Goal: Task Accomplishment & Management: Manage account settings

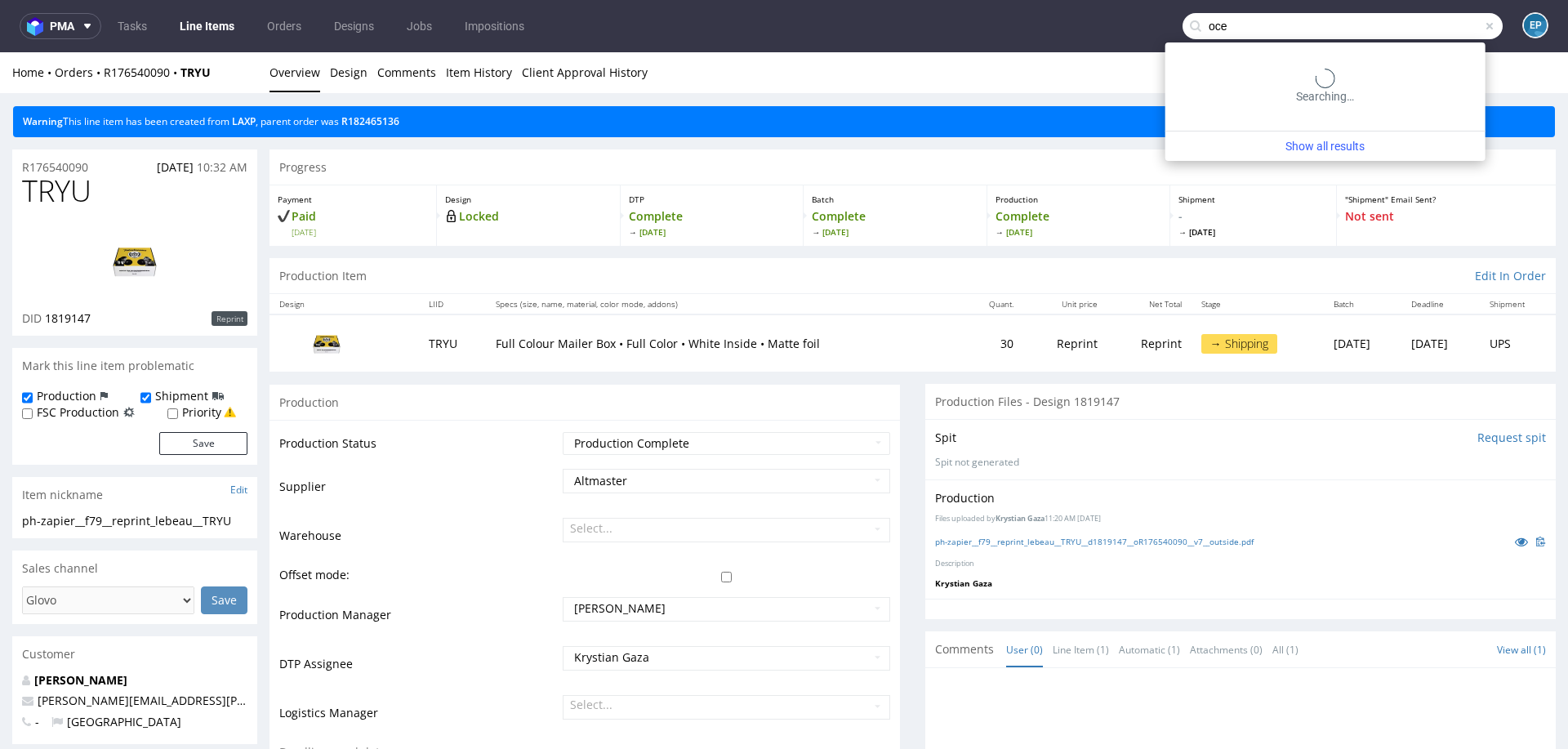
type input "ocek"
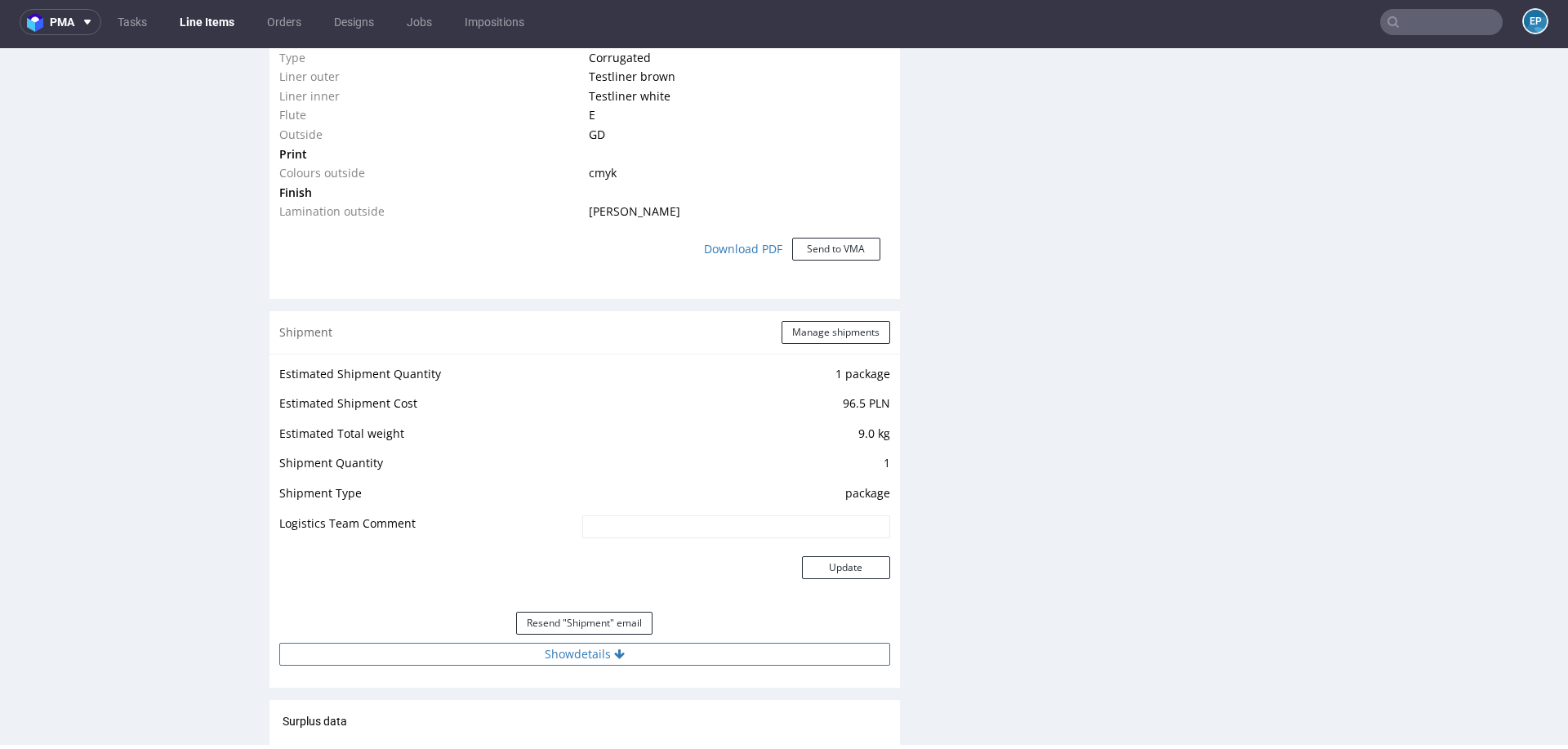
click at [638, 661] on button "Show details" at bounding box center [585, 654] width 611 height 23
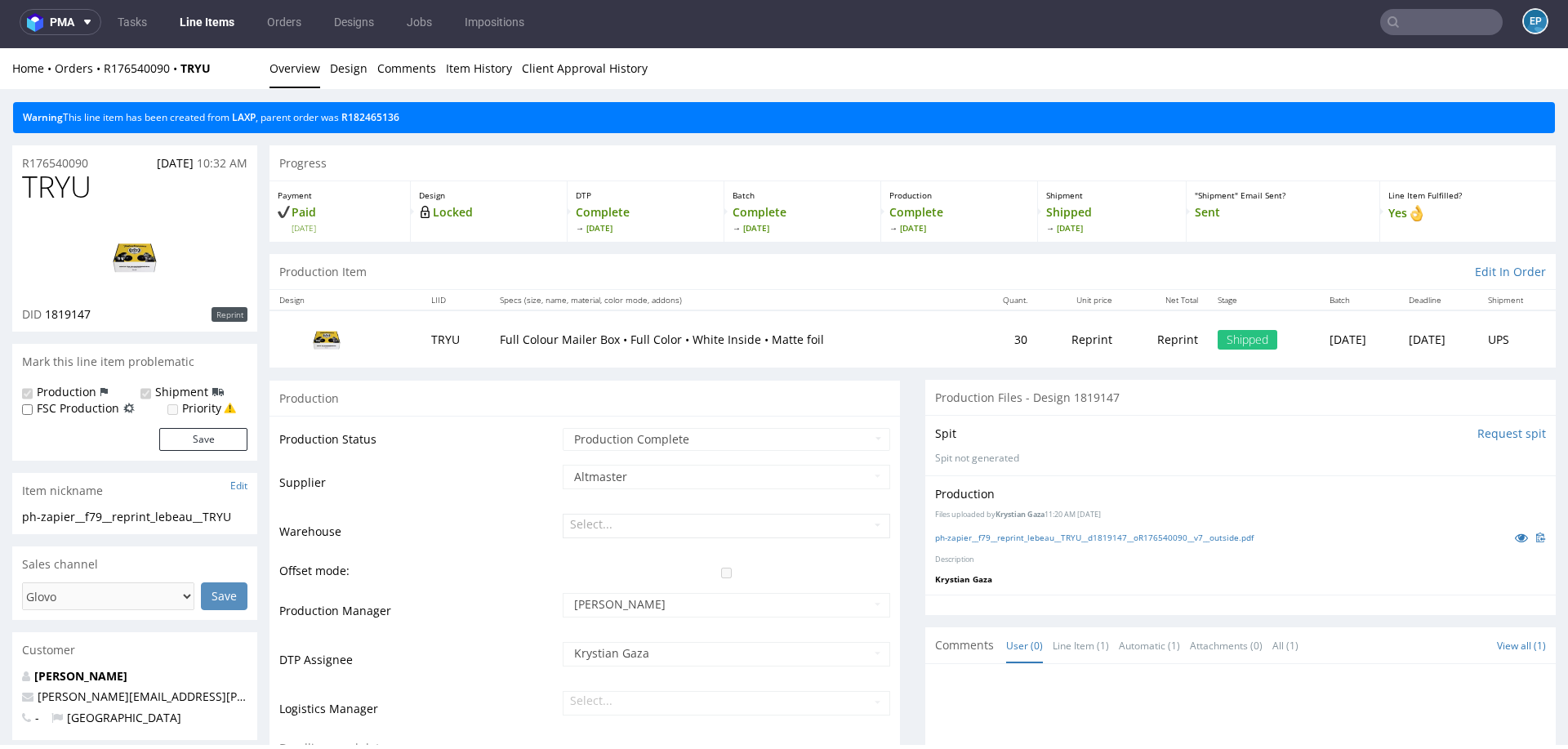
click at [1436, 22] on input "text" at bounding box center [1441, 22] width 122 height 26
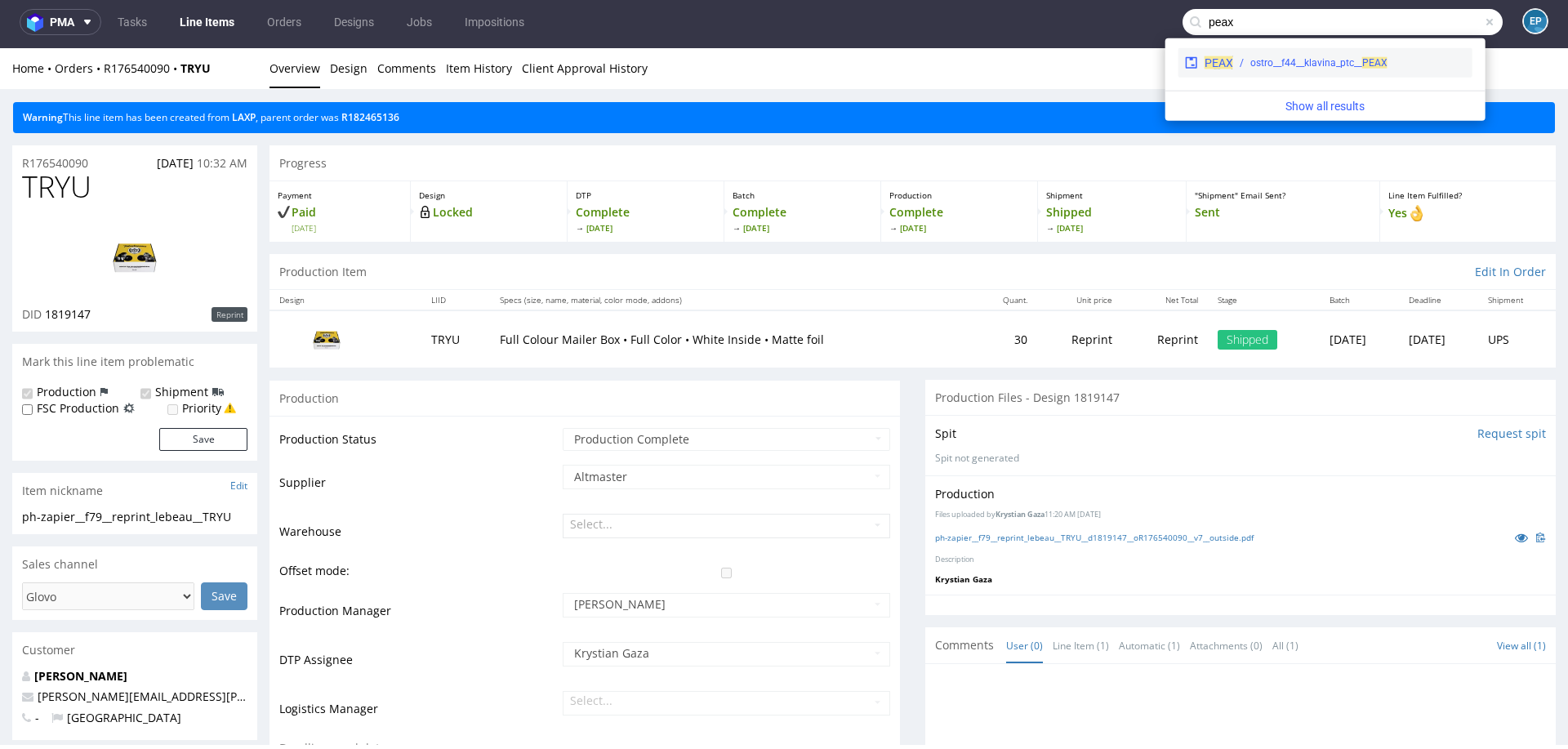
type input "peax"
click at [1227, 67] on span "PEAX" at bounding box center [1219, 62] width 29 height 13
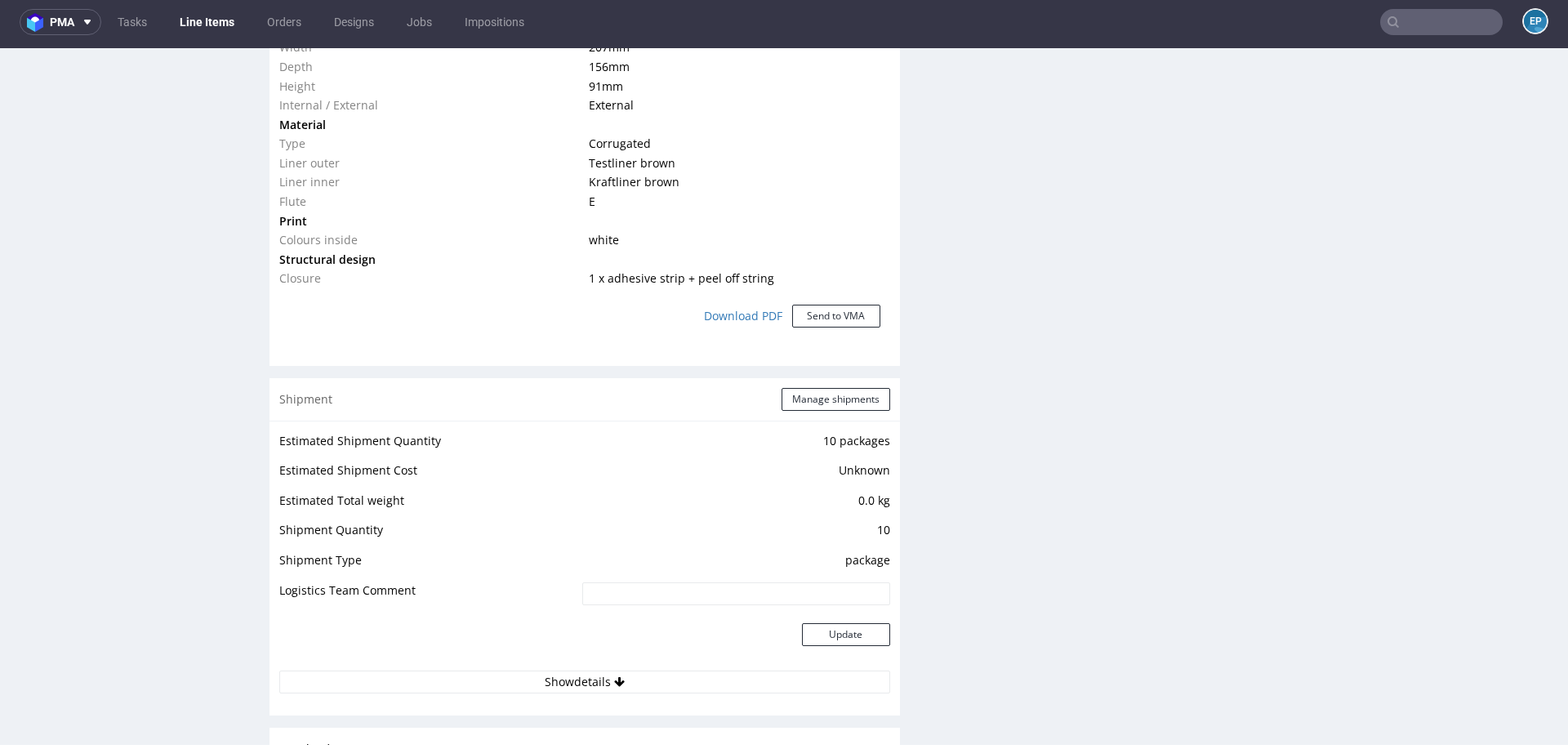
scroll to position [1393, 0]
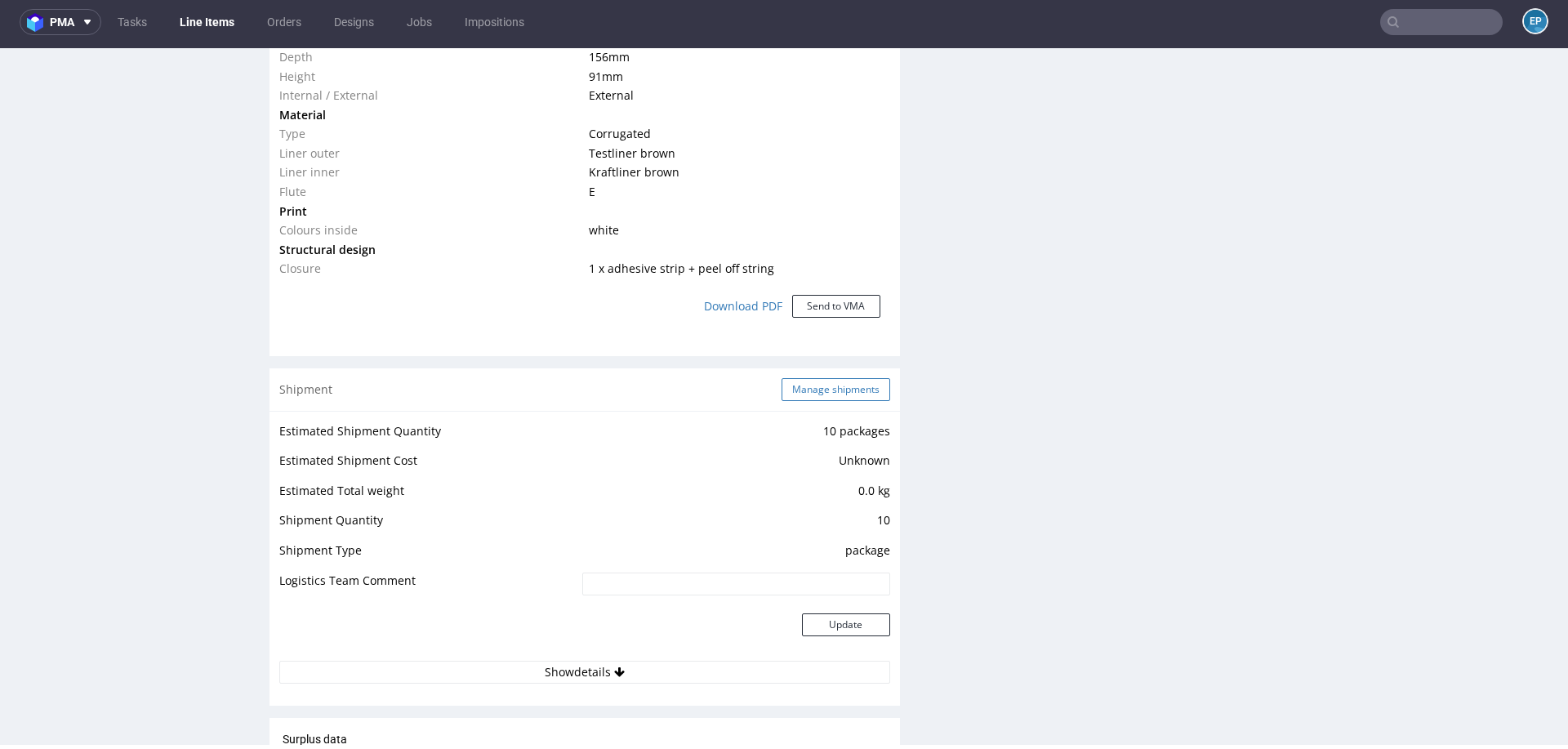
click at [807, 392] on button "Manage shipments" at bounding box center [836, 389] width 109 height 23
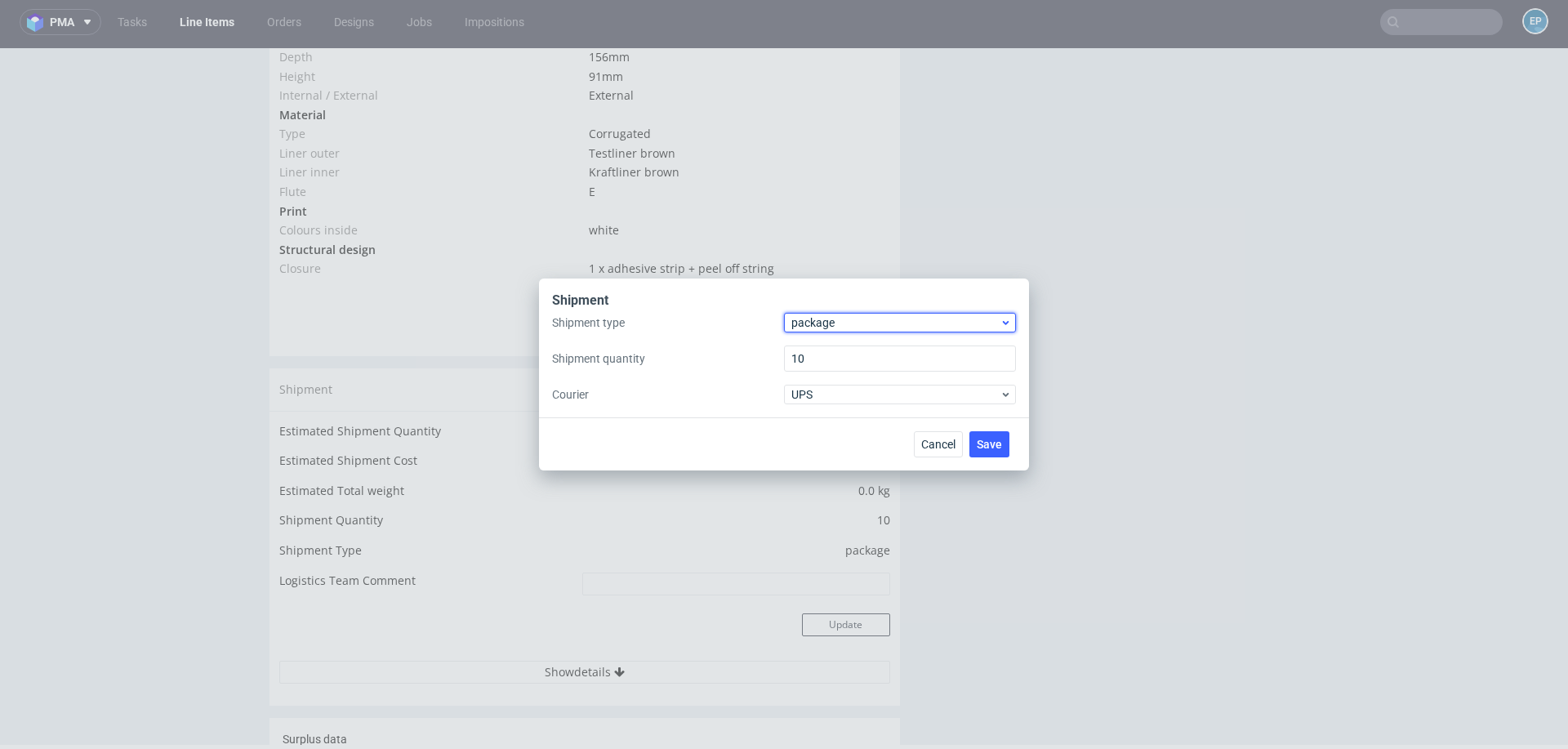
click at [809, 322] on span "package" at bounding box center [895, 323] width 208 height 17
click at [811, 347] on div "pallet" at bounding box center [900, 356] width 219 height 29
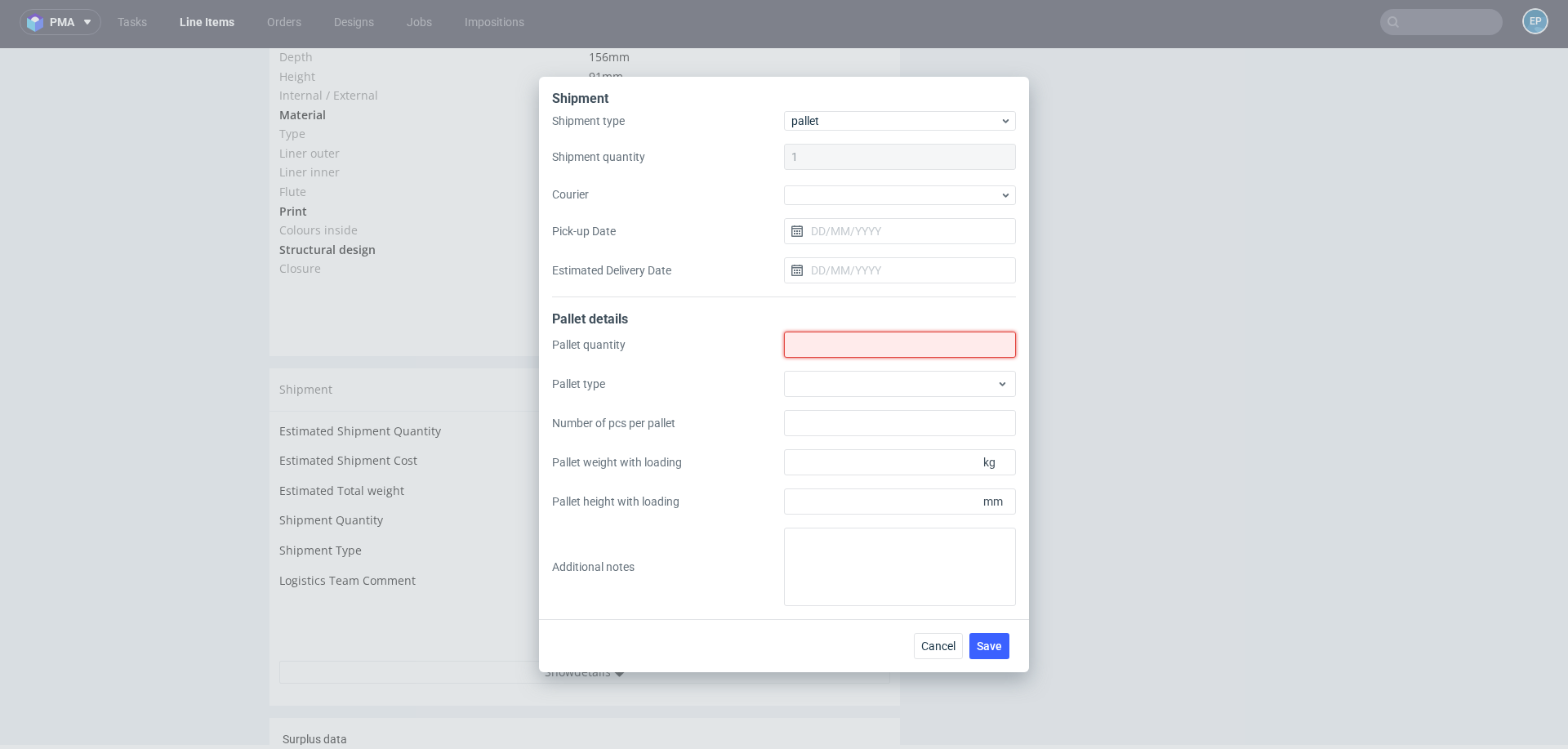
click at [860, 336] on input "Shipment type" at bounding box center [901, 345] width 232 height 26
type input "1"
click at [837, 384] on div at bounding box center [901, 384] width 232 height 26
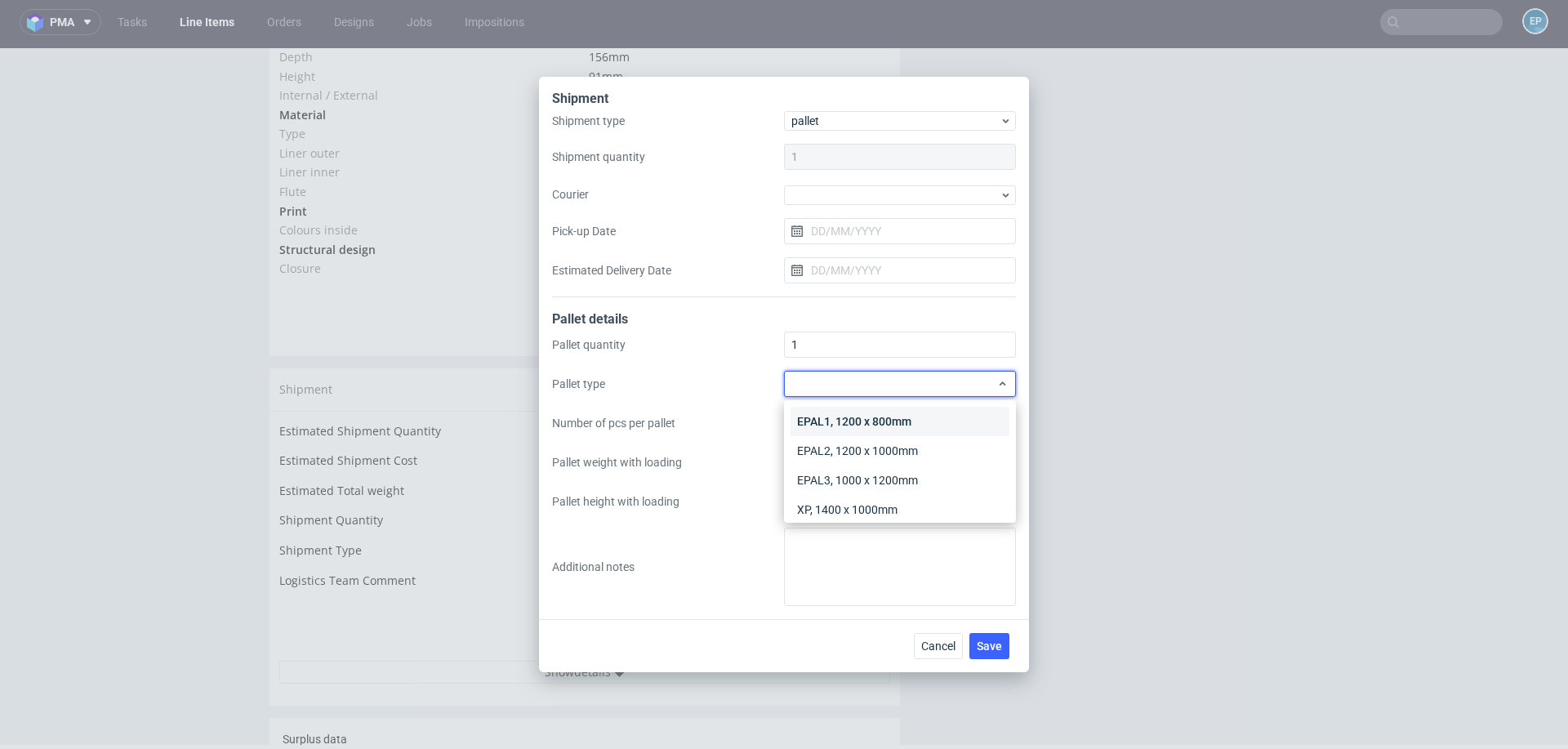
click at [837, 421] on div "EPAL1, 1200 x 800mm" at bounding box center [900, 421] width 219 height 29
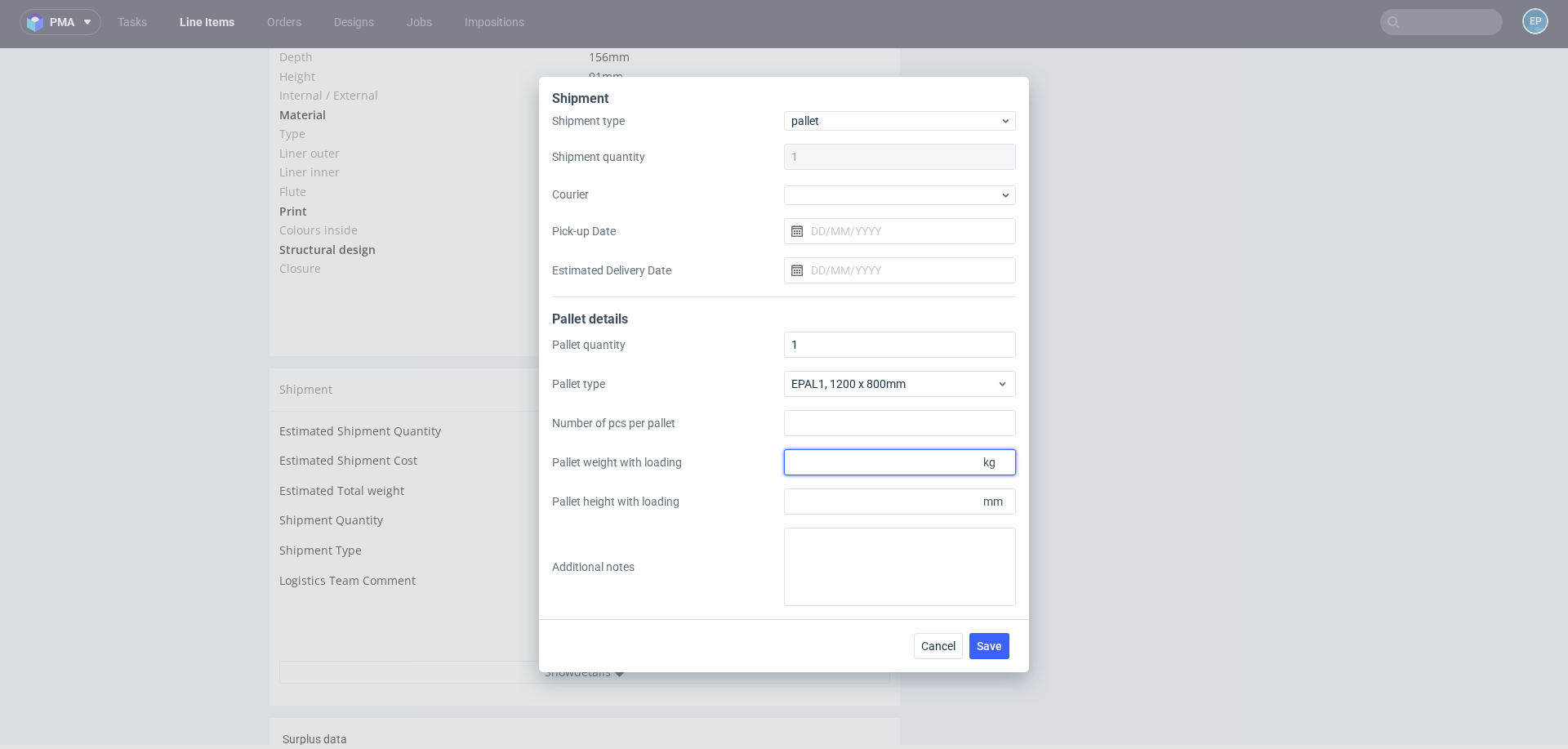
click at [859, 462] on input "Pallet weight with loading" at bounding box center [901, 462] width 232 height 26
type input "170"
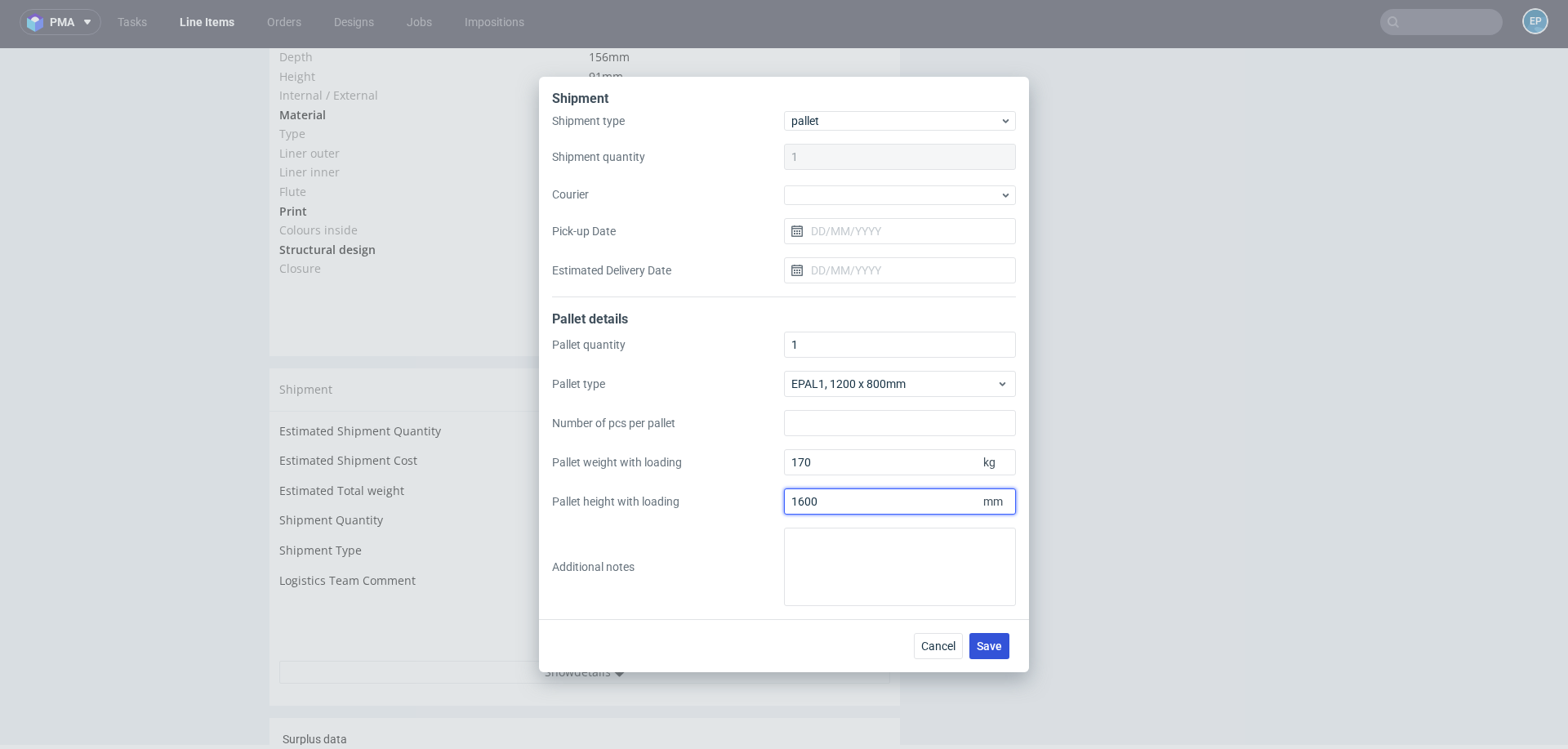
type input "1600"
click at [994, 641] on span "Save" at bounding box center [989, 645] width 26 height 11
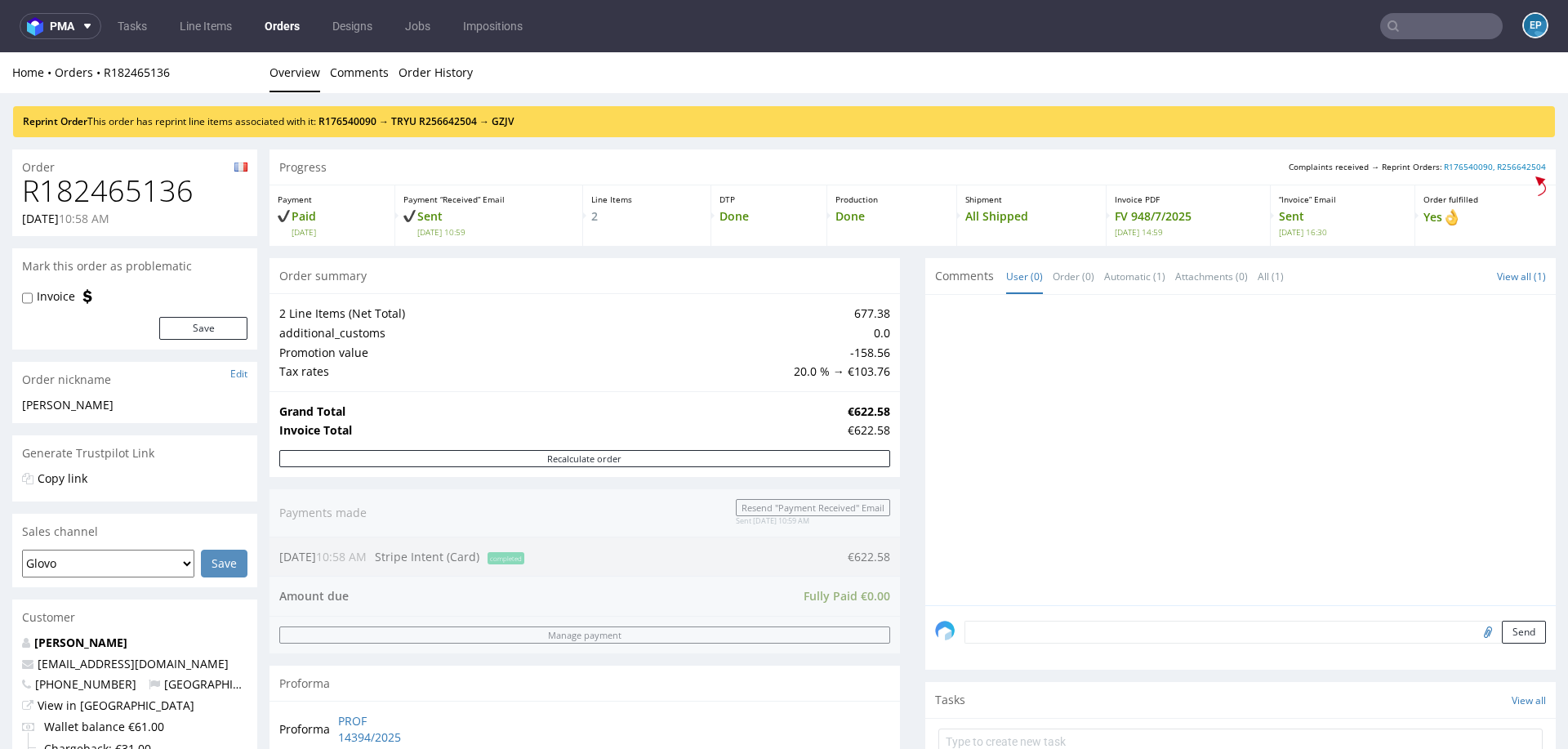
click at [1416, 40] on nav "pma Tasks Line Items Orders Designs Jobs Impositions EP" at bounding box center [784, 25] width 1568 height 52
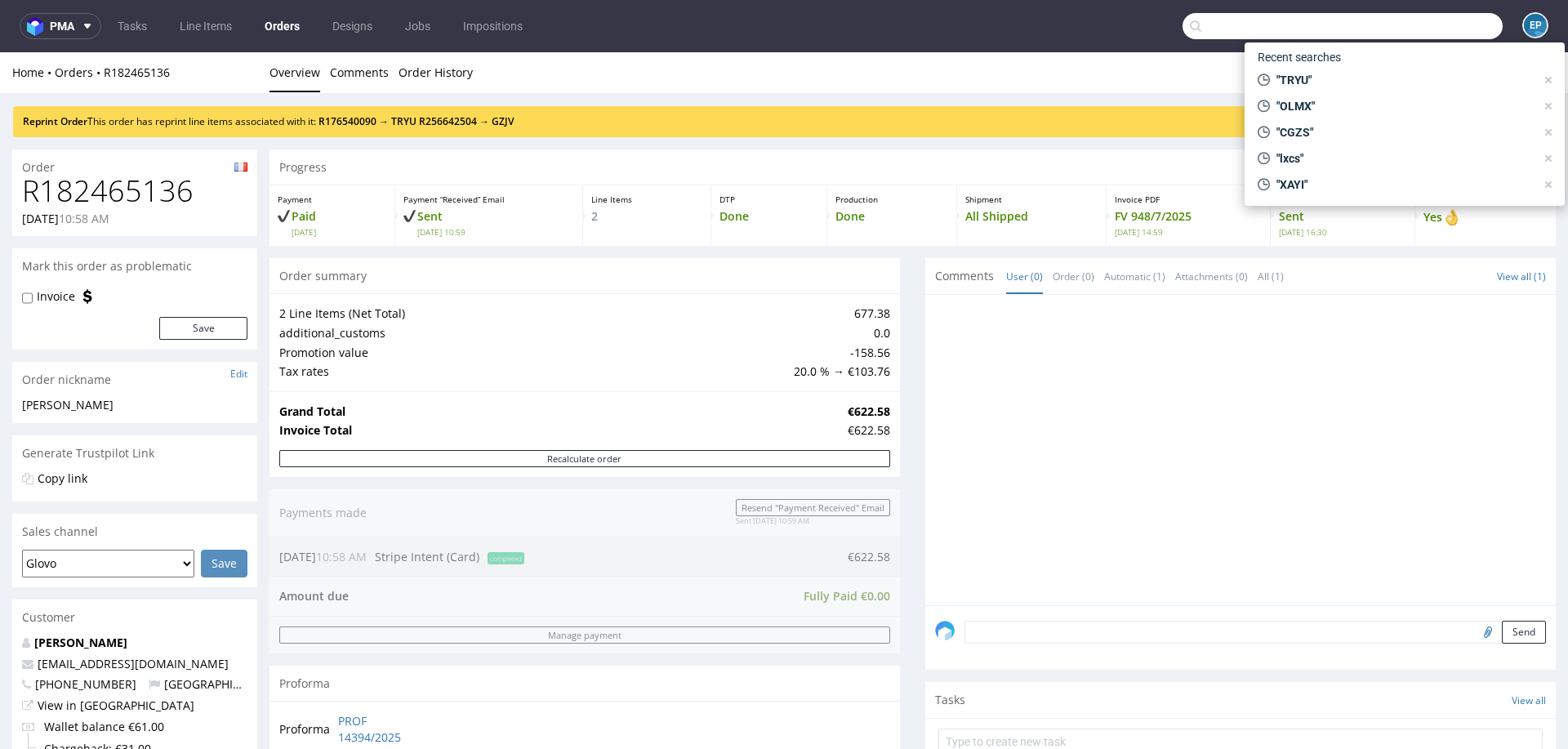
click at [1411, 24] on input "text" at bounding box center [1343, 26] width 320 height 26
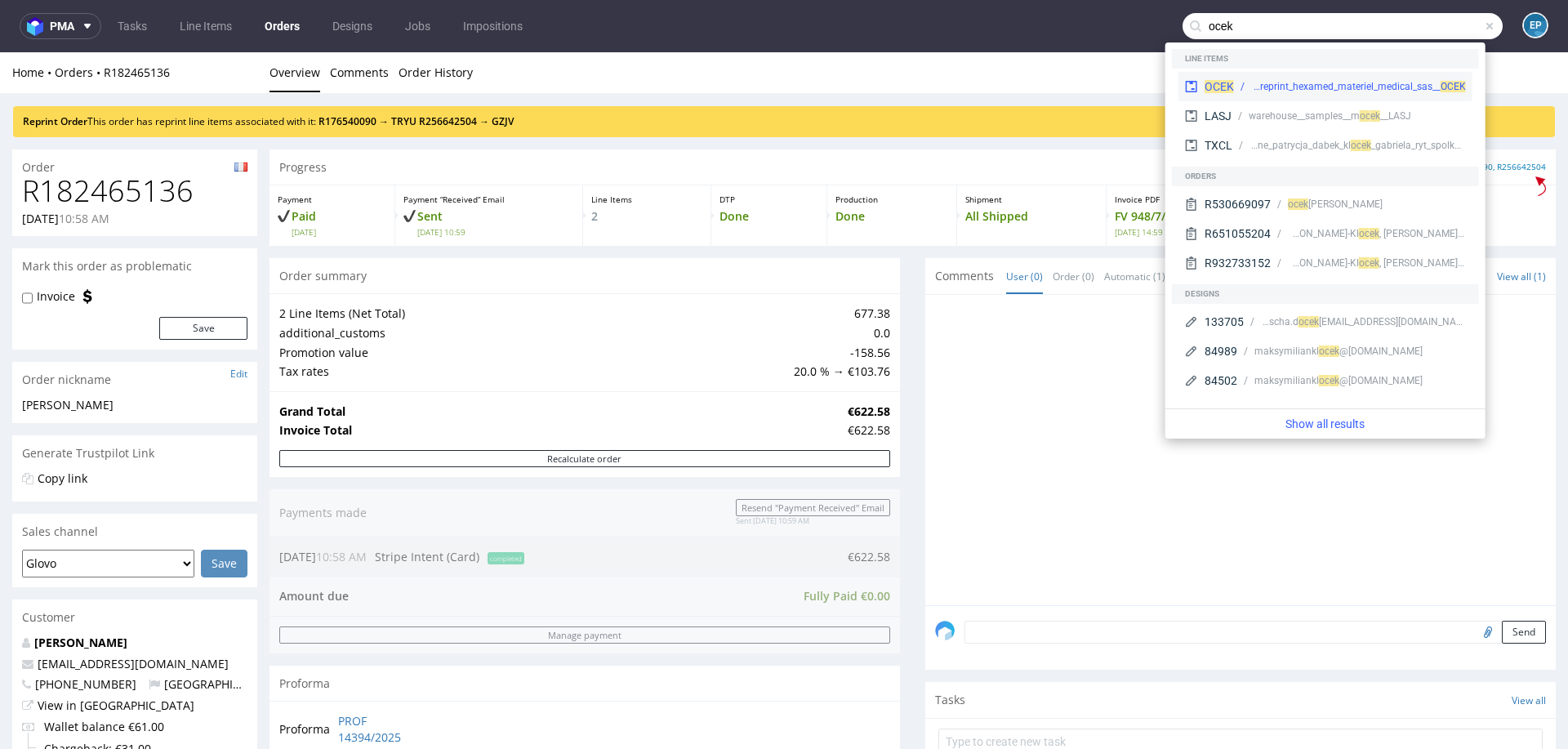
type input "ocek"
click at [1258, 84] on div "dlp__x50__reprint_hexamed_materiel_medical_sas__ OCEK" at bounding box center [1359, 86] width 215 height 15
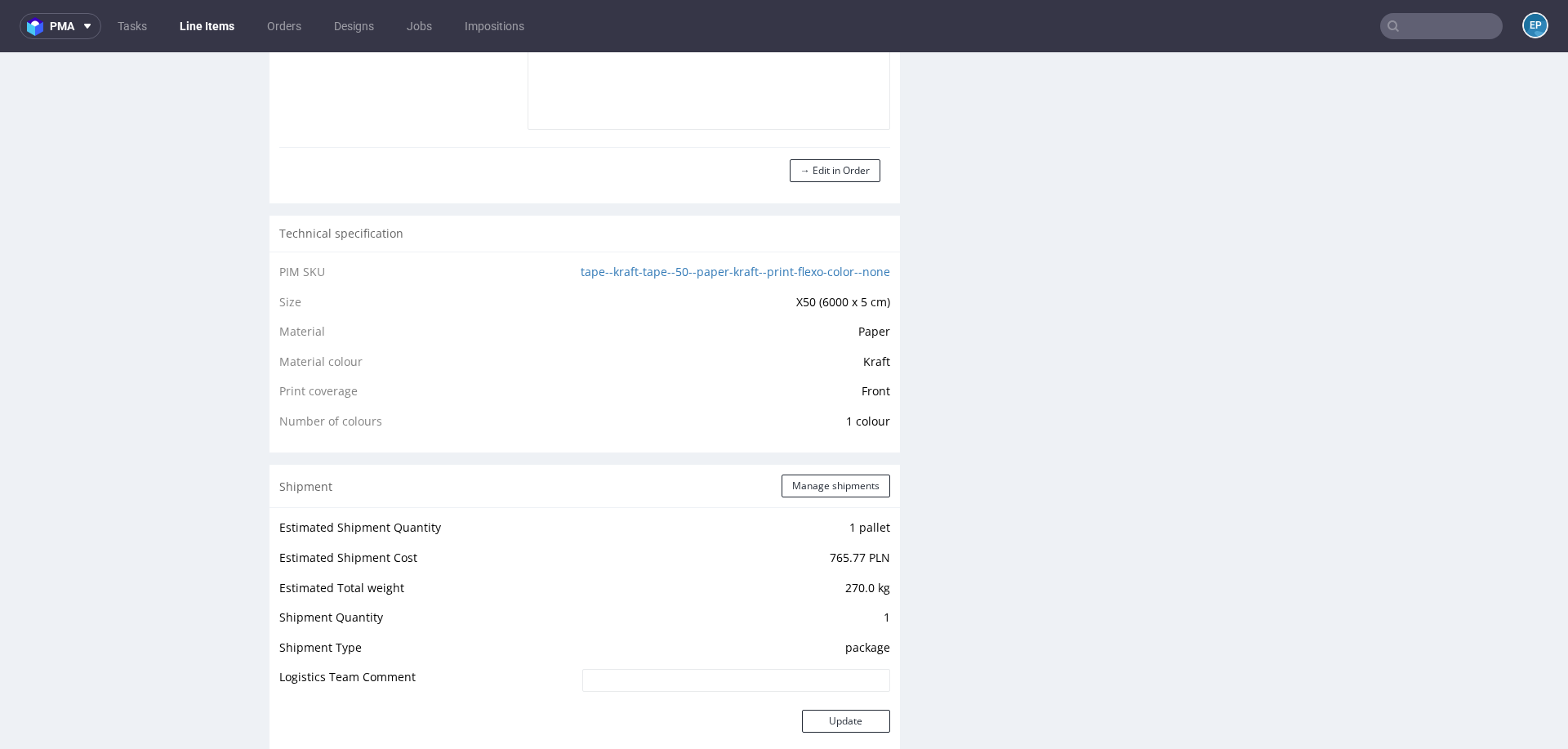
scroll to position [1438, 0]
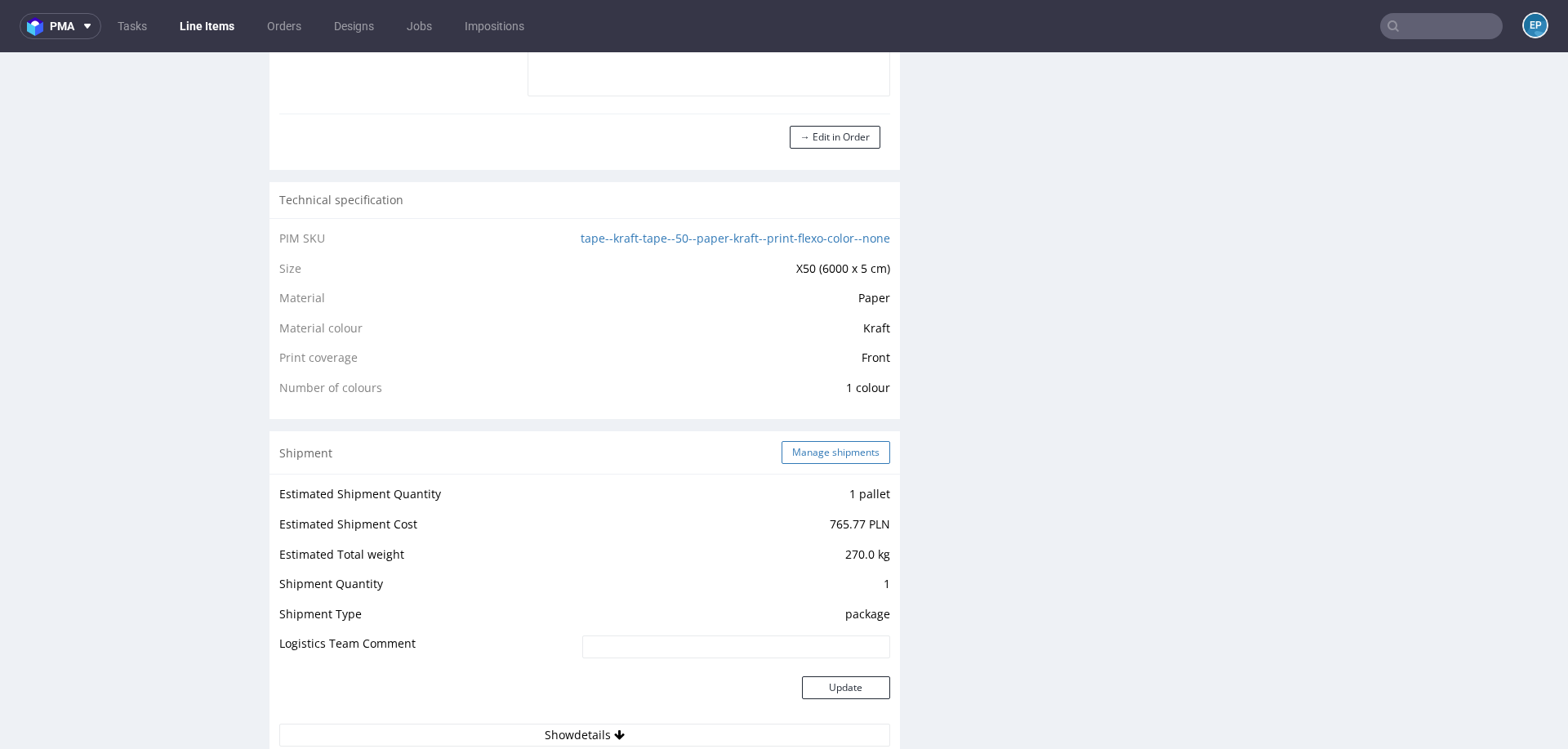
click at [817, 448] on button "Manage shipments" at bounding box center [836, 453] width 109 height 23
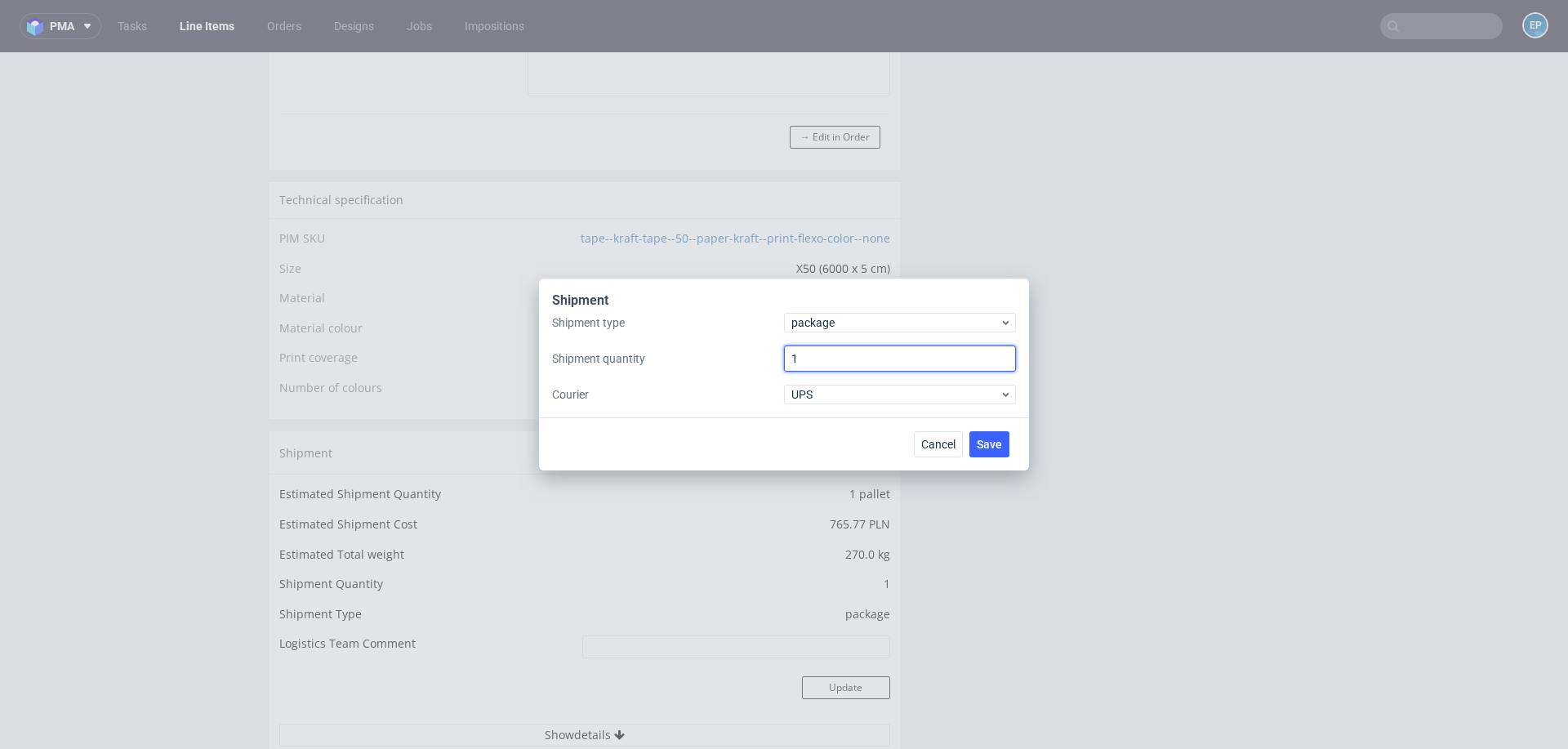
click at [822, 357] on input "1" at bounding box center [901, 359] width 232 height 26
type input "10"
click at [996, 437] on button "Save" at bounding box center [990, 444] width 40 height 26
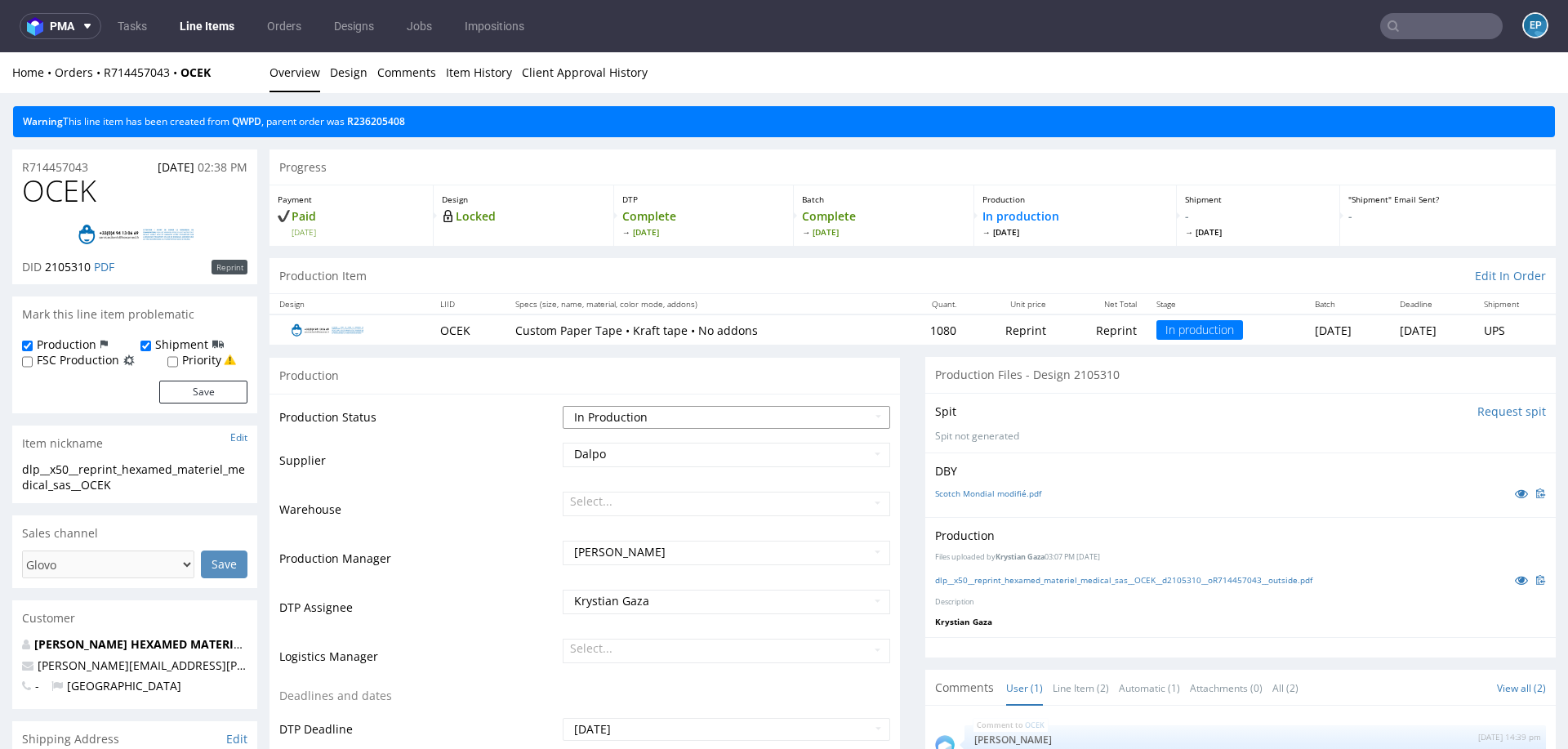
click at [603, 406] on select "Waiting for Artwork Waiting for Diecut Waiting for Mockup Waiting for DTP Waiti…" at bounding box center [726, 418] width 327 height 23
click at [585, 417] on select "Waiting for Artwork Waiting for Diecut Waiting for Mockup Waiting for DTP Waiti…" at bounding box center [726, 418] width 327 height 23
select select "production_complete"
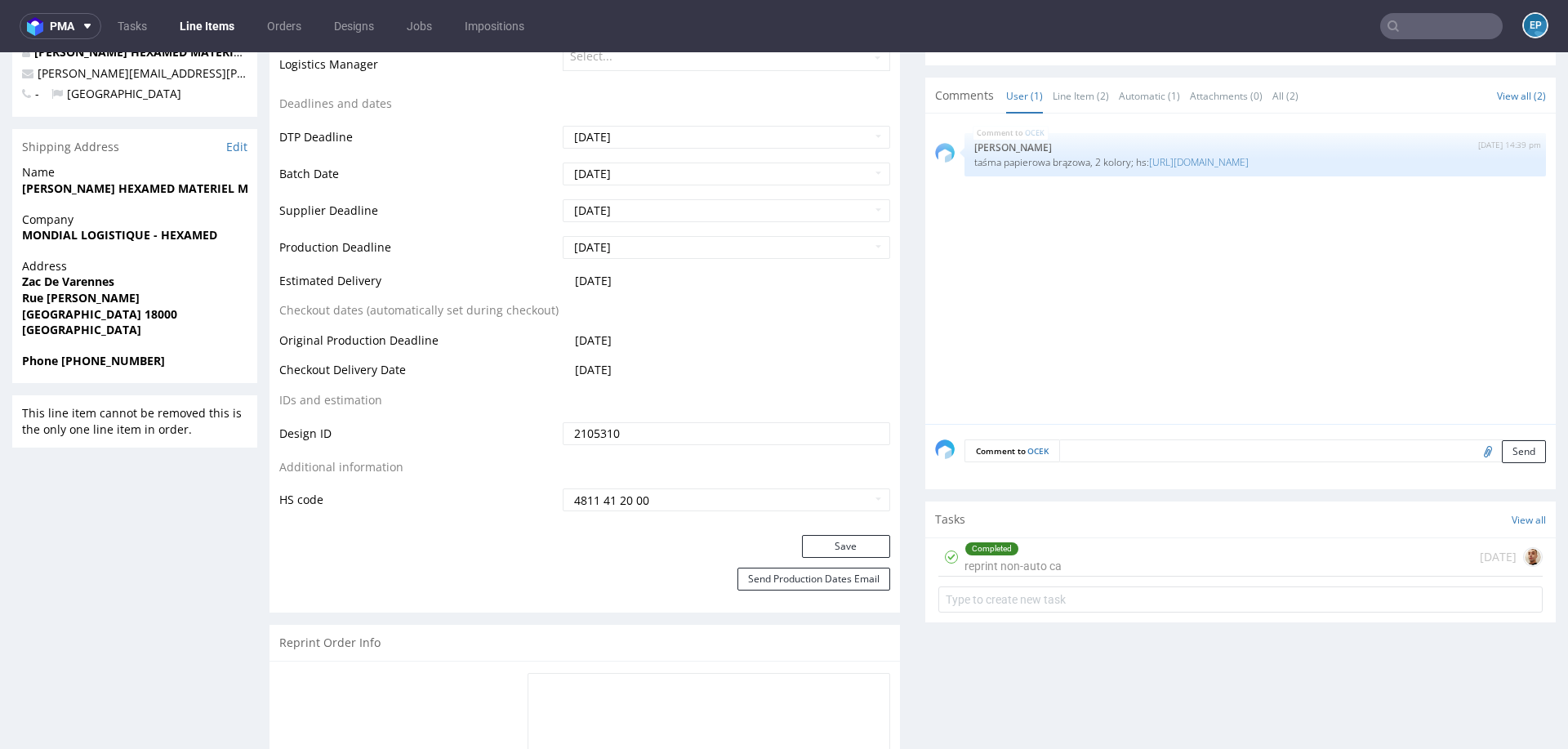
scroll to position [599, 0]
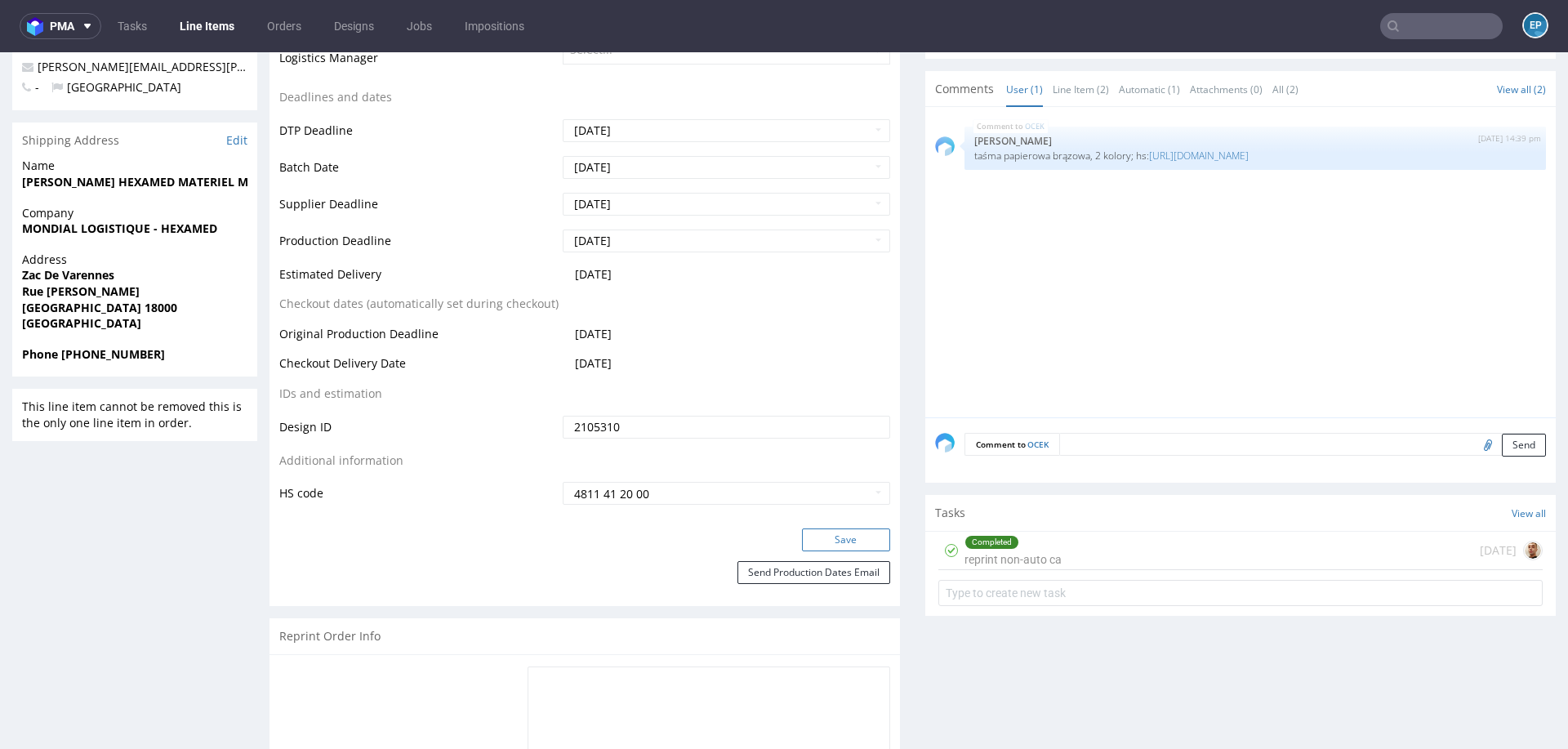
click at [820, 536] on button "Save" at bounding box center [846, 540] width 88 height 23
click at [218, 21] on link "Line Items" at bounding box center [207, 26] width 75 height 26
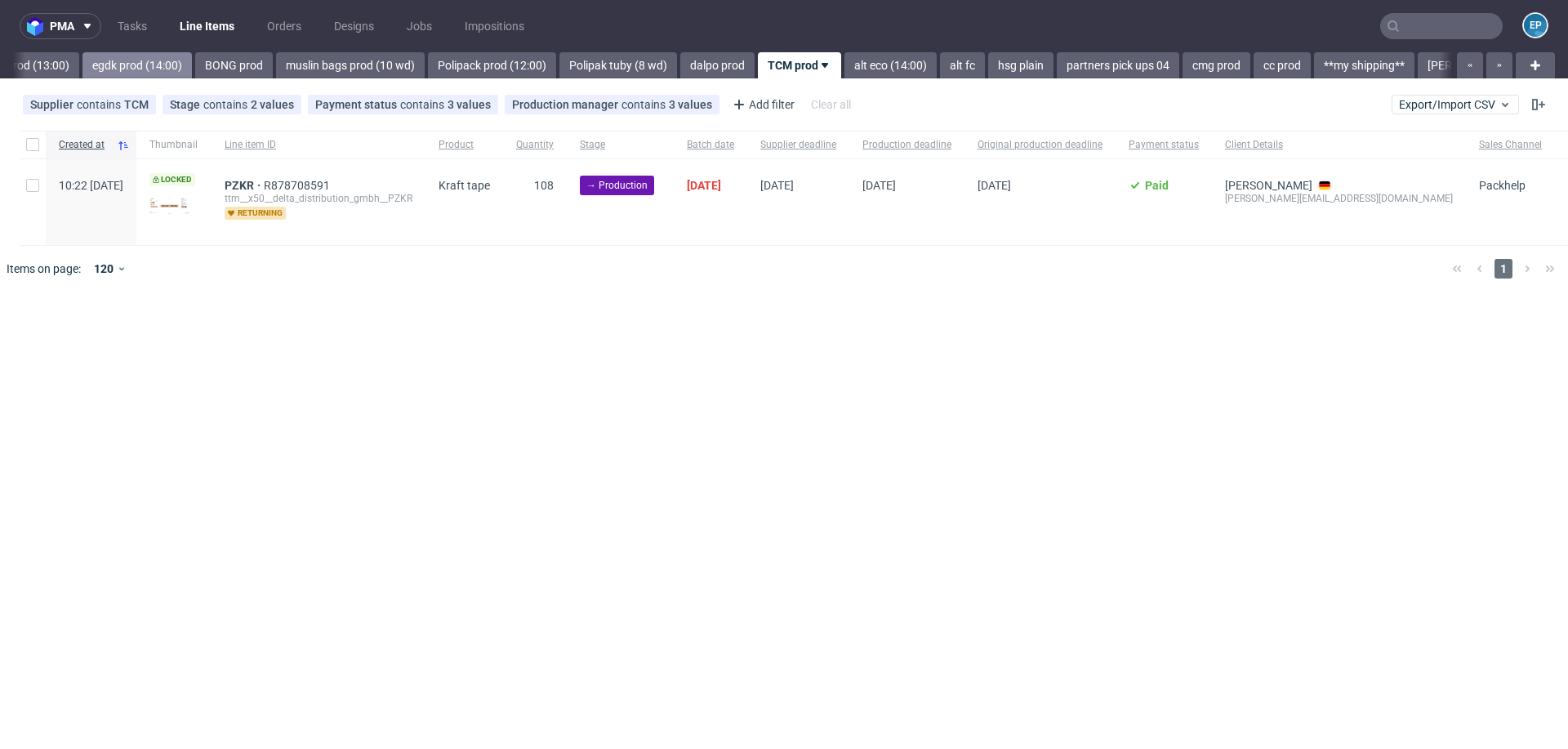
click at [107, 71] on link "egdk prod (14:00)" at bounding box center [137, 65] width 109 height 26
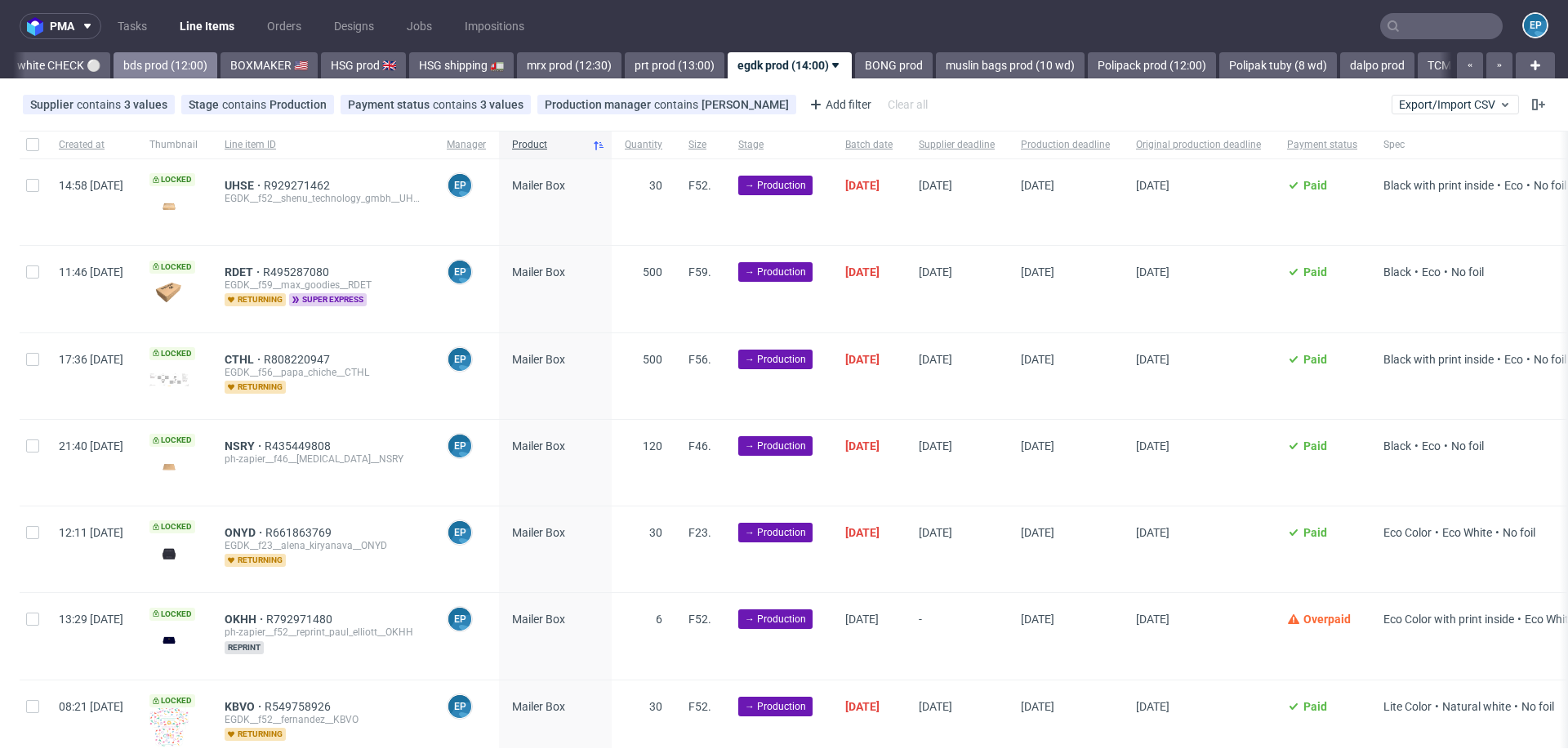
click at [113, 62] on link "bds prod (12:00)" at bounding box center [165, 65] width 104 height 26
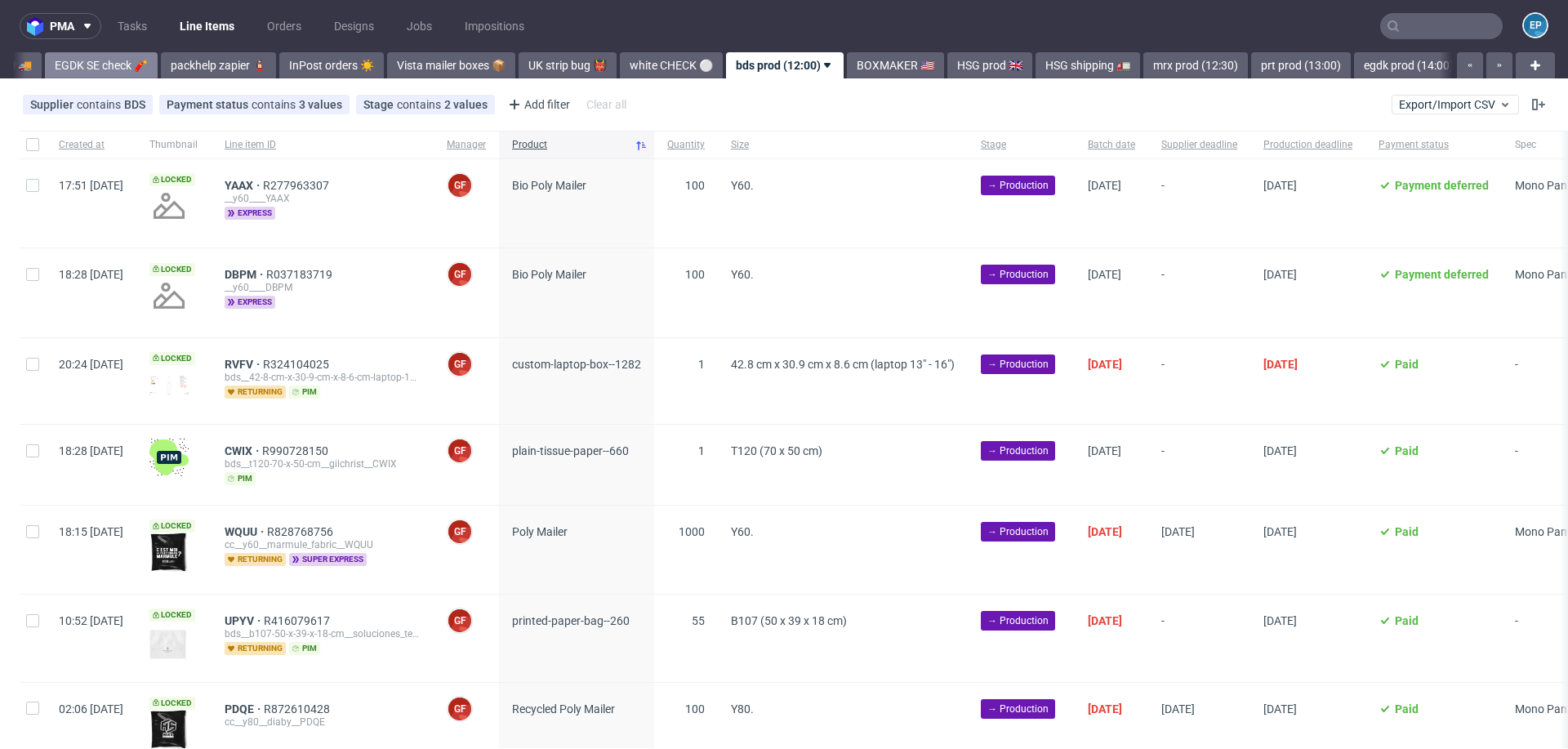
click at [70, 62] on link "EGDK SE check 🧨" at bounding box center [101, 65] width 113 height 26
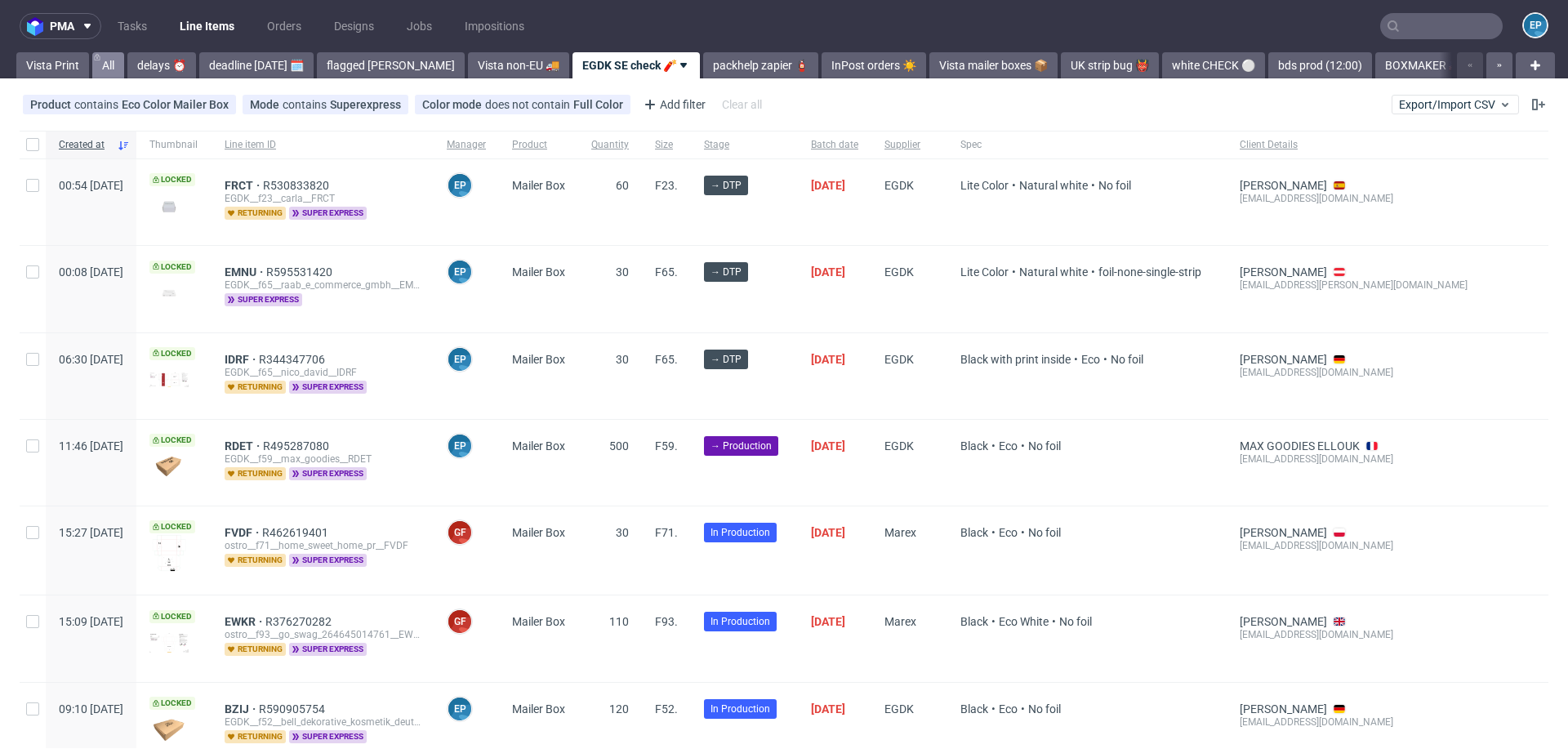
click at [105, 69] on link "All" at bounding box center [108, 65] width 32 height 26
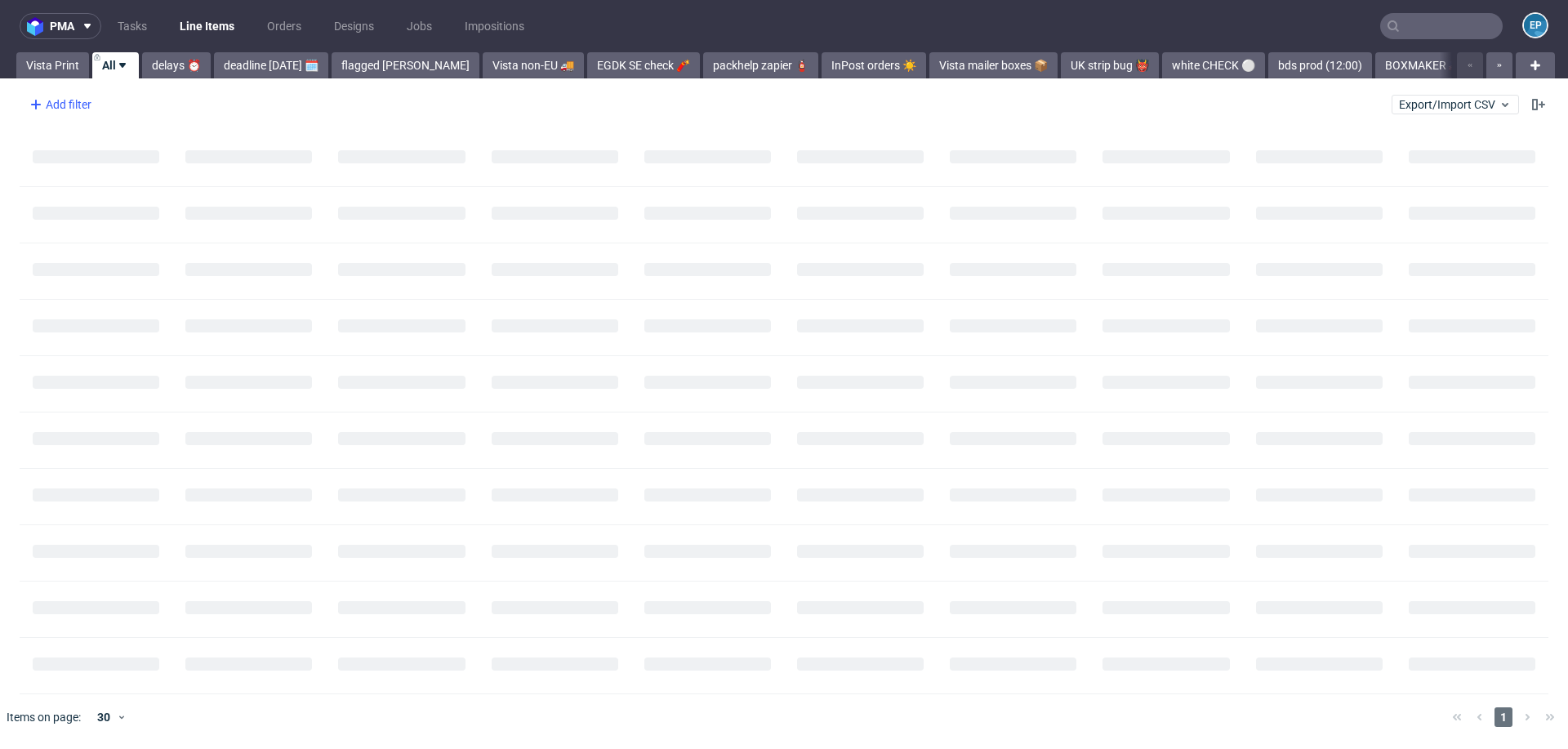
click at [62, 105] on div "Add filter" at bounding box center [59, 105] width 72 height 26
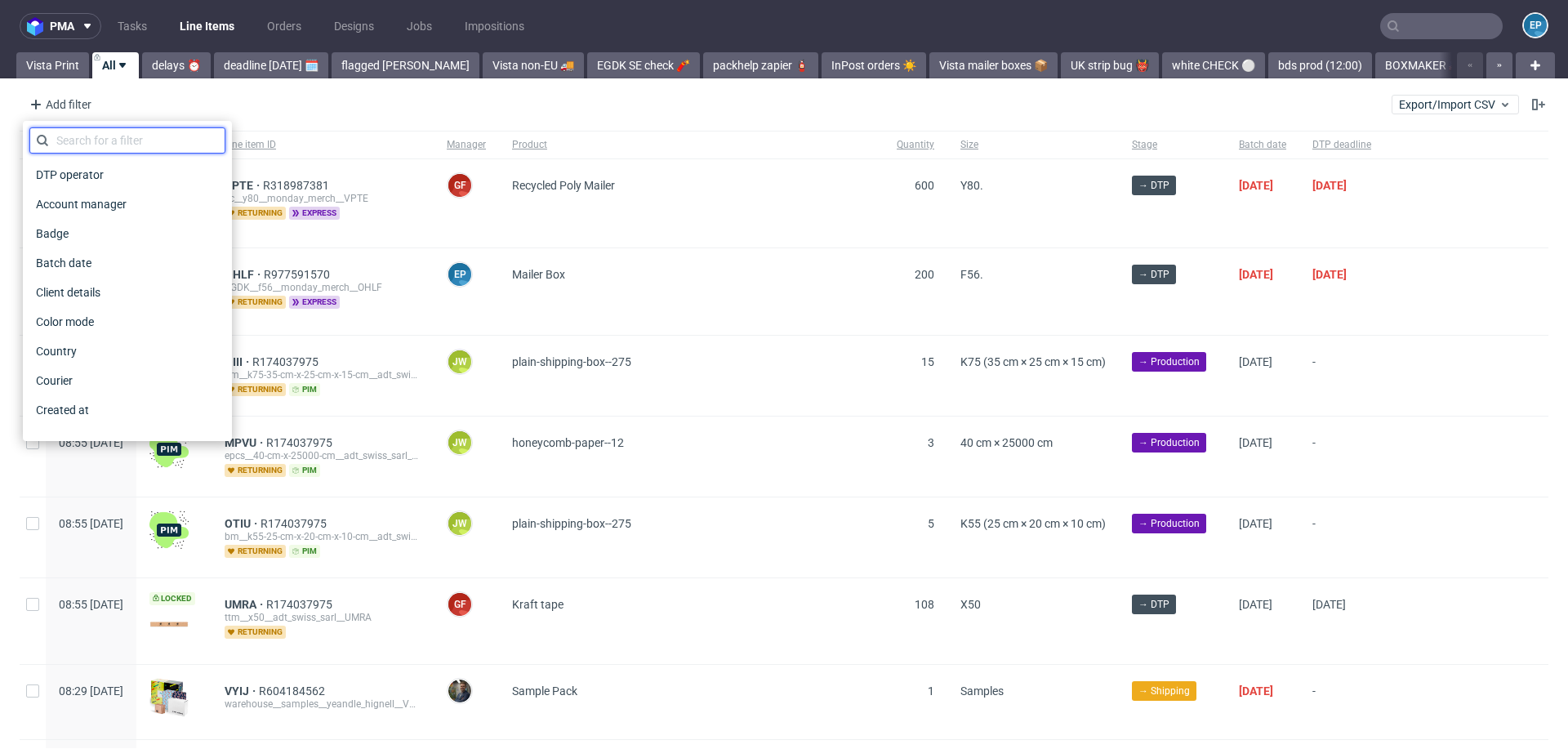
click at [79, 140] on input "text" at bounding box center [127, 141] width 196 height 26
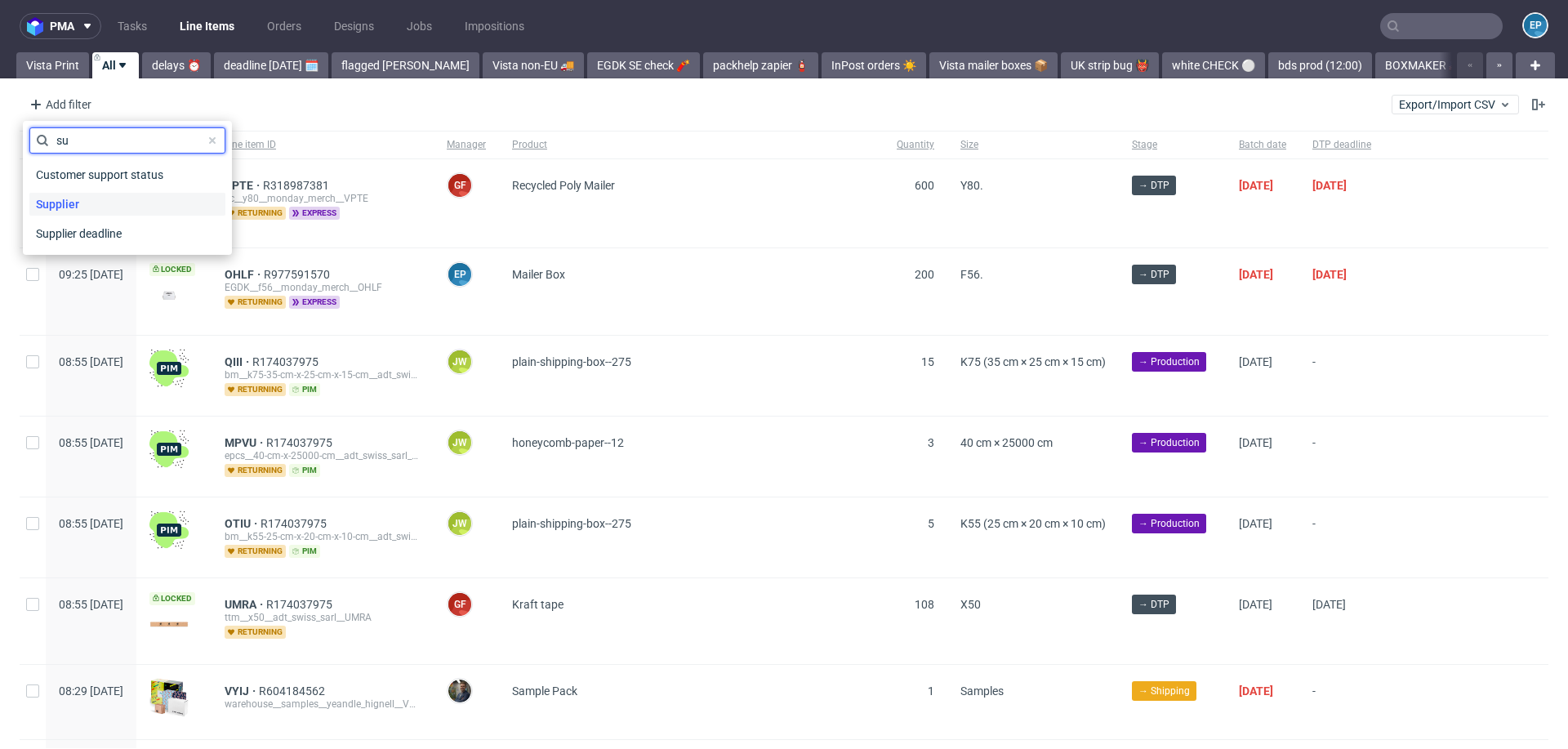
type input "su"
click at [92, 199] on div "Supplier" at bounding box center [127, 204] width 196 height 23
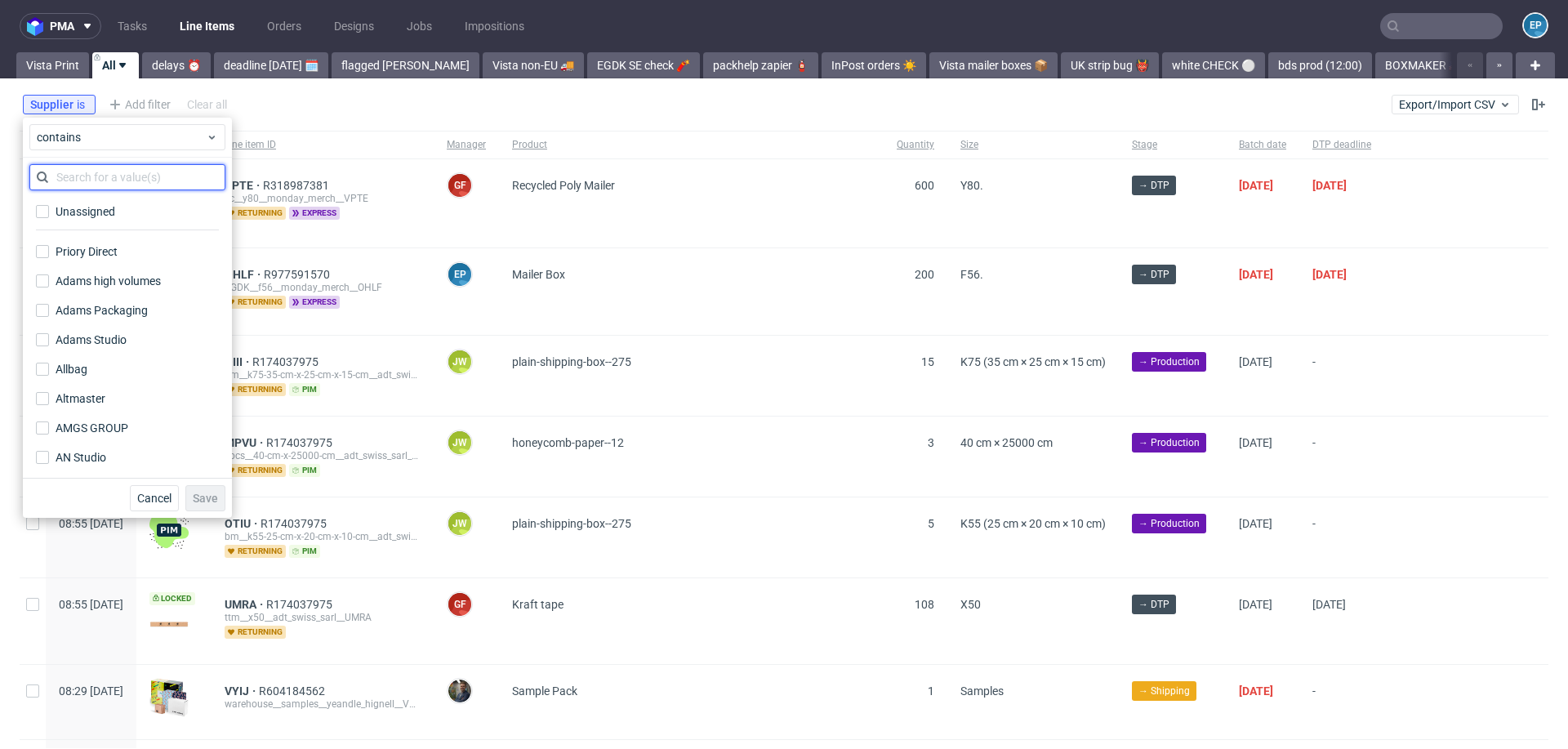
click at [100, 179] on input "text" at bounding box center [127, 178] width 196 height 26
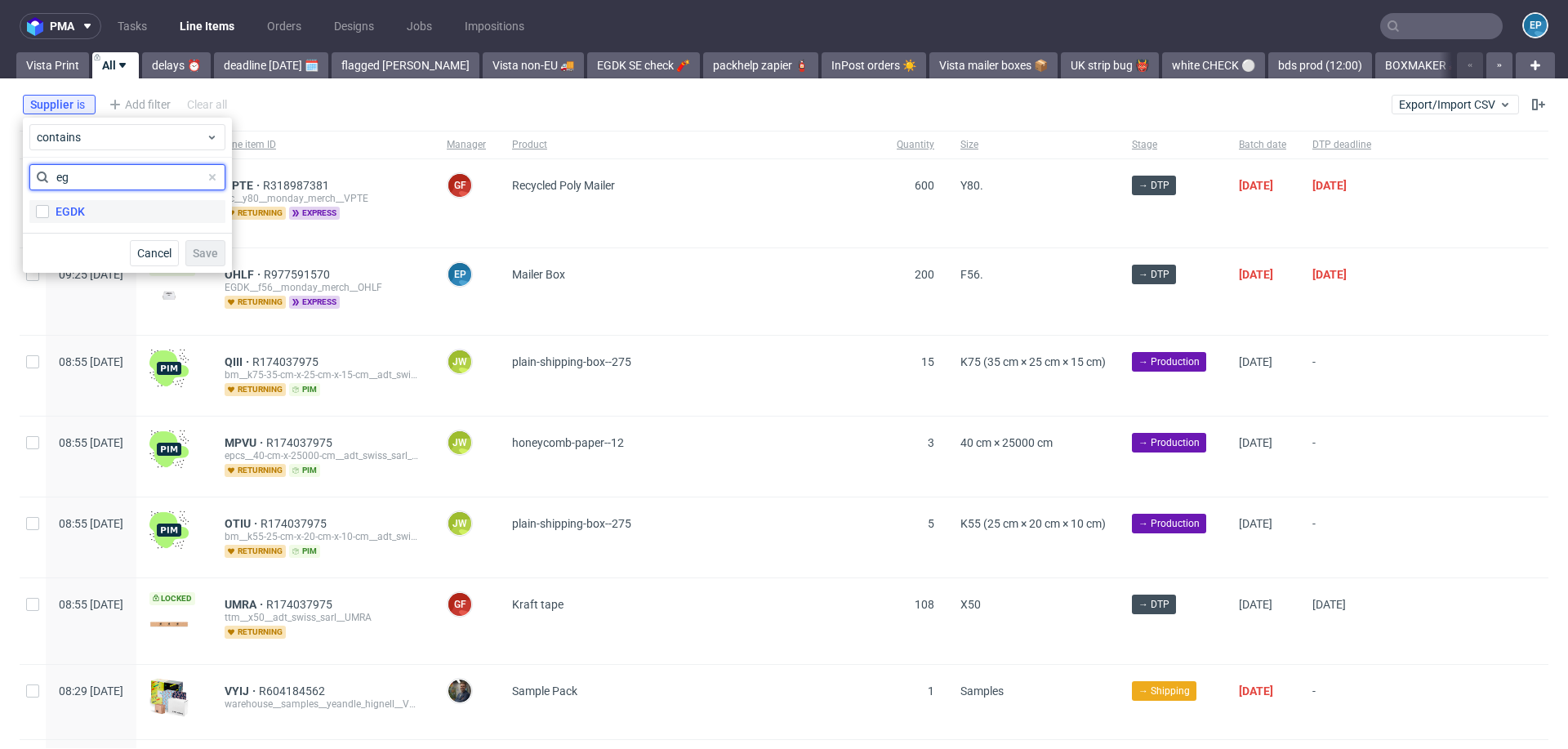
type input "eg"
click at [102, 207] on label "EGDK" at bounding box center [127, 212] width 196 height 23
click at [49, 207] on input "EGDK" at bounding box center [42, 211] width 13 height 13
checkbox input "true"
click at [202, 247] on span "Save" at bounding box center [205, 252] width 26 height 11
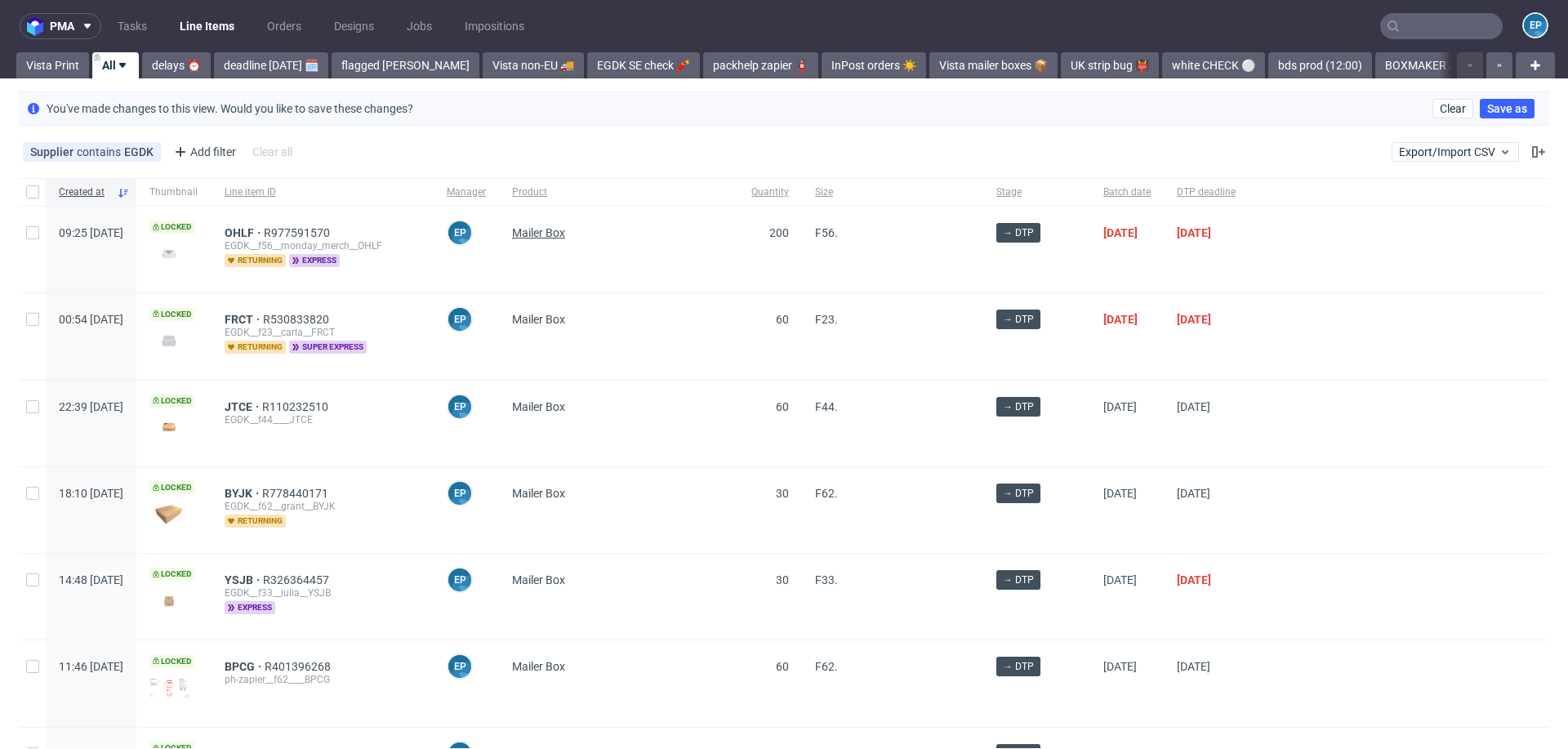
click at [565, 236] on span "Mailer Box" at bounding box center [538, 232] width 53 height 13
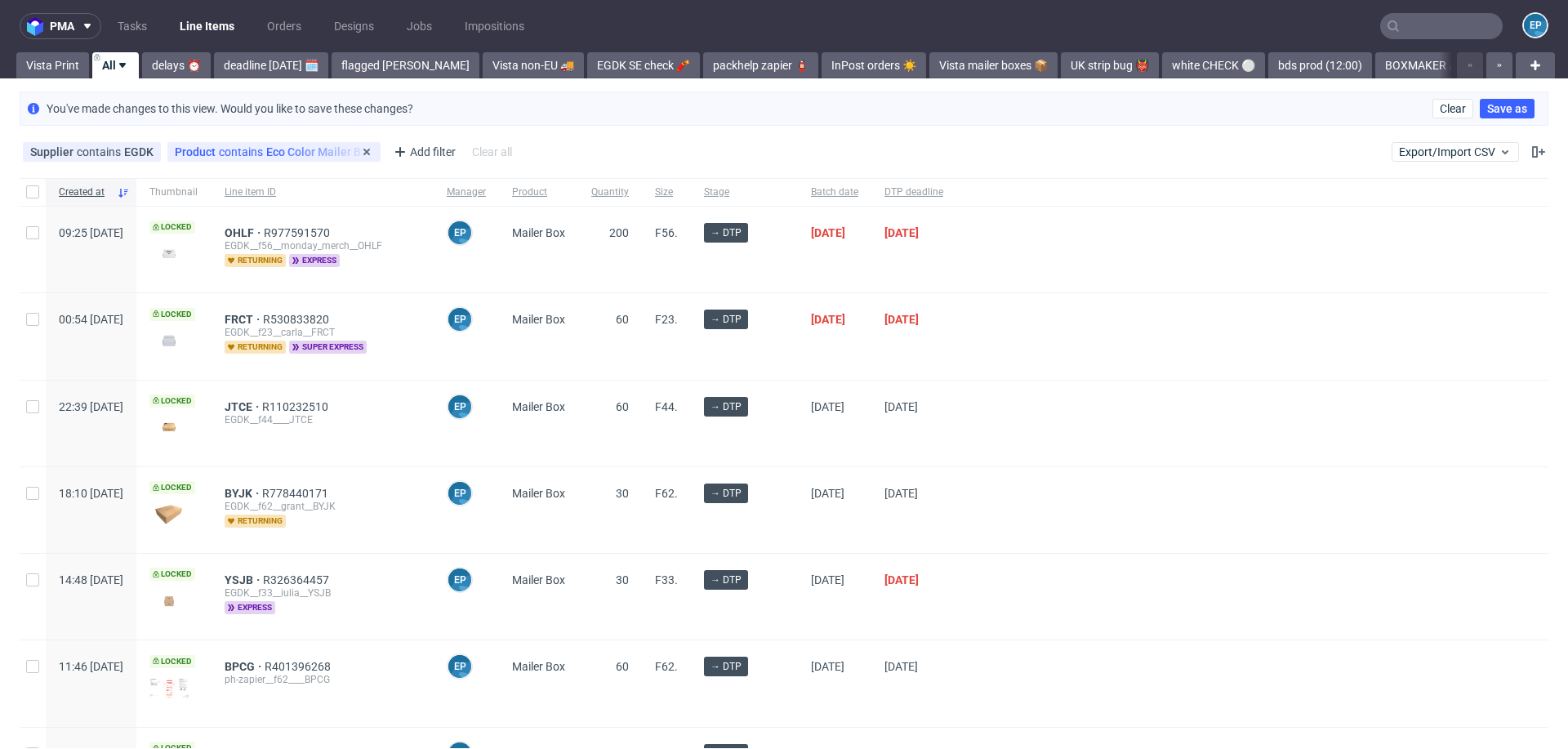
click at [219, 150] on span "contains" at bounding box center [243, 151] width 47 height 13
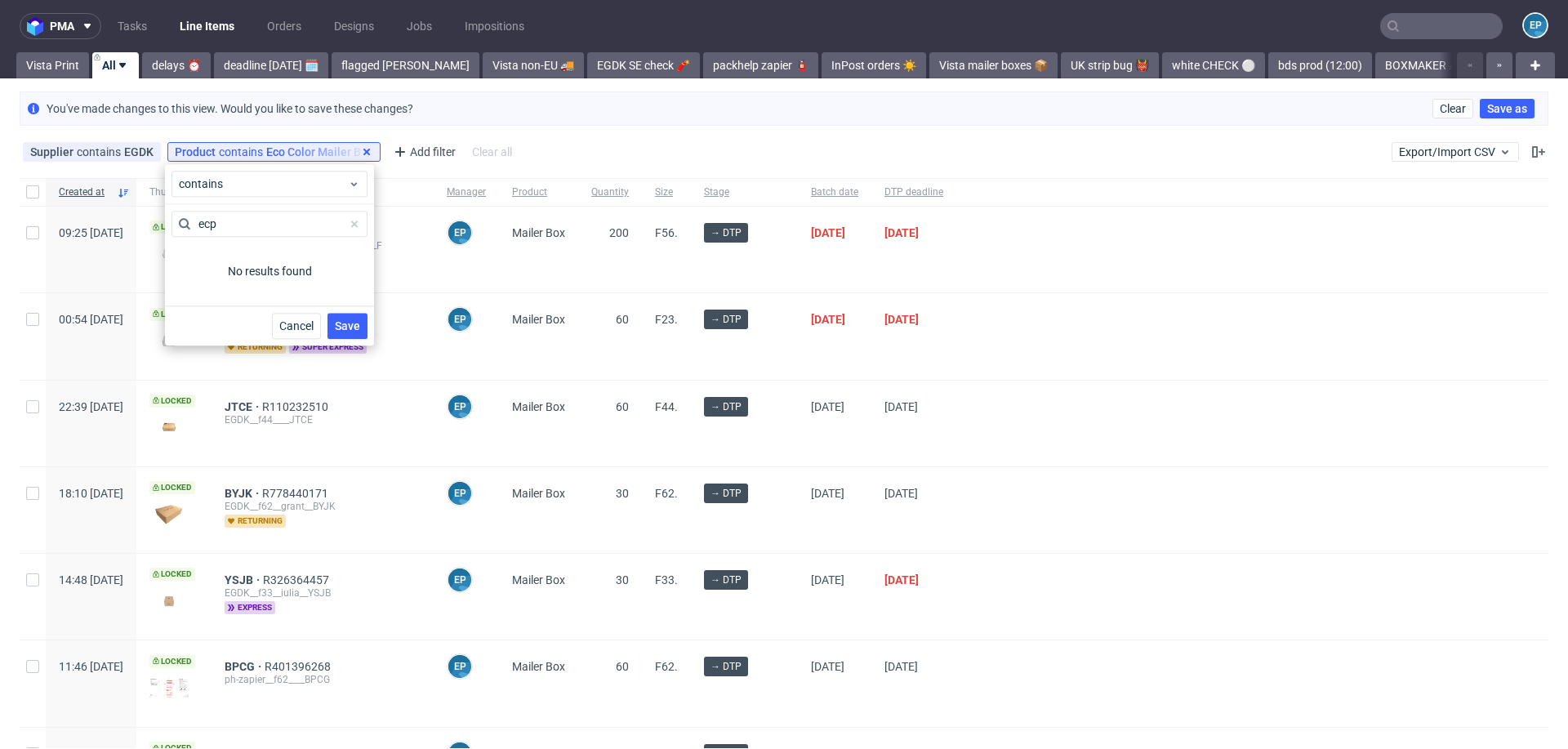
type input "ecp"
click at [366, 152] on icon at bounding box center [367, 151] width 13 height 13
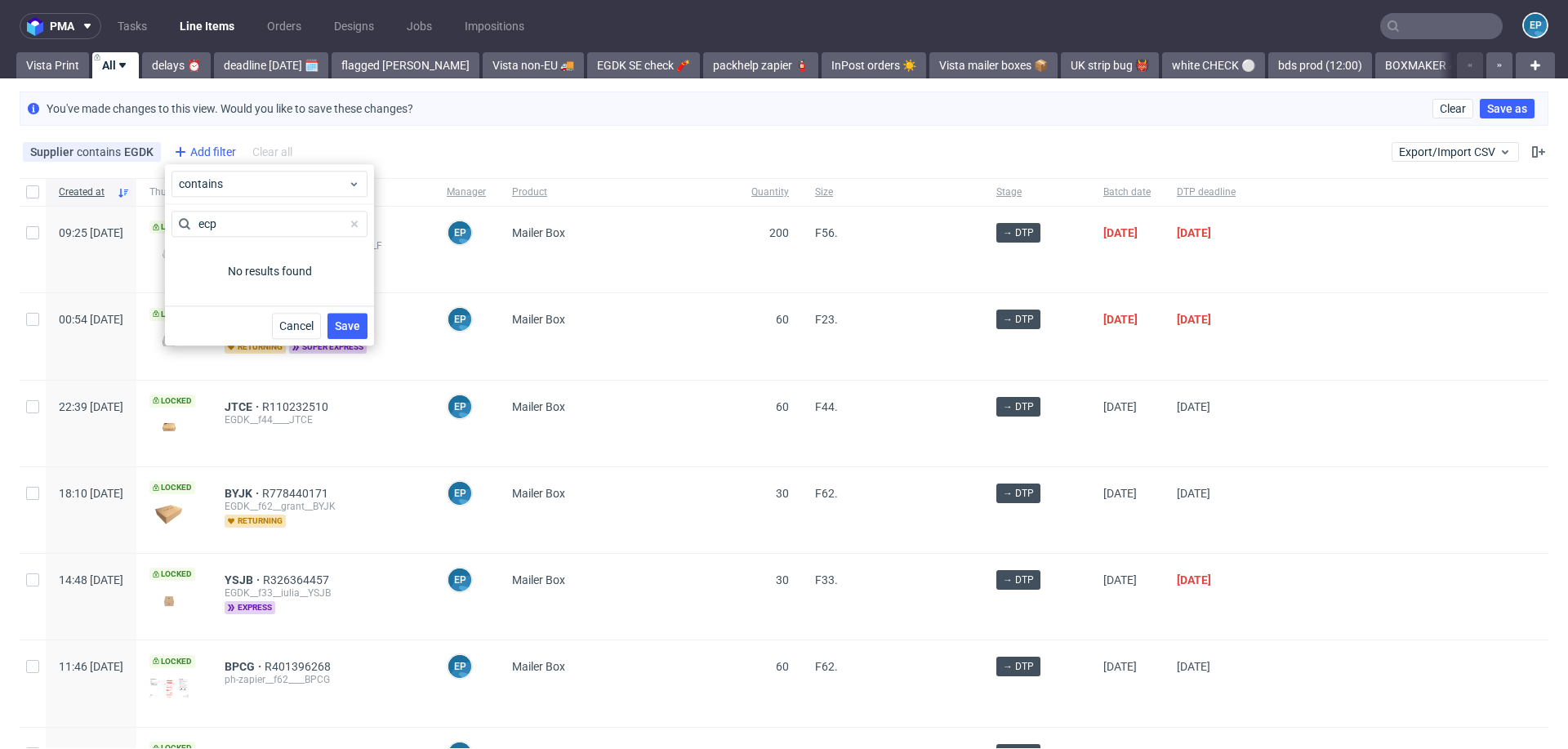
click at [189, 151] on div "Add filter" at bounding box center [203, 152] width 72 height 26
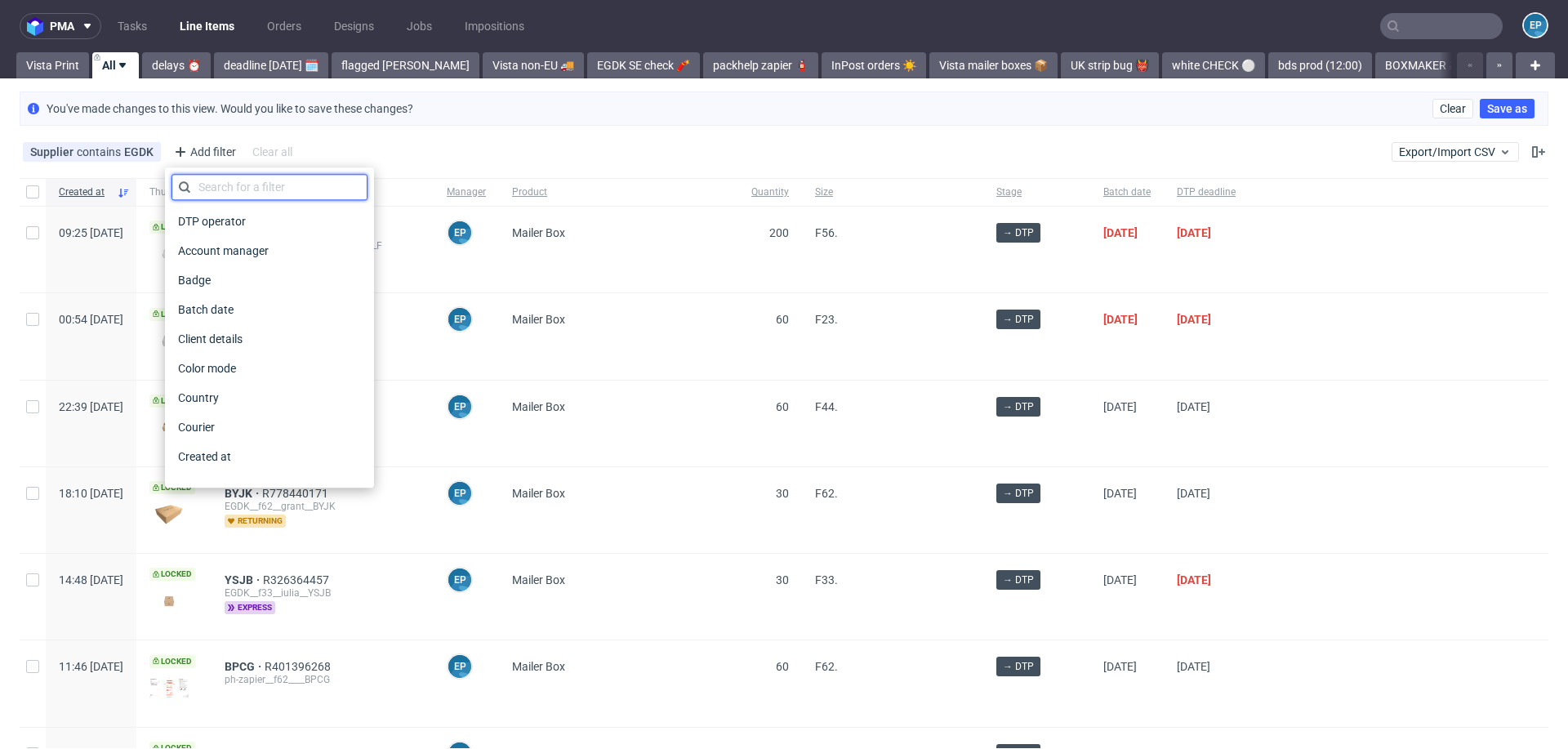
click at [221, 194] on input "text" at bounding box center [269, 187] width 196 height 26
type input "s"
type input "pr"
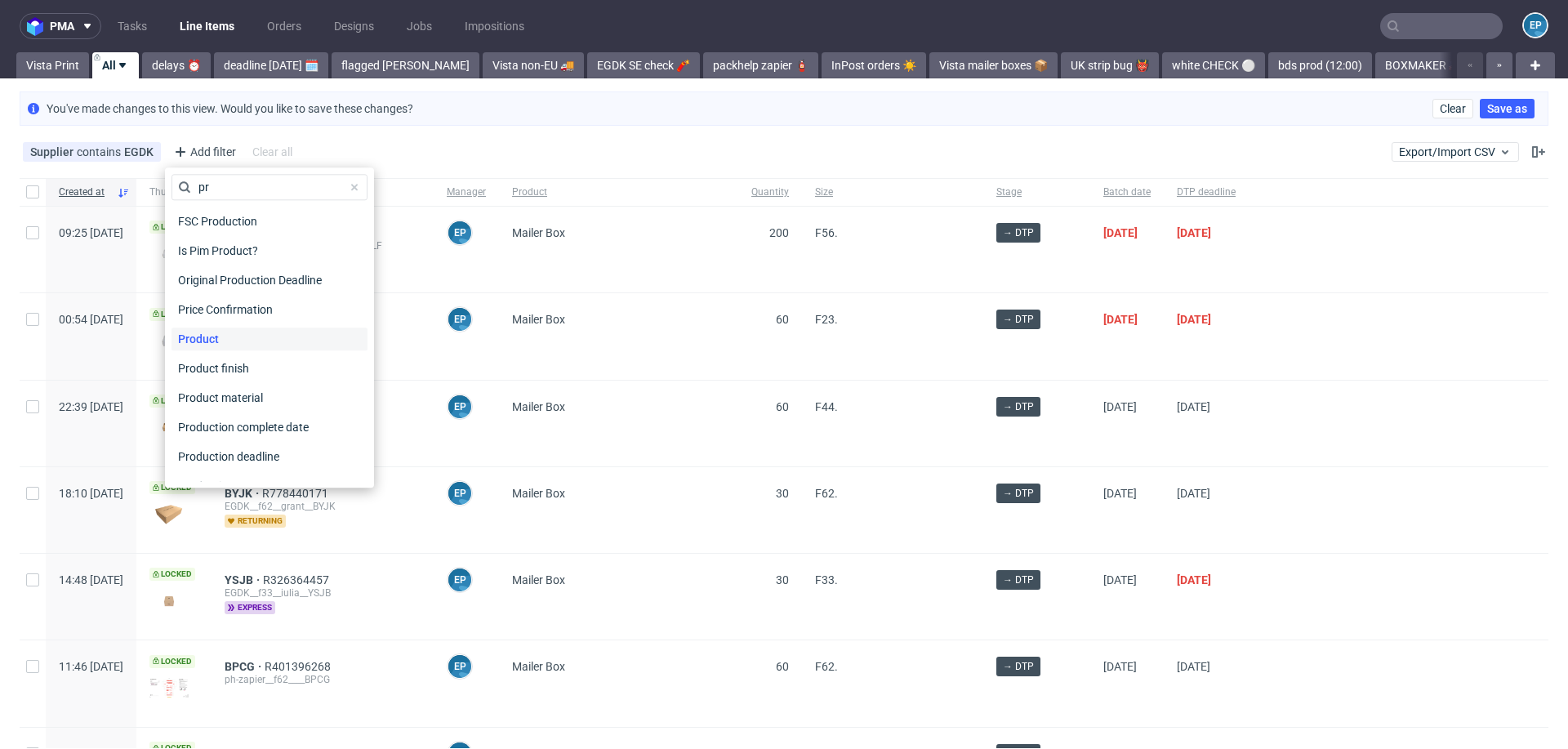
click at [208, 336] on span "Product" at bounding box center [198, 338] width 54 height 23
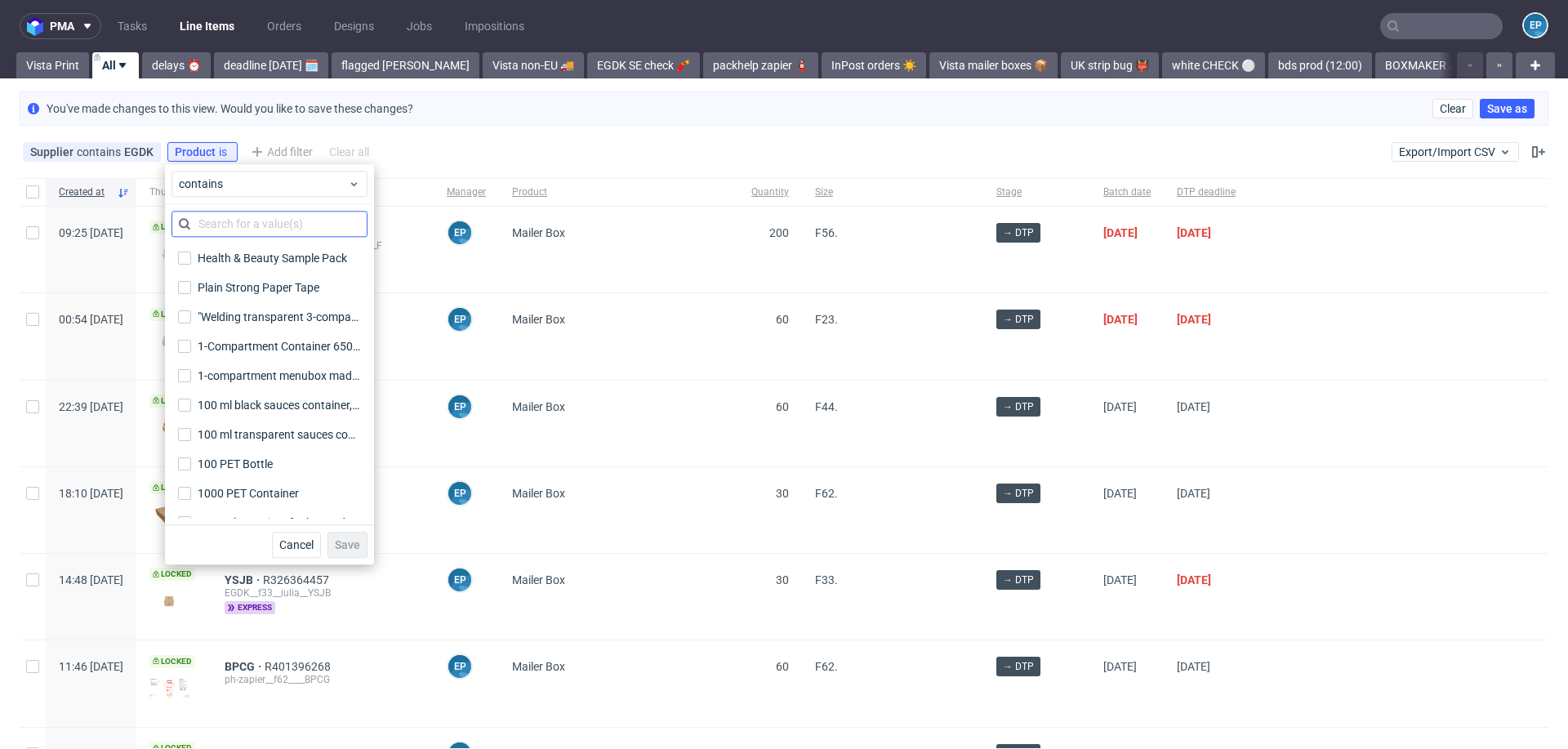
type input "e"
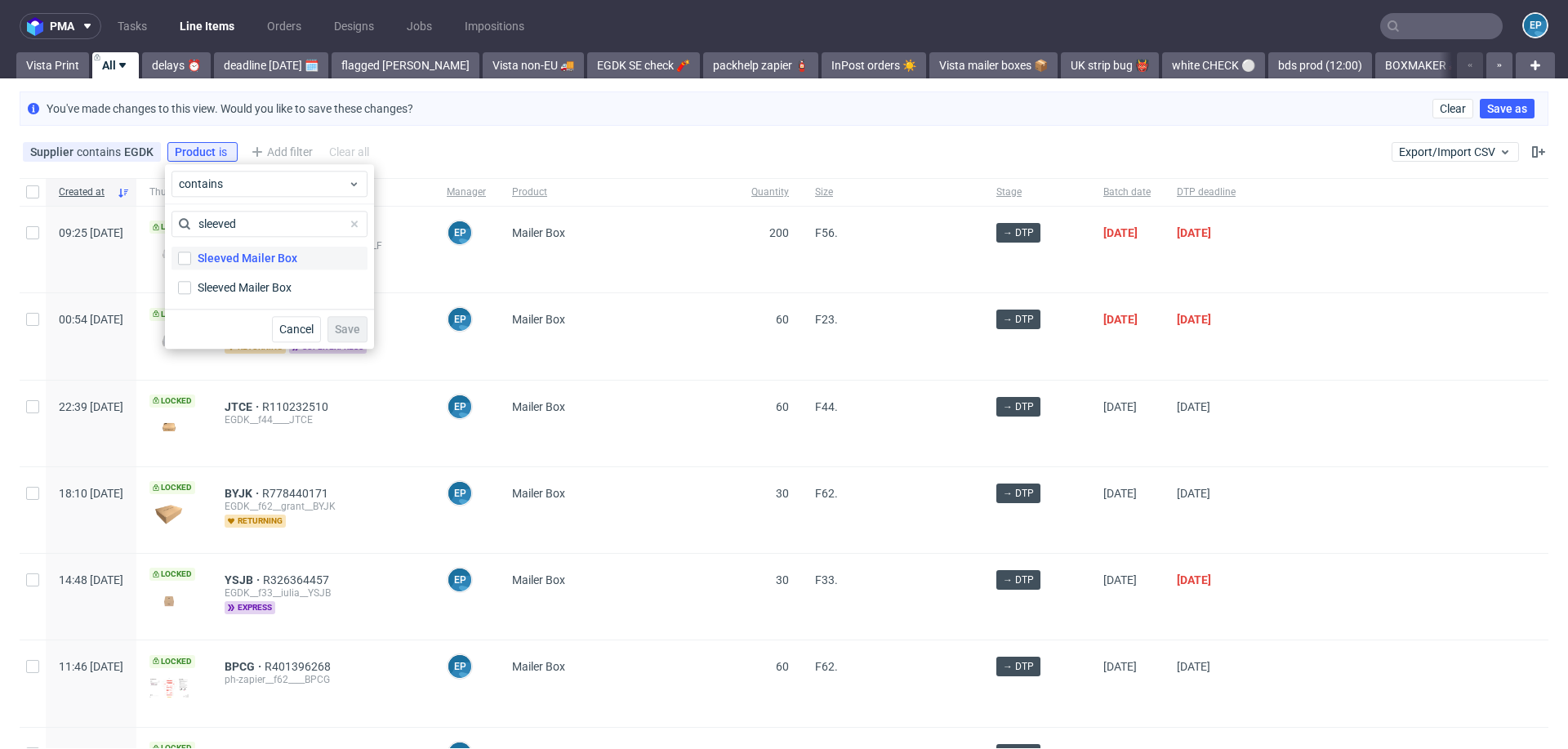
type input "sleeved"
click at [204, 257] on div "Sleeved Mailer Box" at bounding box center [247, 258] width 99 height 17
click at [191, 257] on input "Sleeved Mailer Box" at bounding box center [184, 258] width 13 height 13
checkbox input "true"
click at [206, 281] on div "Sleeved Mailer Box" at bounding box center [247, 287] width 99 height 17
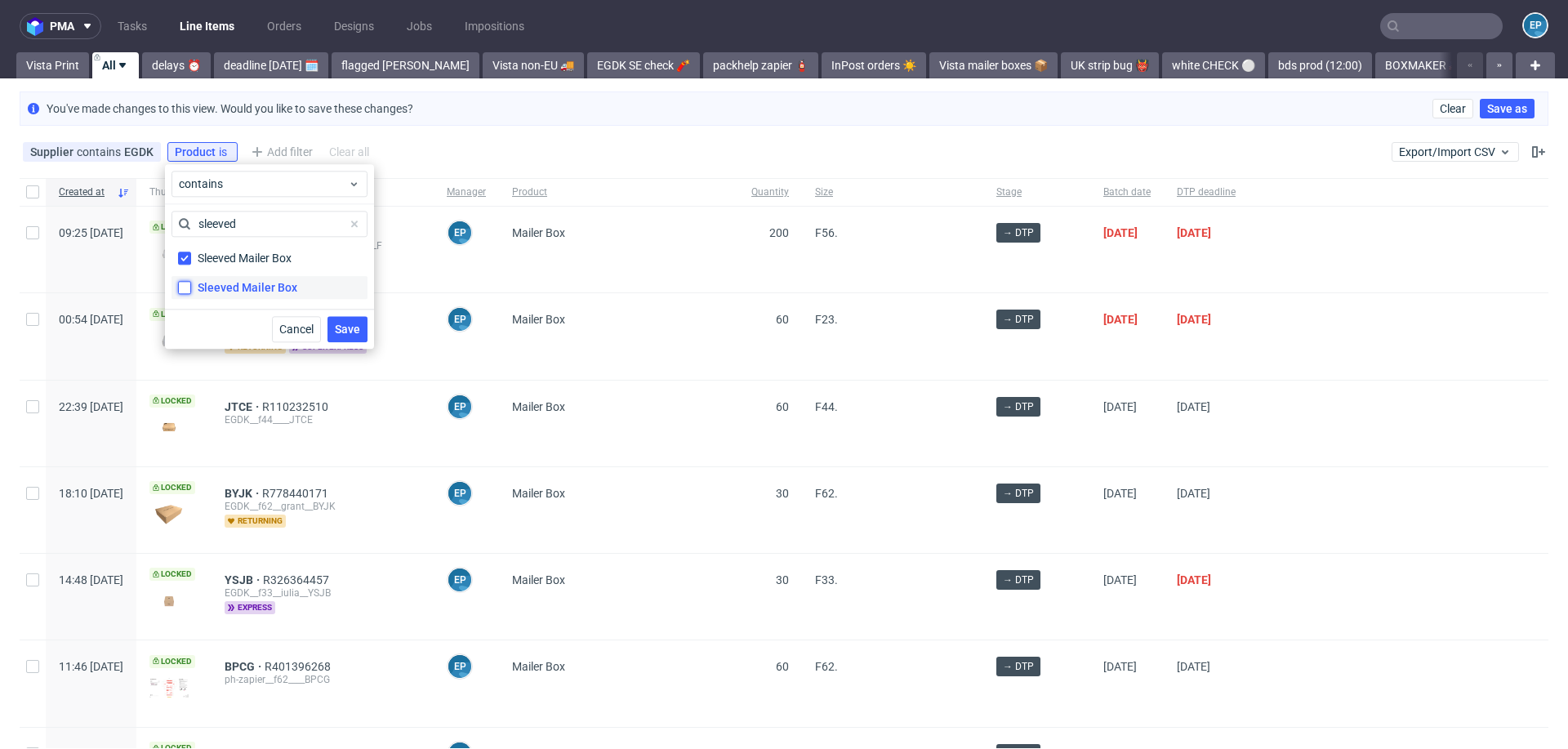
click at [191, 281] on input "Sleeved Mailer Box" at bounding box center [184, 287] width 13 height 13
checkbox input "true"
click at [350, 327] on span "Save" at bounding box center [347, 329] width 26 height 11
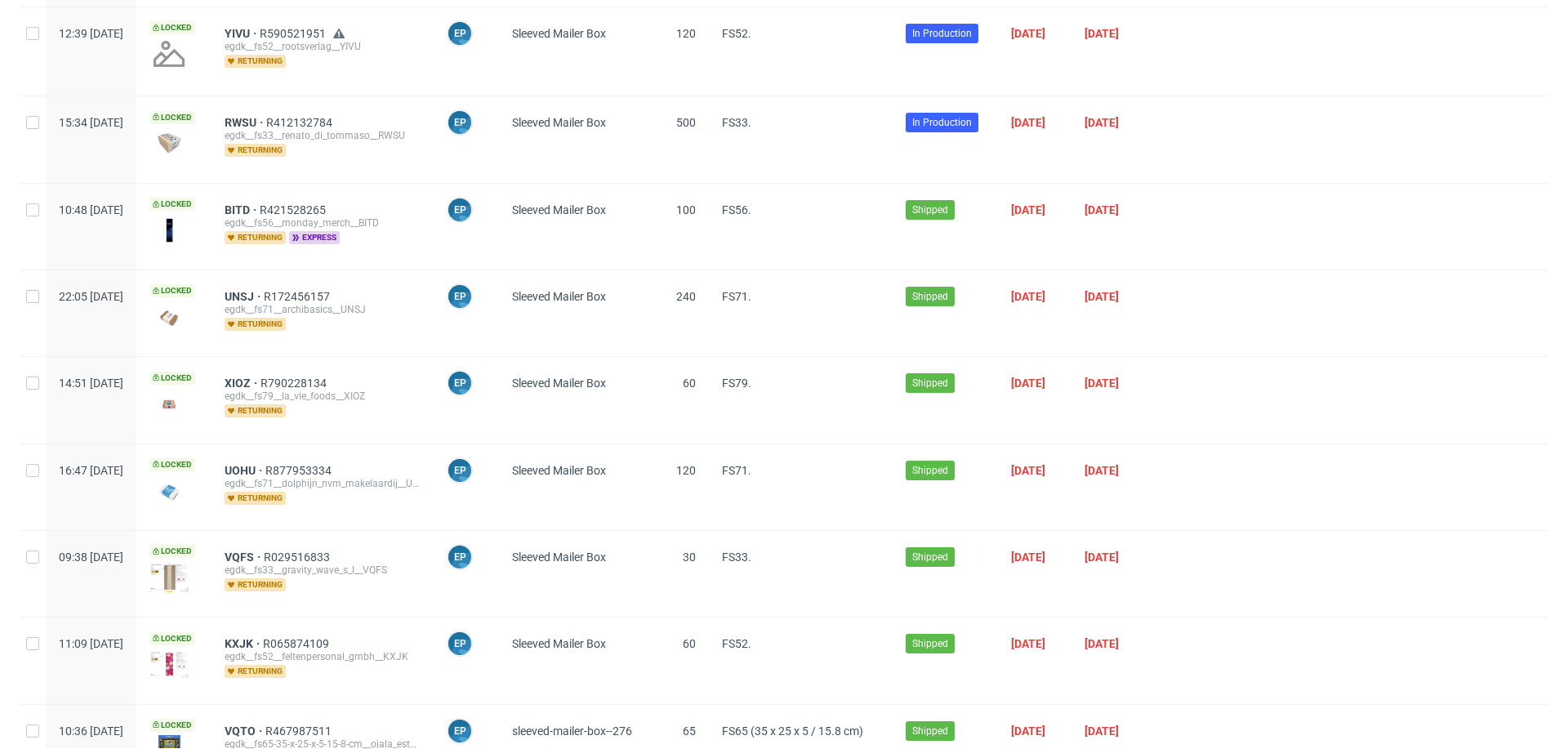
scroll to position [666, 0]
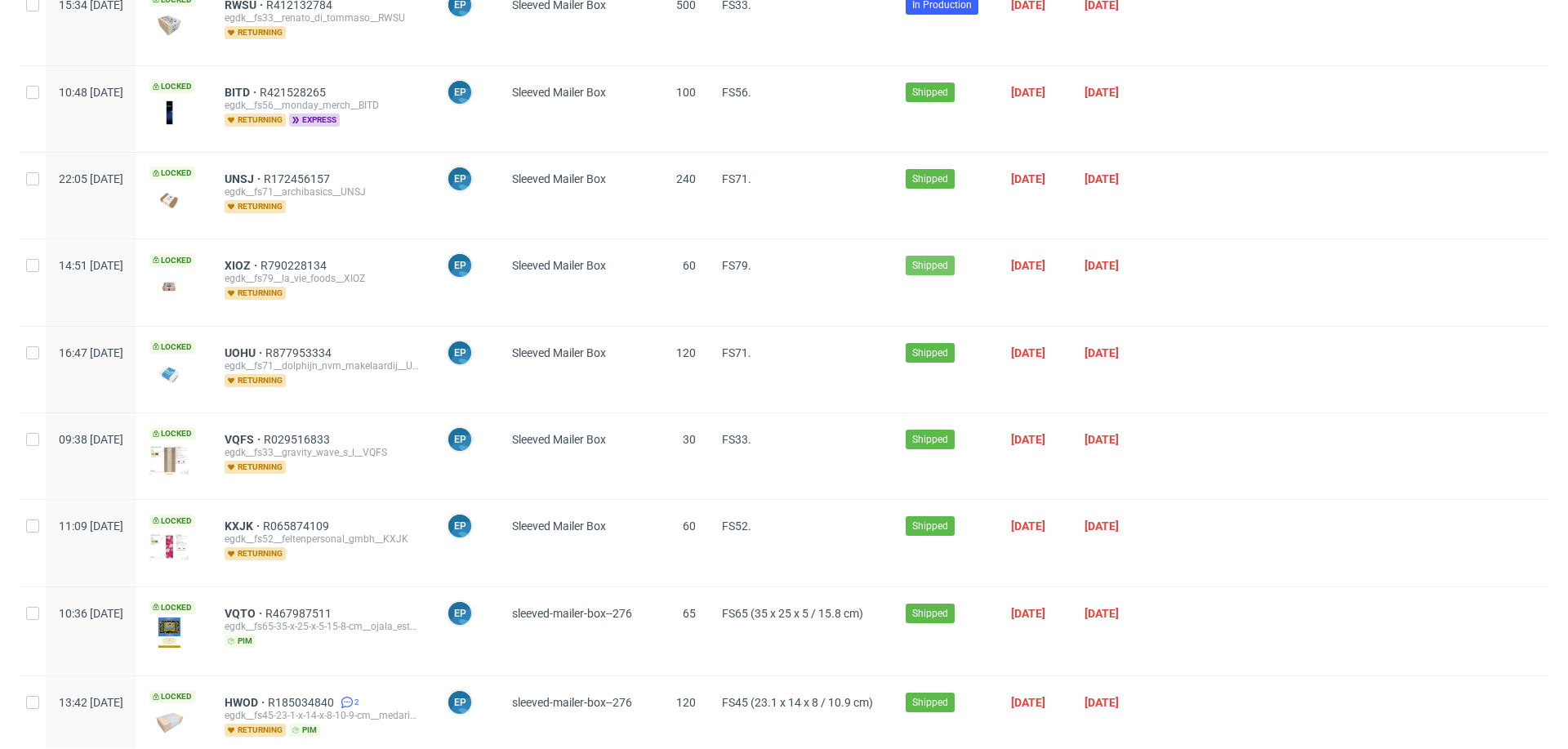
click at [948, 258] on span "Shipped" at bounding box center [930, 265] width 36 height 15
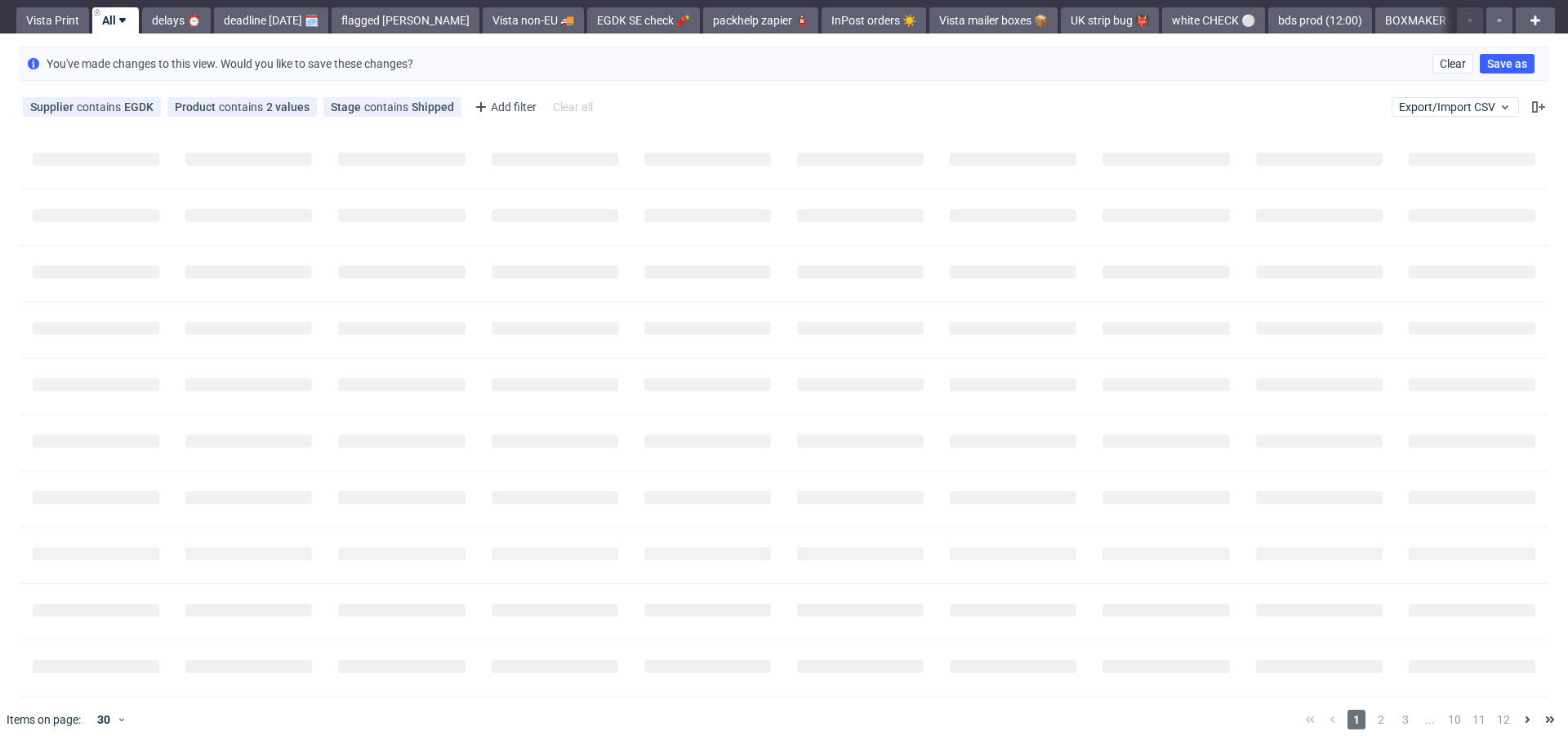
scroll to position [0, 0]
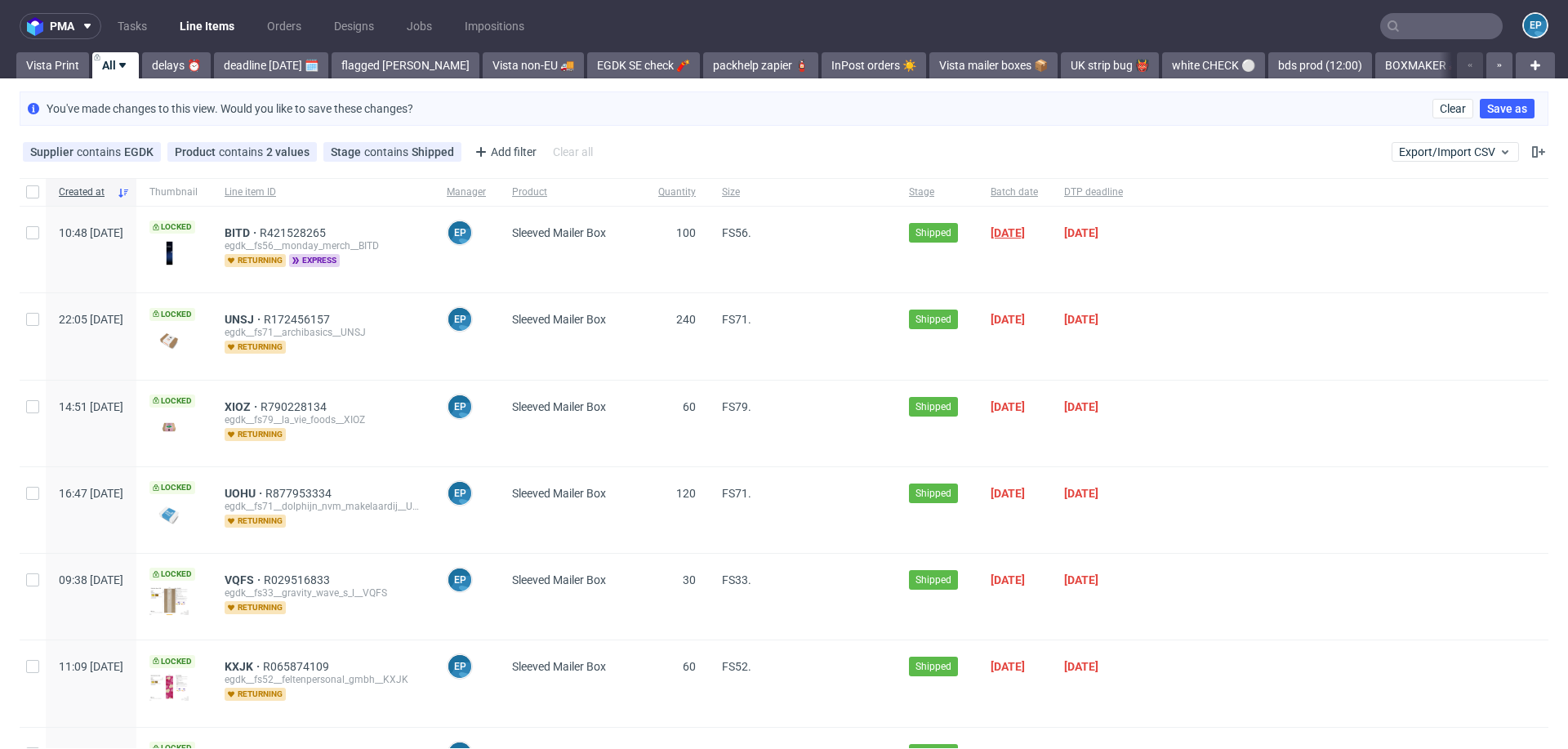
click at [1025, 230] on span "25/07/2025" at bounding box center [1008, 232] width 34 height 13
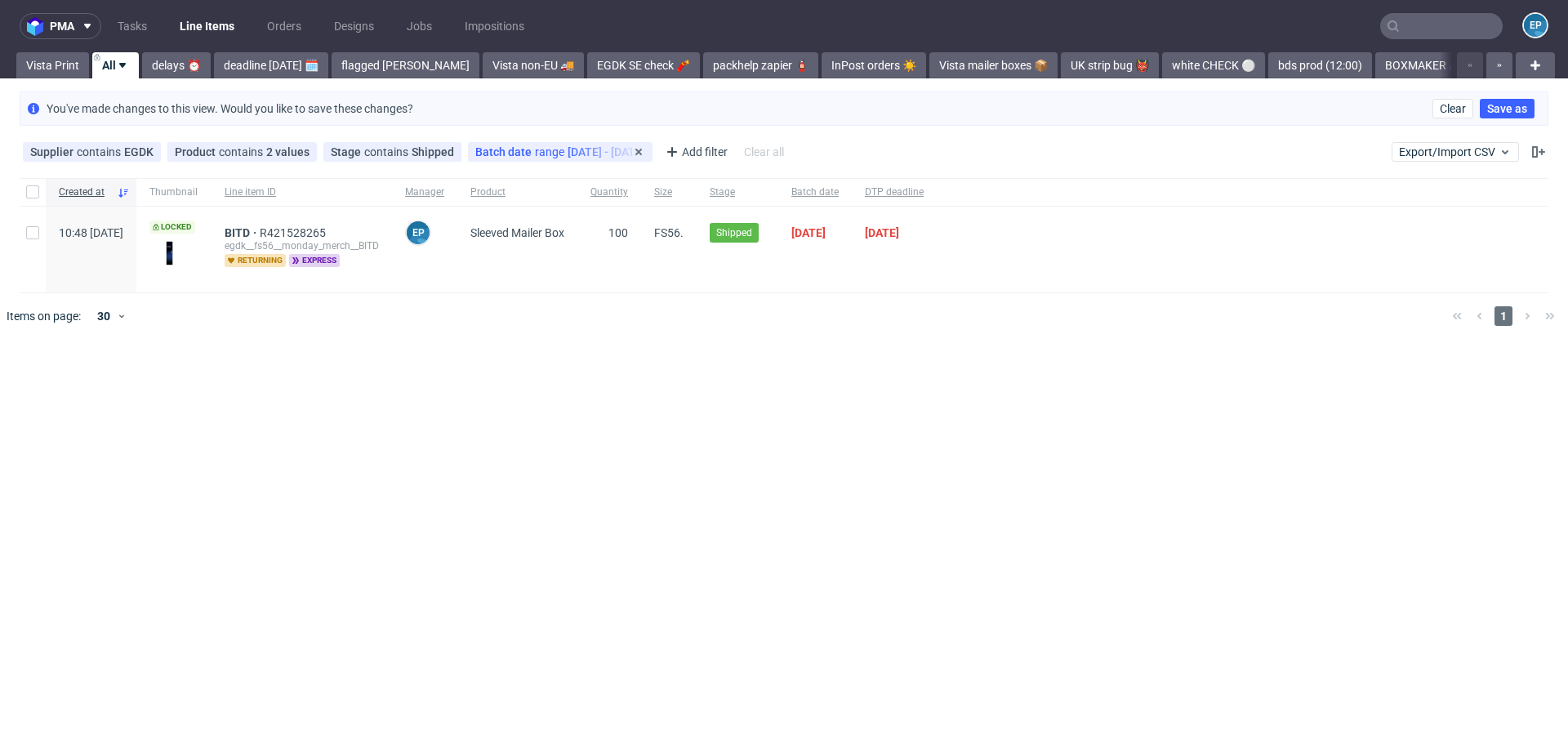
click at [577, 151] on div "25/07/2025 - 25/07/2025" at bounding box center [607, 151] width 77 height 13
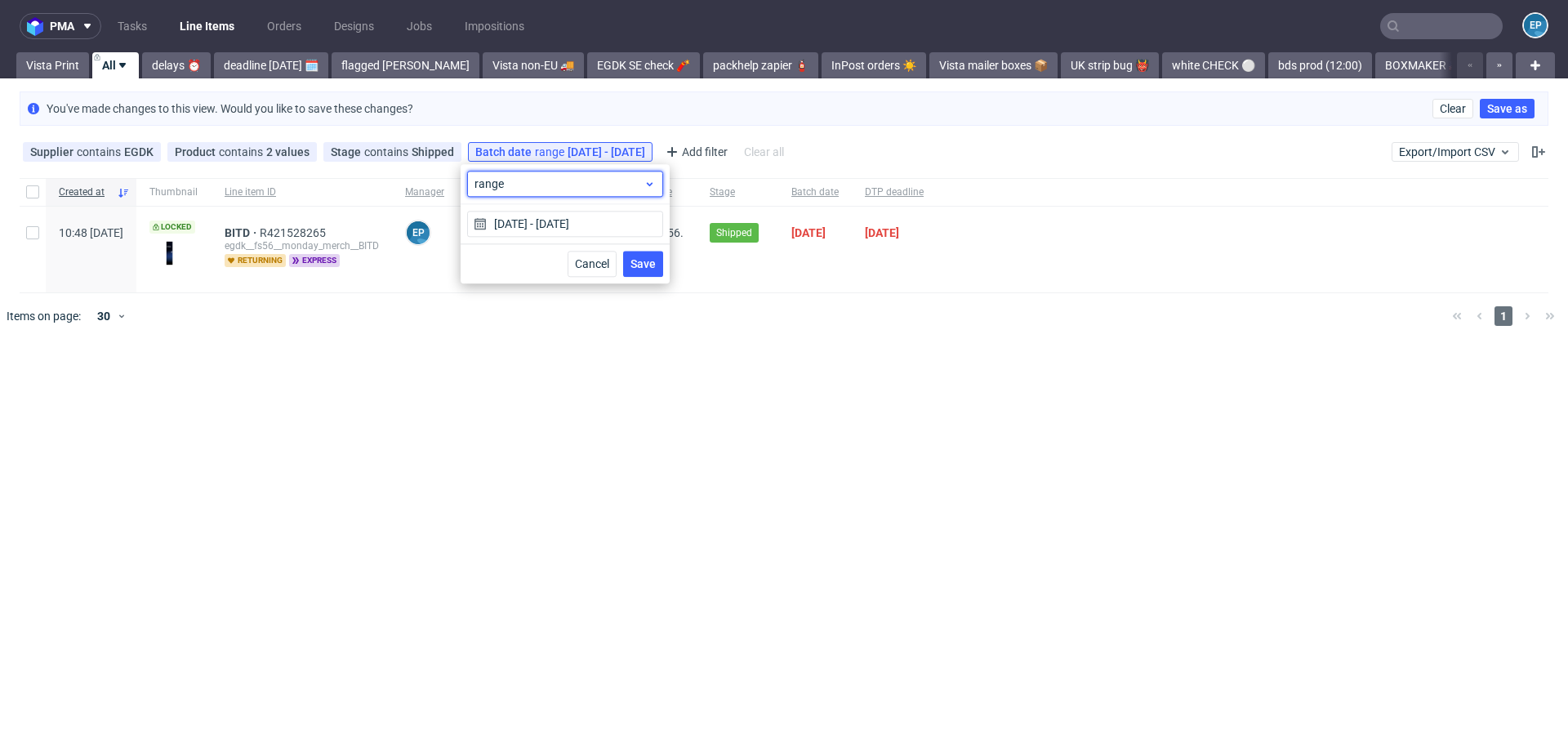
click at [512, 193] on div "range" at bounding box center [565, 184] width 196 height 26
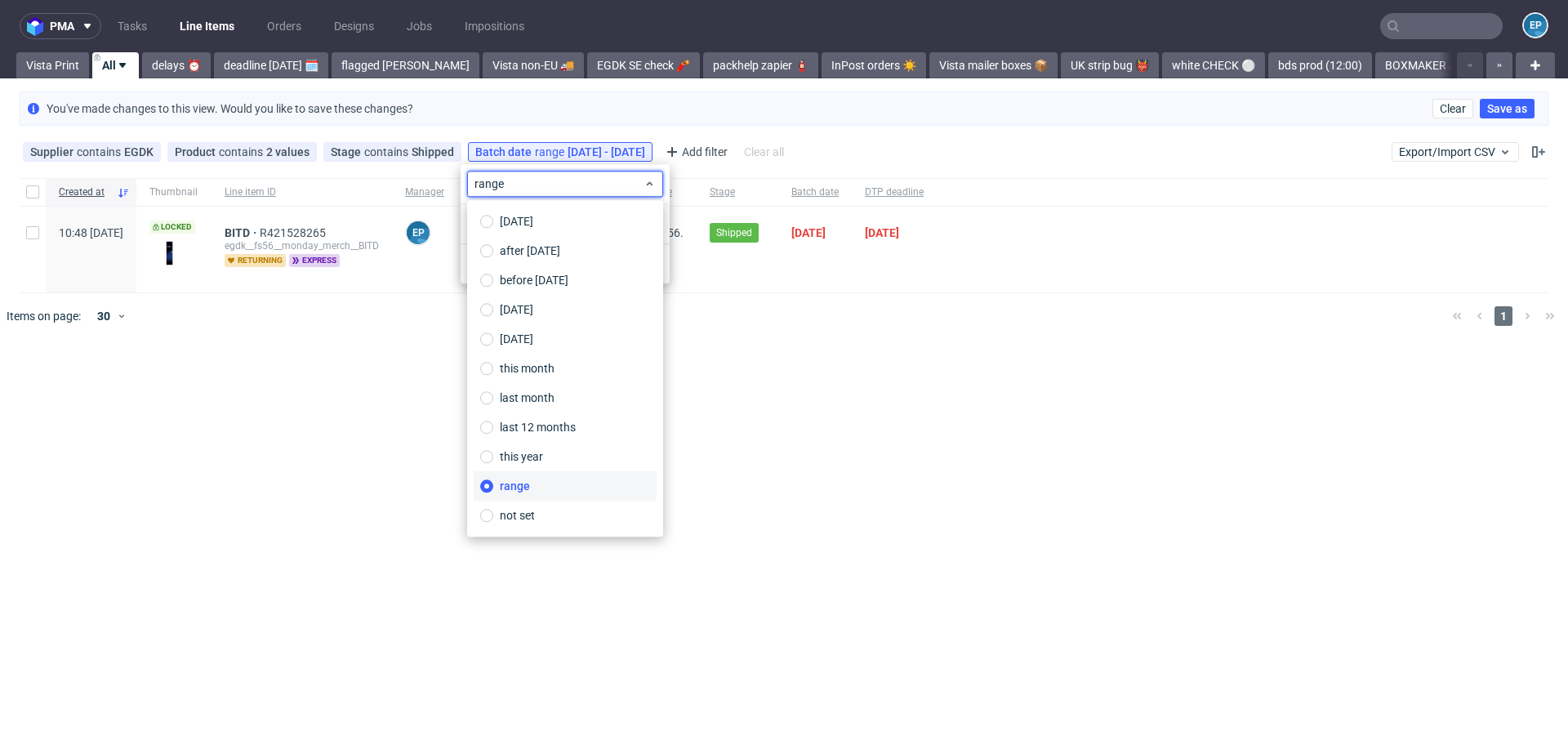
click at [517, 490] on span "range" at bounding box center [514, 485] width 30 height 17
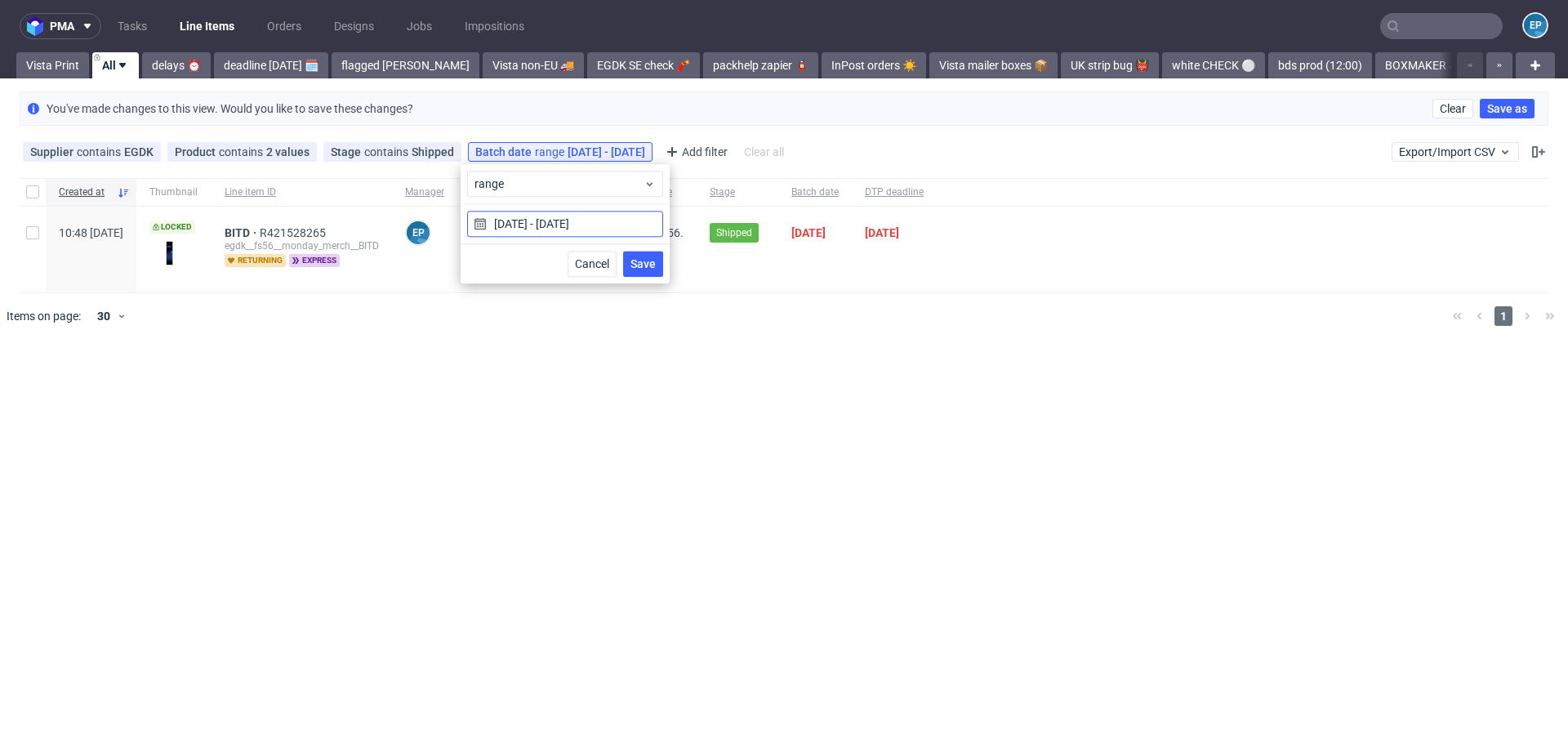
click at [497, 213] on input "25/07/2025 - 25/07/2025" at bounding box center [565, 224] width 196 height 26
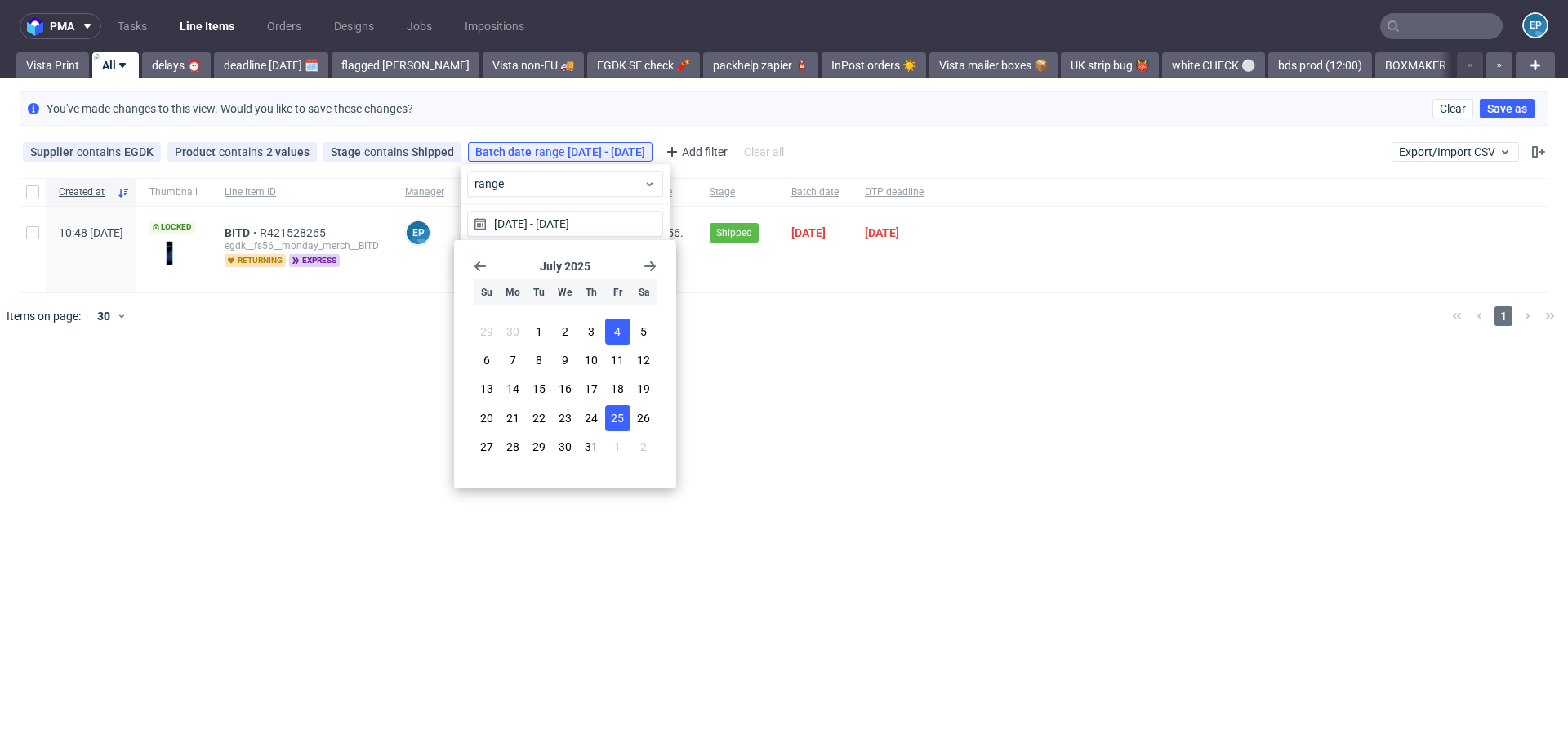
click at [616, 338] on span "4" at bounding box center [617, 331] width 6 height 17
click at [652, 266] on use "Go forward 1 month" at bounding box center [650, 265] width 11 height 10
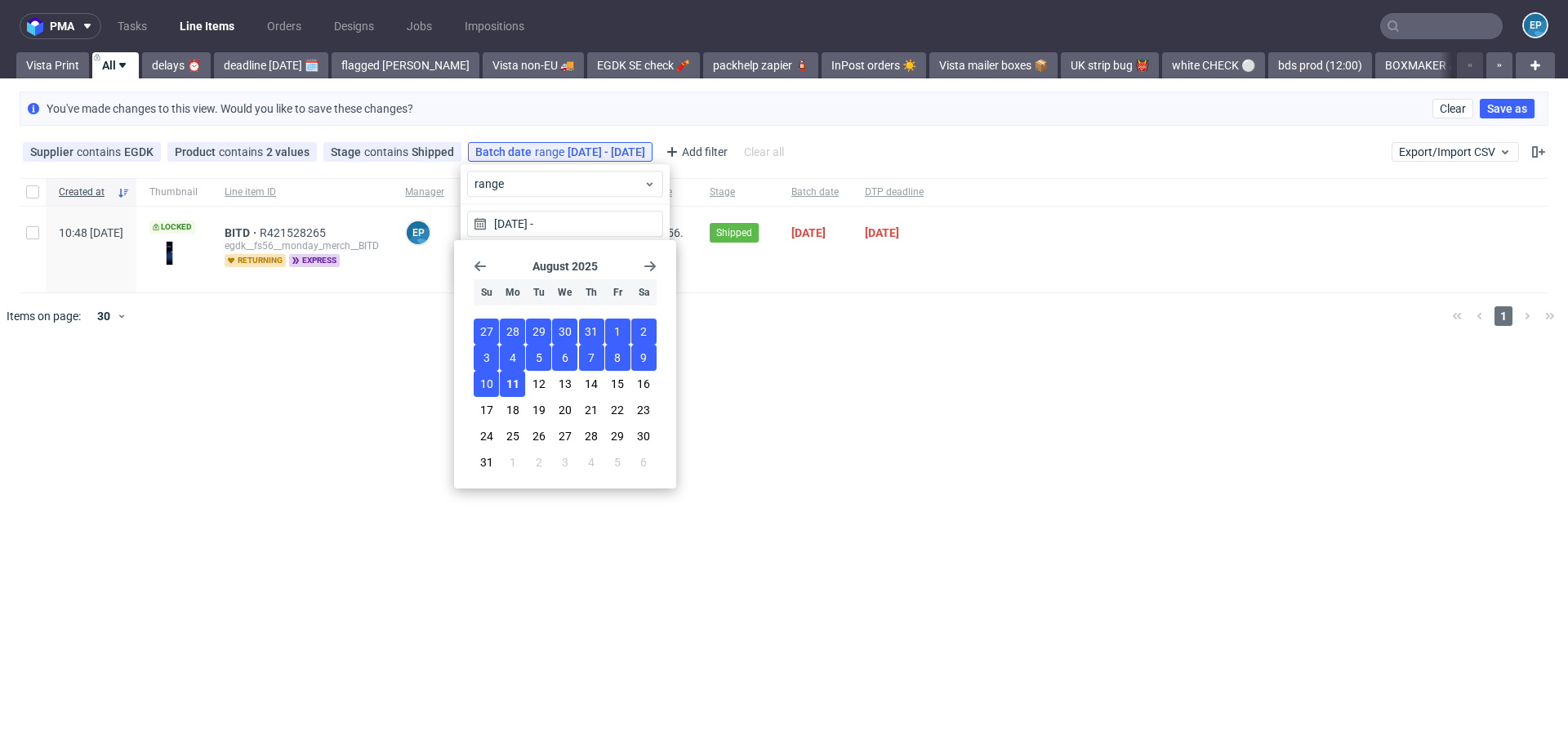
click at [510, 387] on span "11" at bounding box center [513, 383] width 13 height 17
type input "04/07/2025 - 11/08/2025"
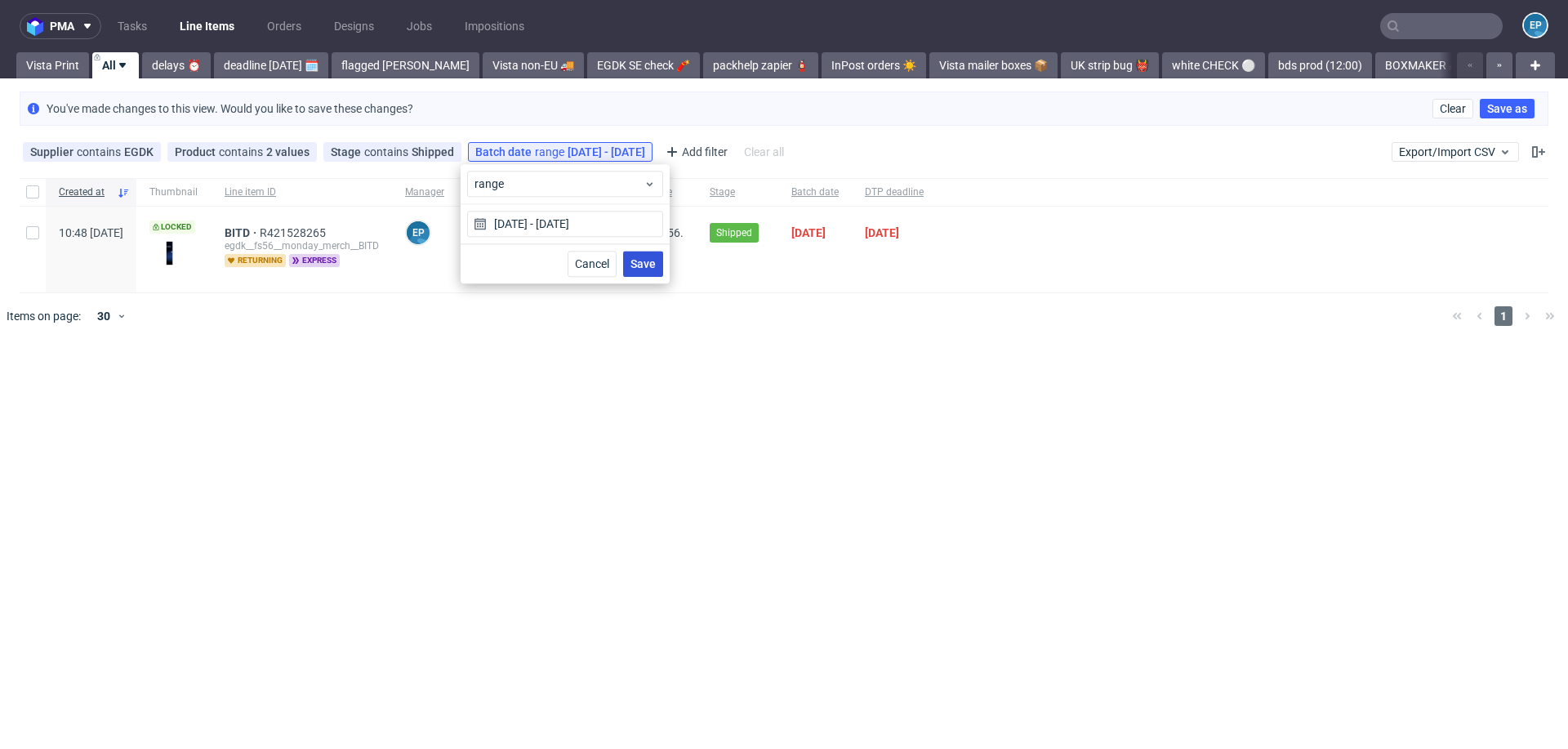
click at [653, 264] on span "Save" at bounding box center [643, 264] width 26 height 11
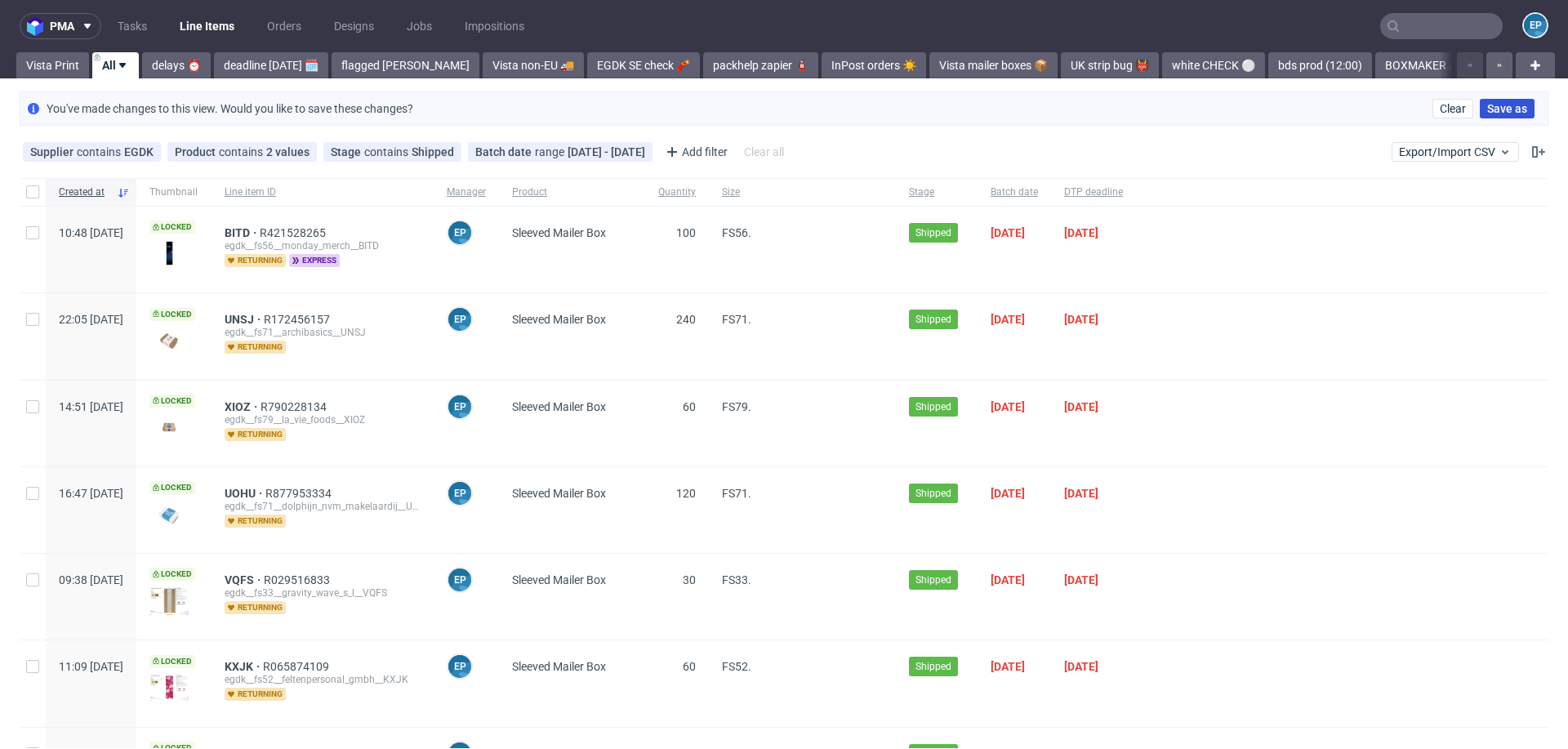
click at [1500, 111] on span "Save as" at bounding box center [1507, 108] width 40 height 11
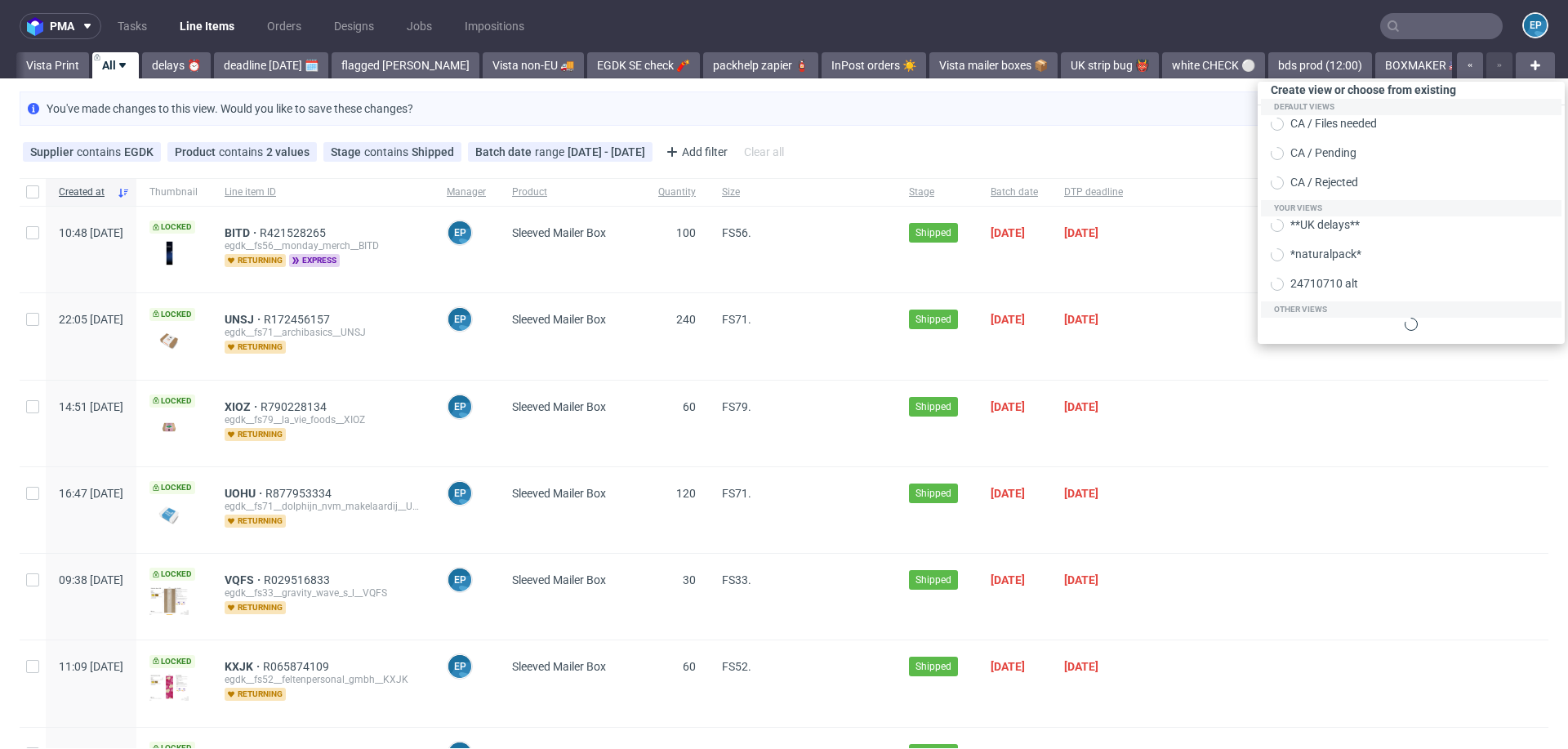
scroll to position [0, 2348]
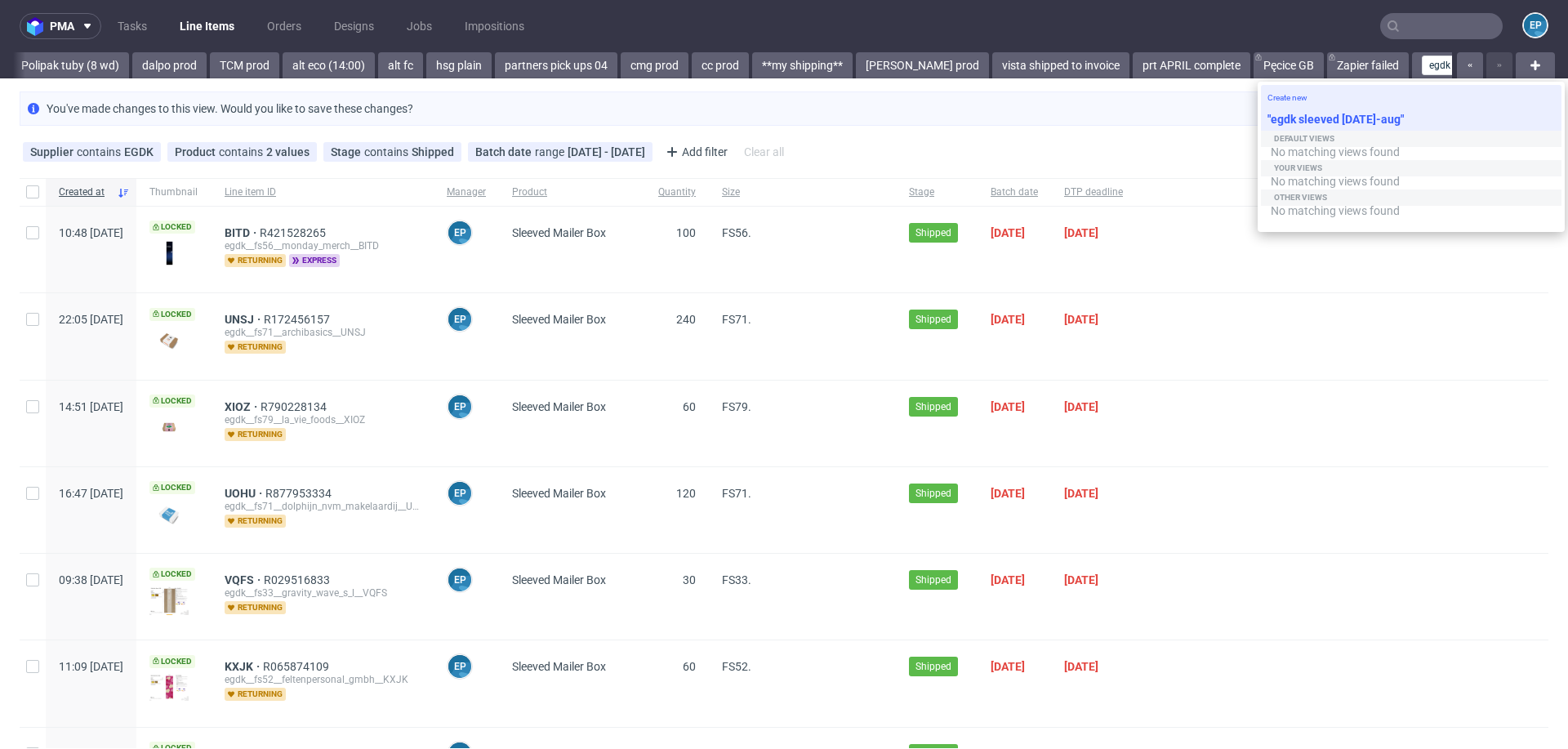
type input "egdk sleeved jul-aug"
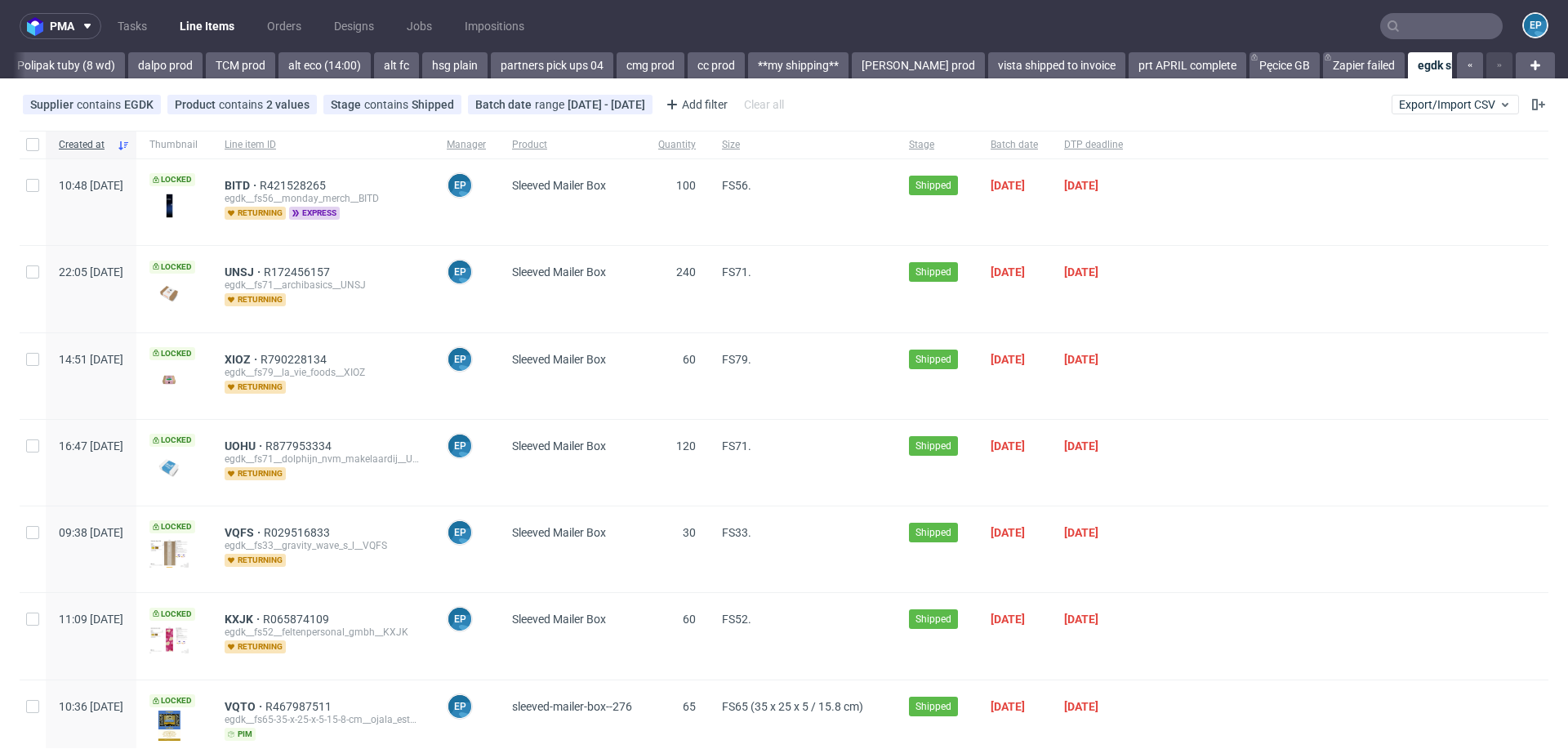
click at [1548, 67] on icon at bounding box center [1554, 65] width 13 height 13
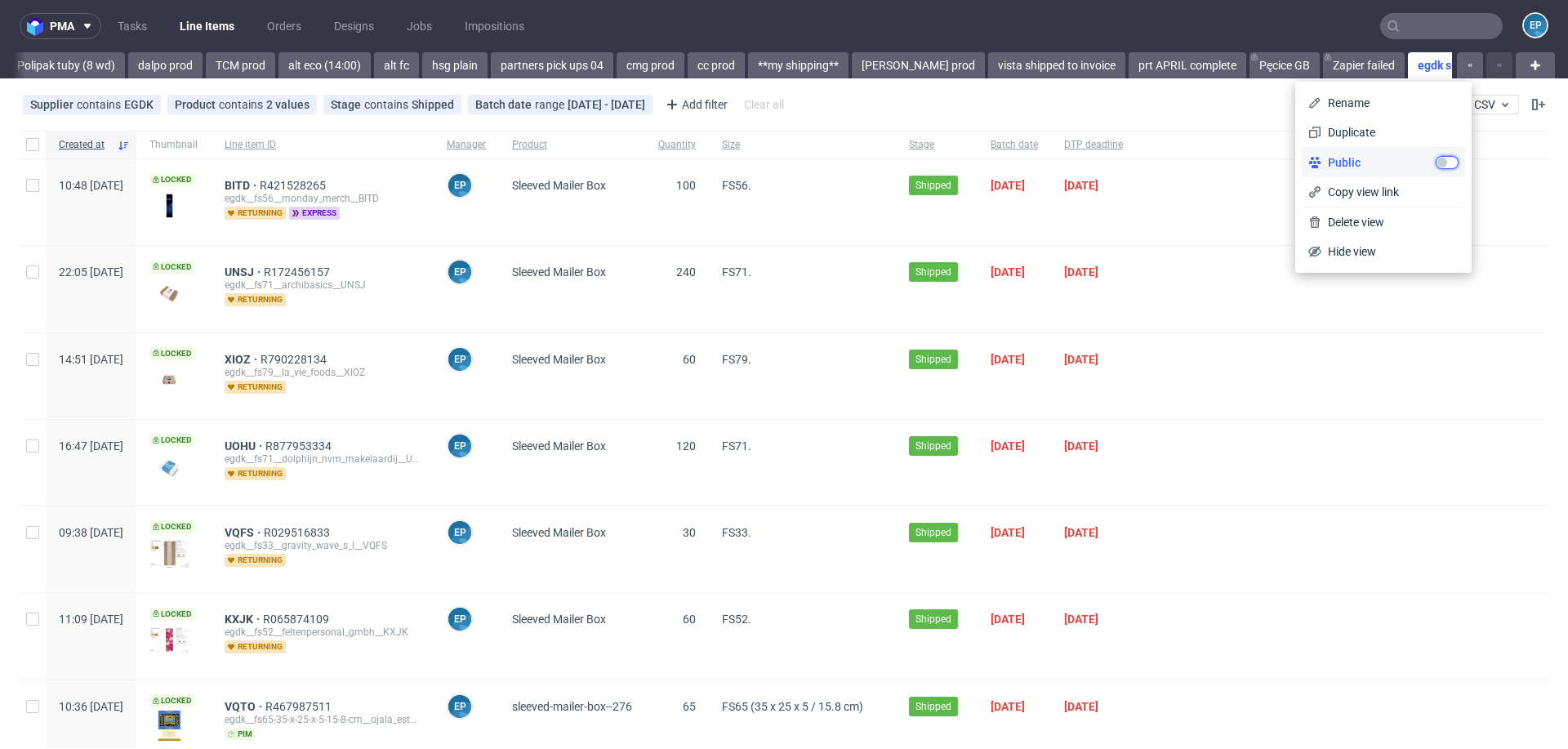
click at [1454, 163] on input "checkbox" at bounding box center [1448, 162] width 23 height 13
checkbox input "true"
click at [1353, 193] on span "Copy view link" at bounding box center [1390, 192] width 137 height 17
click at [1134, 100] on div "Supplier contains EGDK Product contains 2 values Sleeved Mailer Box, Sleeved Ma…" at bounding box center [784, 105] width 1568 height 40
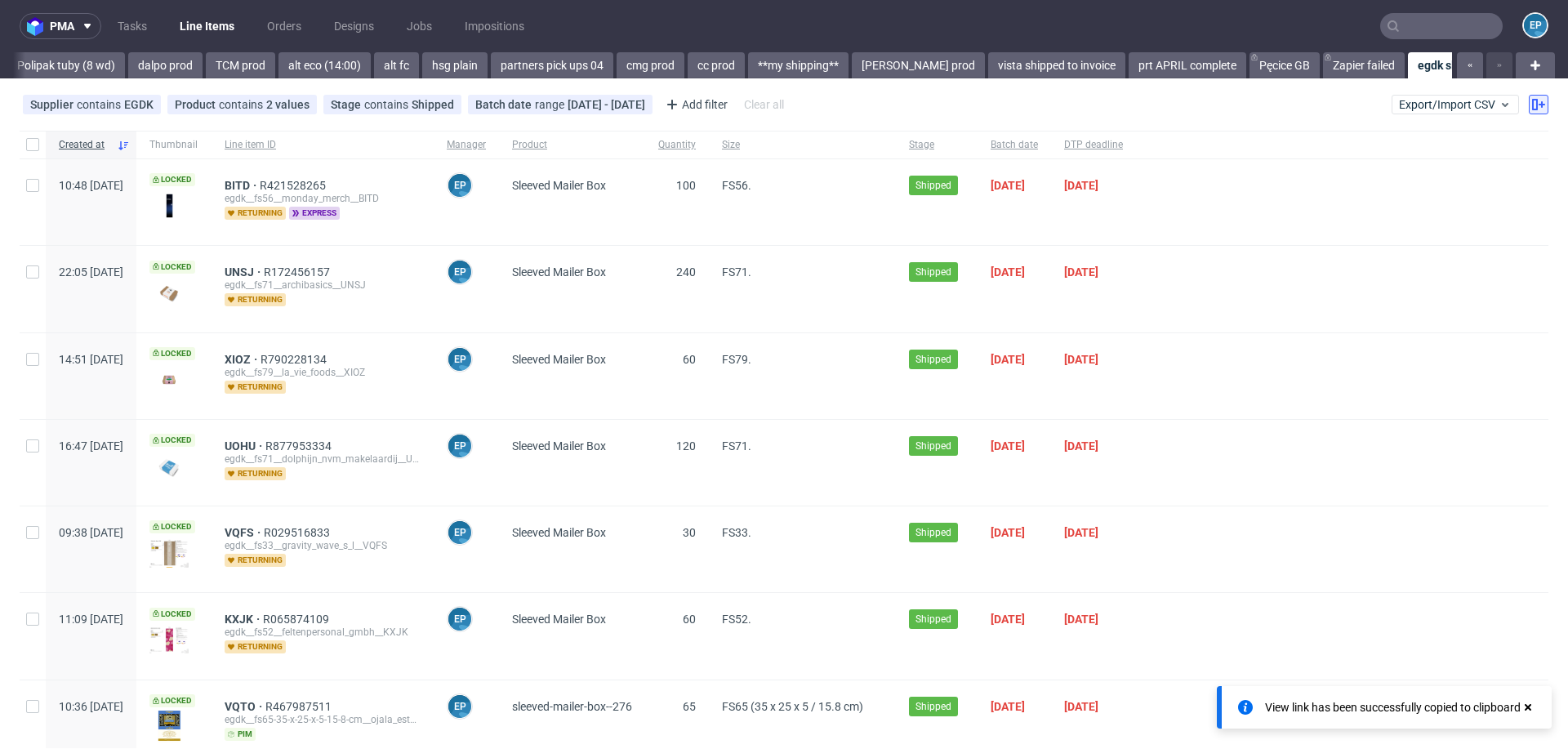
click at [1533, 103] on icon at bounding box center [1539, 104] width 13 height 13
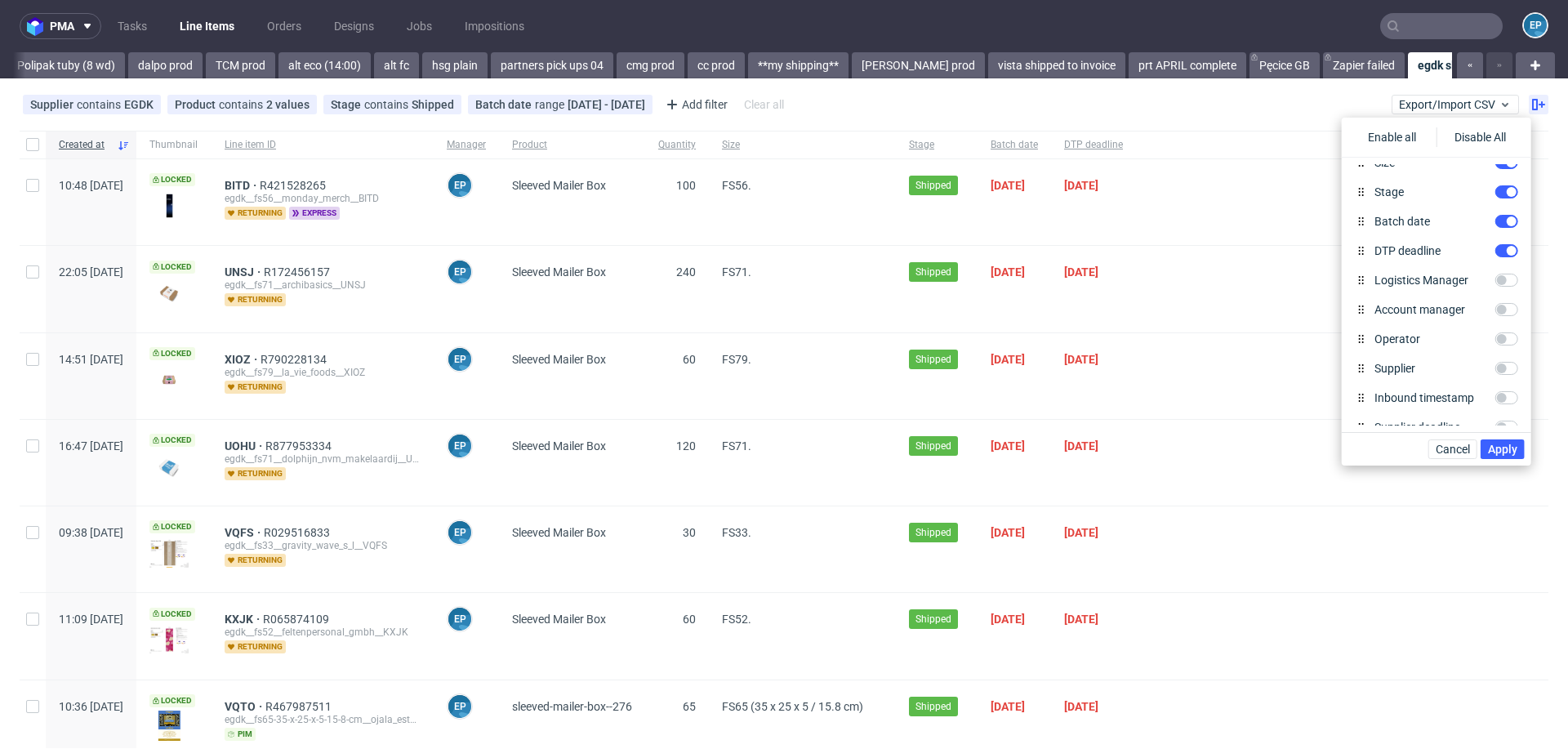
scroll to position [180, 0]
click at [1500, 263] on input "DTP deadline" at bounding box center [1507, 263] width 23 height 13
checkbox input "false"
click at [1505, 279] on input "Spec" at bounding box center [1507, 278] width 23 height 13
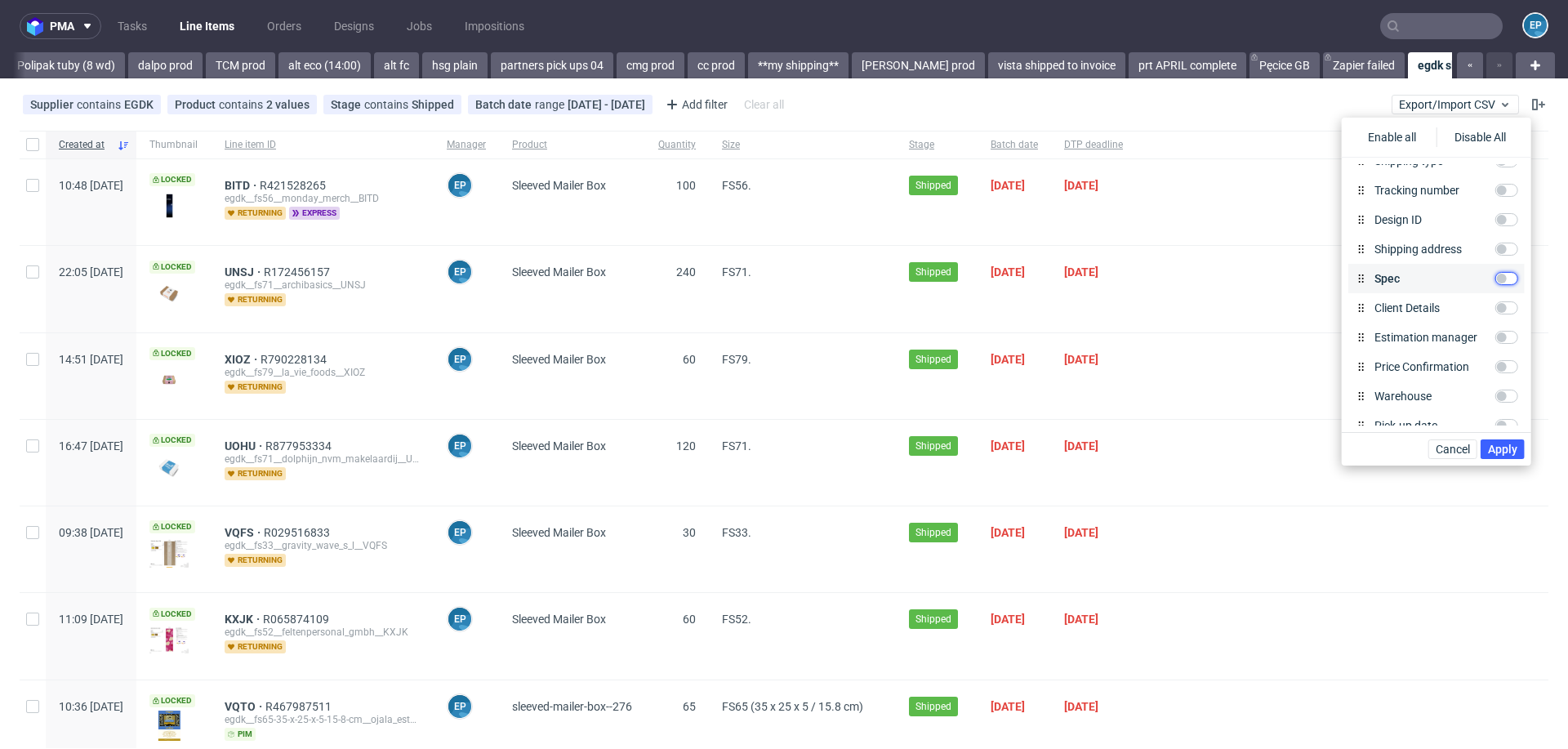
checkbox input "true"
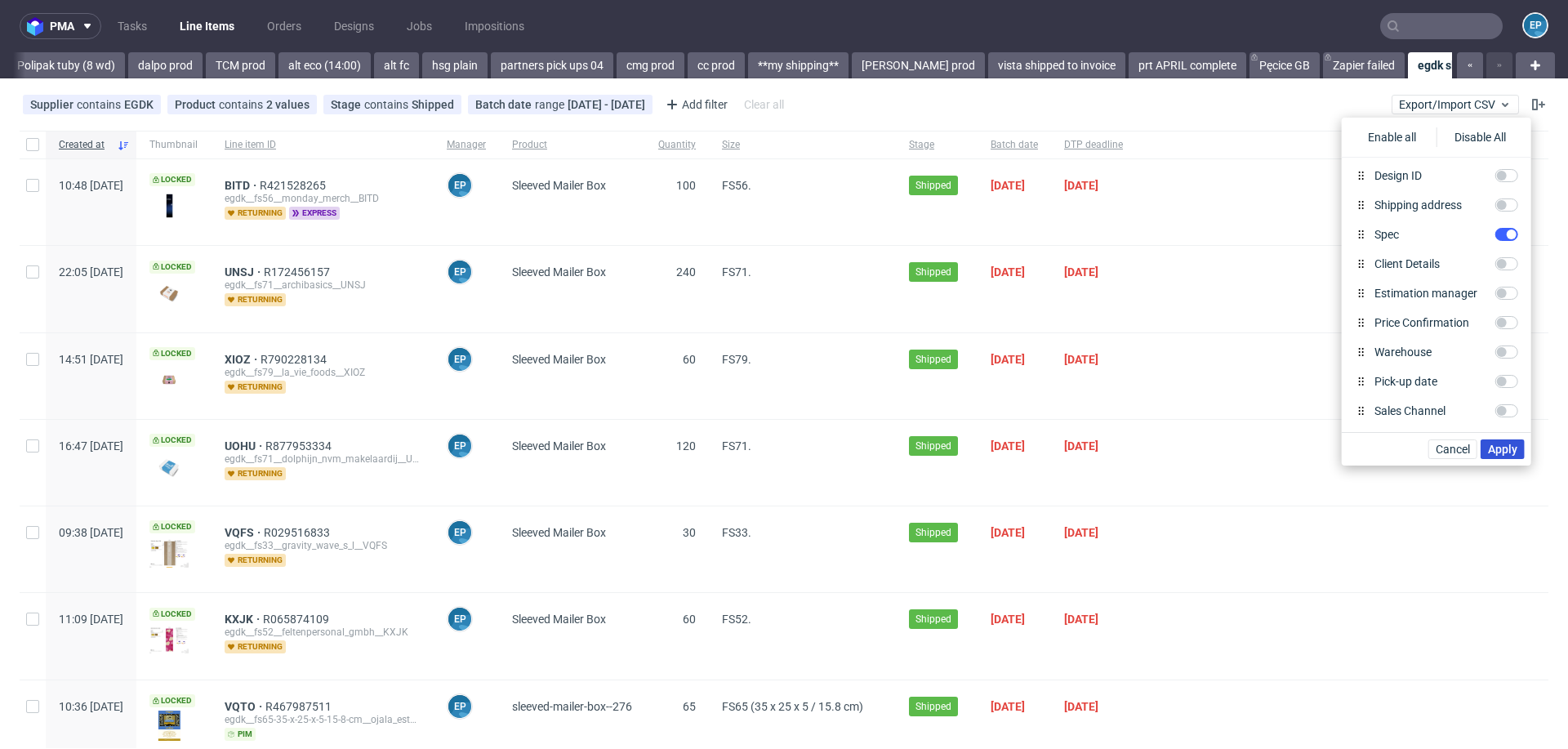
click at [1513, 451] on span "Apply" at bounding box center [1502, 448] width 29 height 11
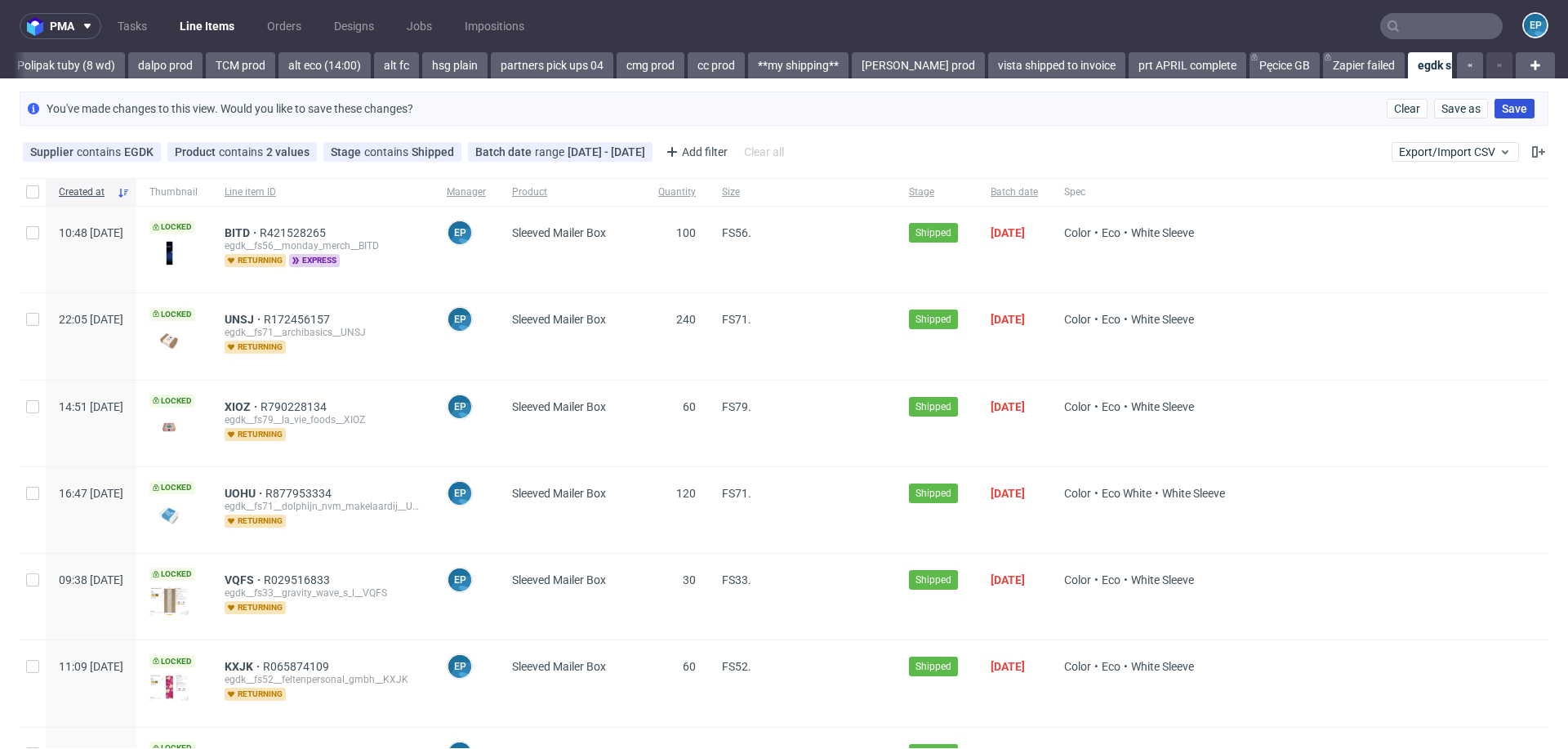
click at [1506, 114] on button "Save" at bounding box center [1515, 108] width 40 height 19
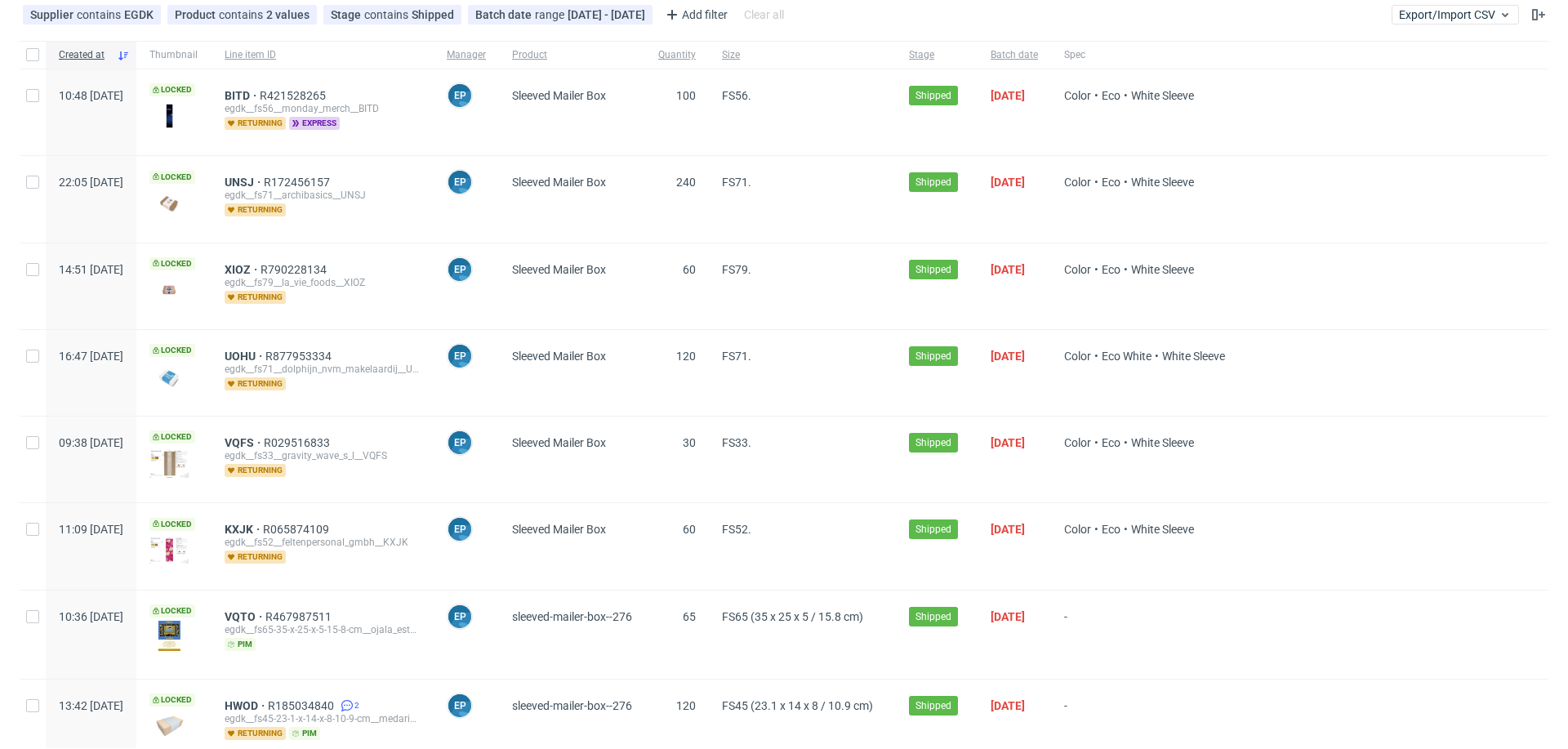
scroll to position [0, 0]
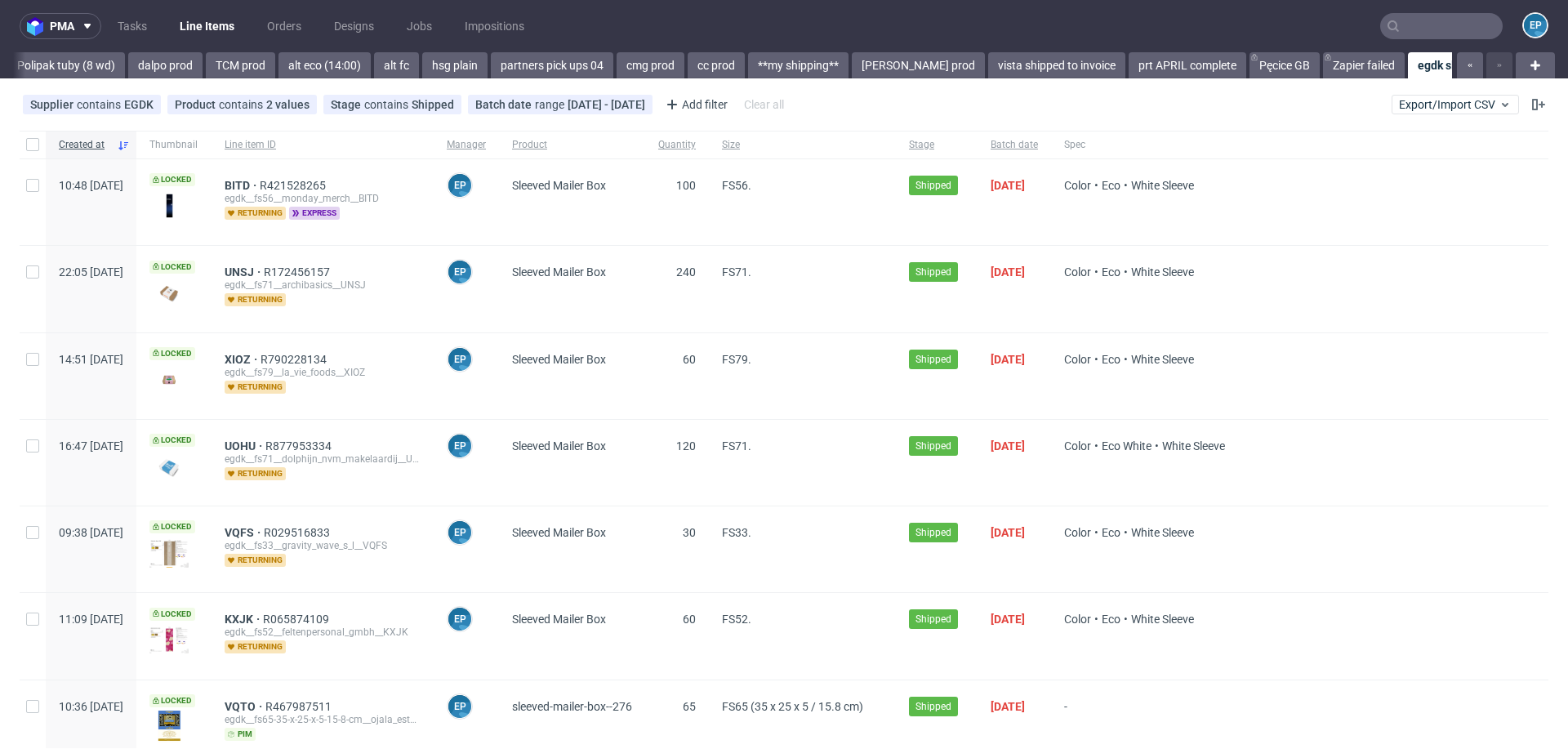
click at [1408, 55] on link "egdk sleeved jul-aug" at bounding box center [1489, 65] width 163 height 26
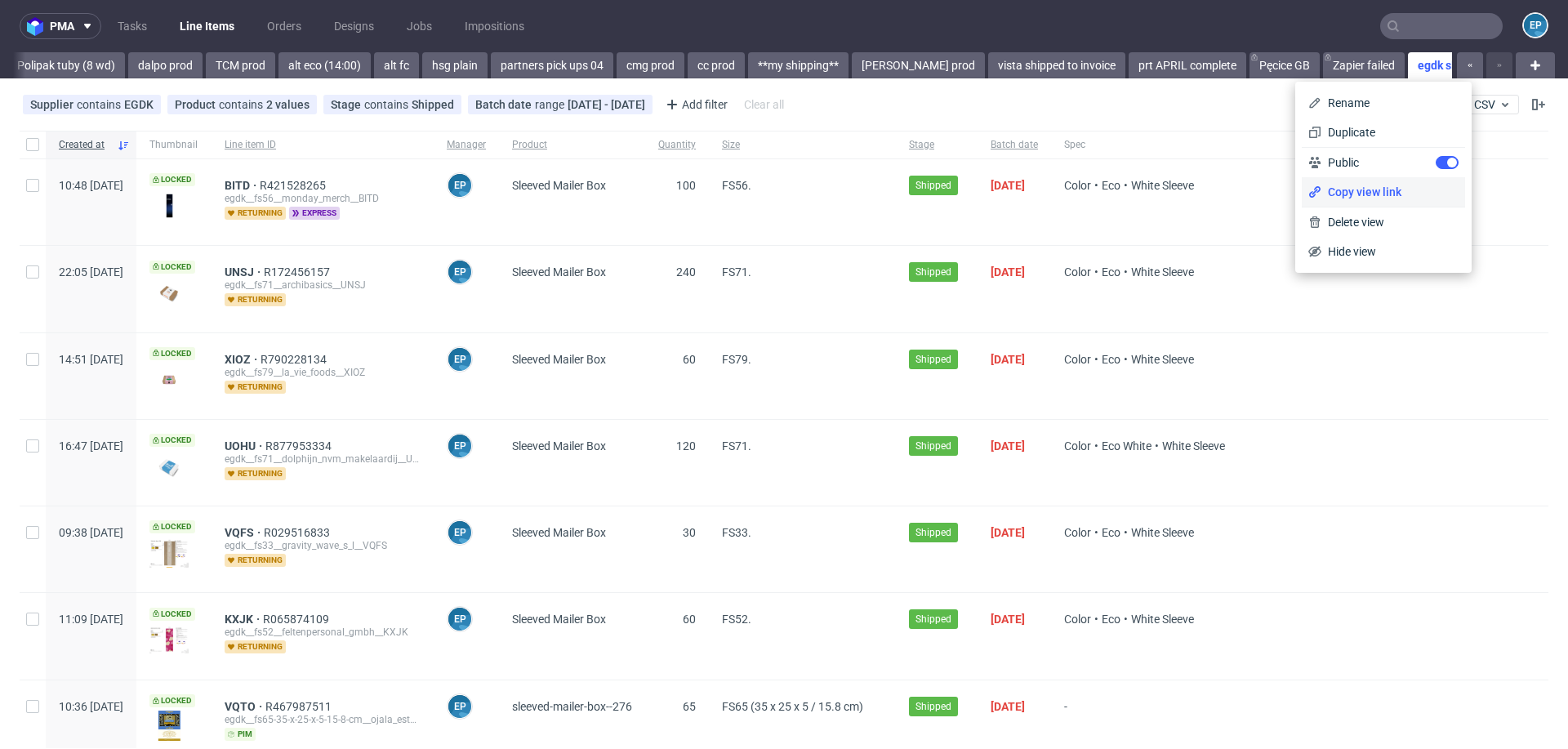
click at [1343, 182] on li "Copy view link" at bounding box center [1384, 192] width 164 height 29
click at [31, 146] on input "checkbox" at bounding box center [33, 144] width 13 height 13
checkbox input "true"
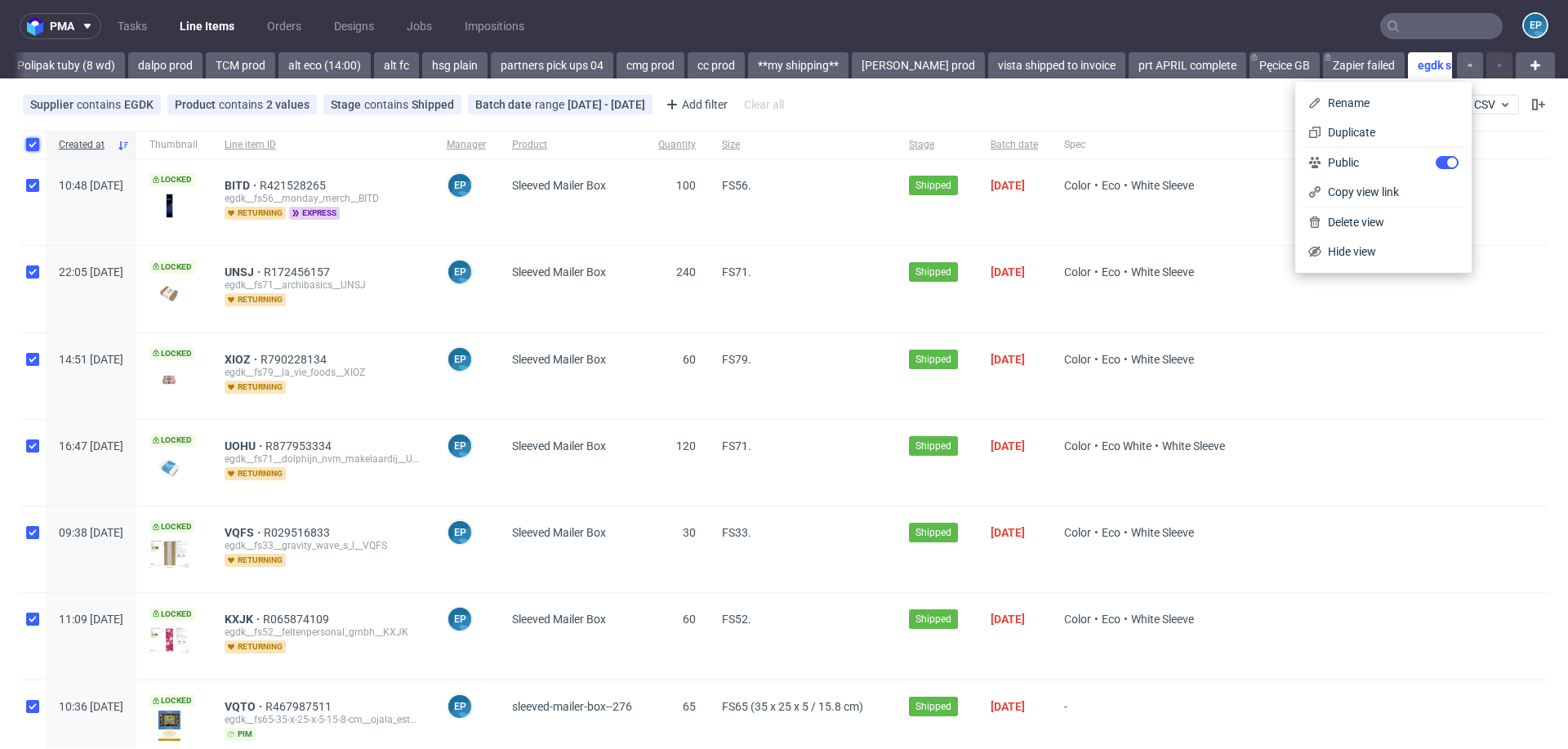
checkbox input "true"
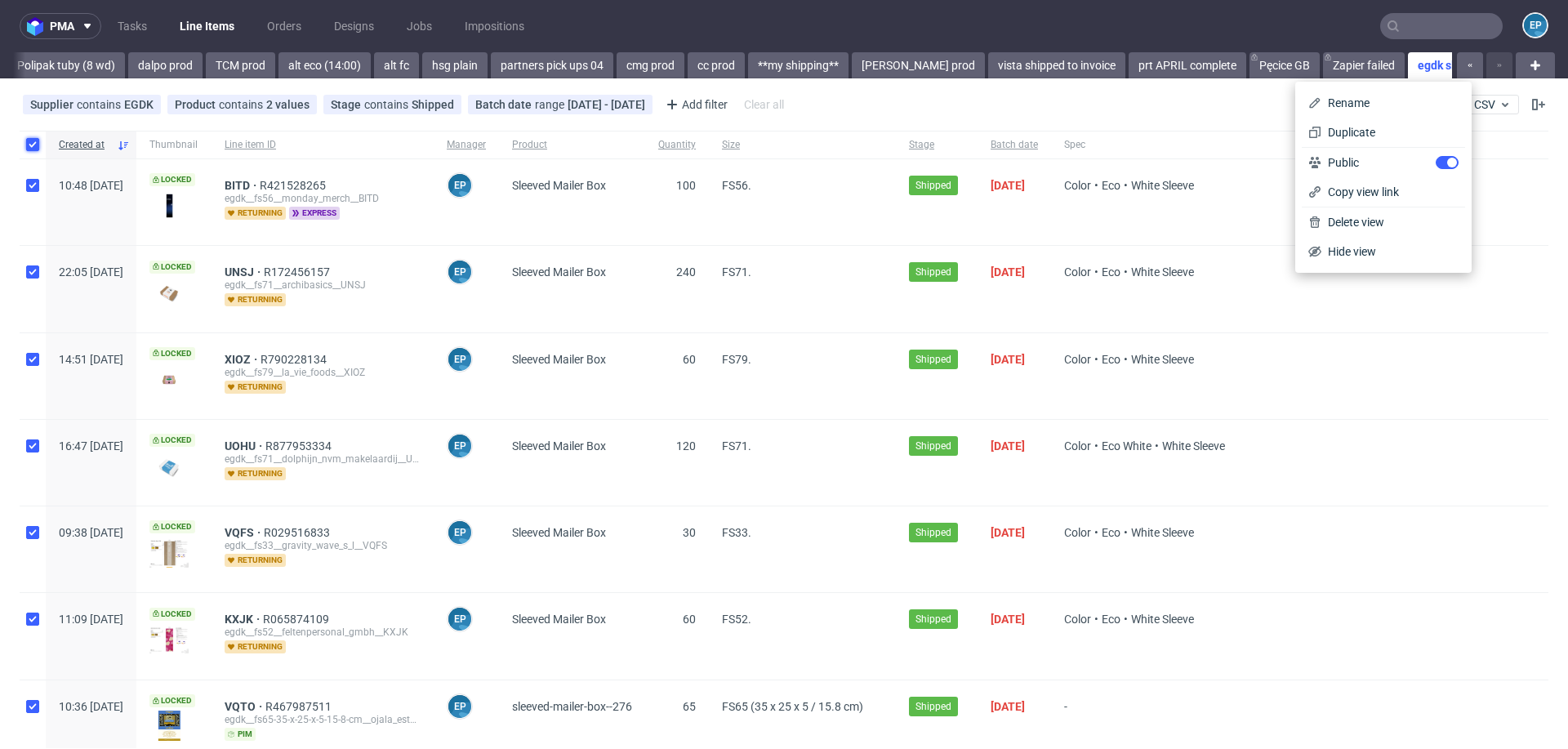
checkbox input "true"
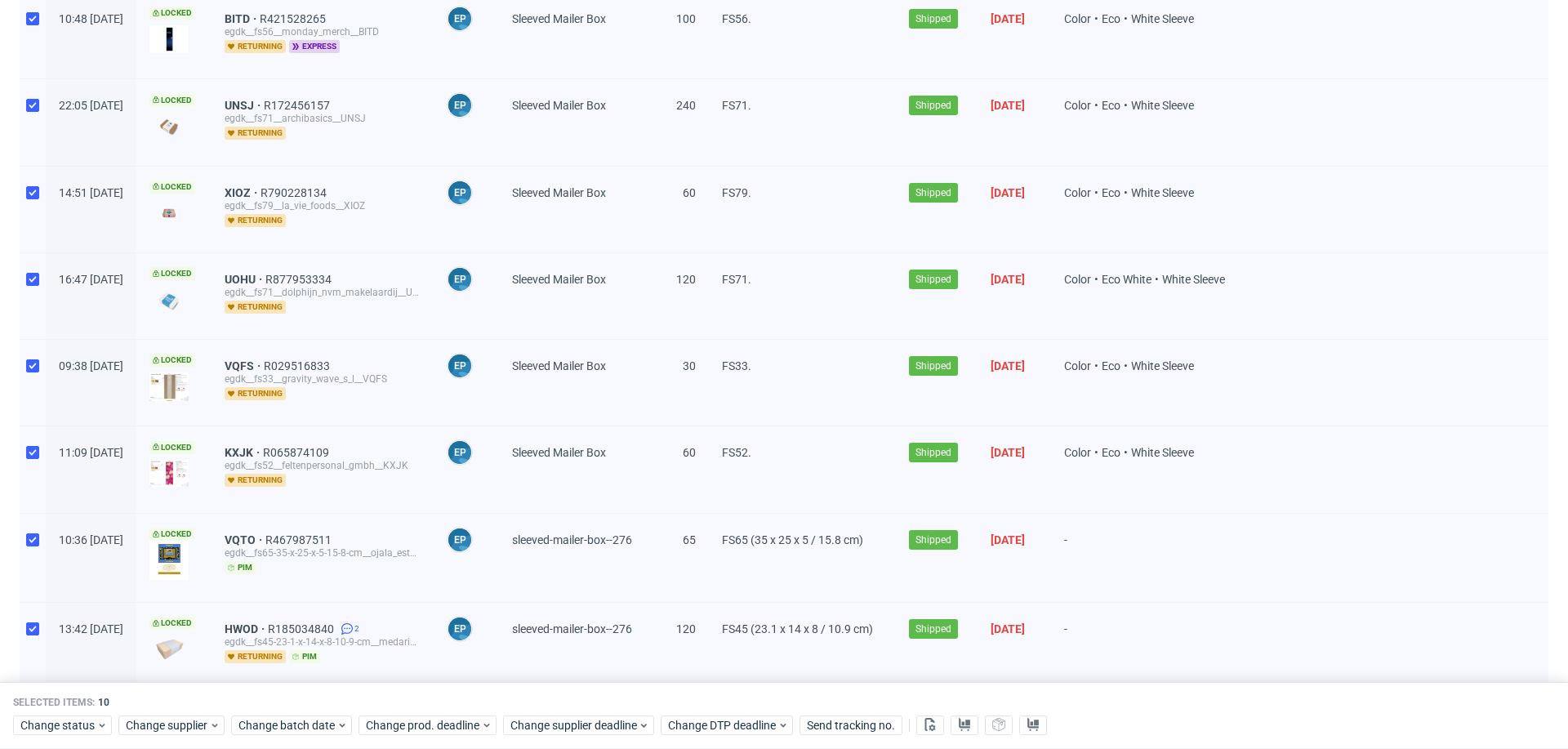
scroll to position [395, 0]
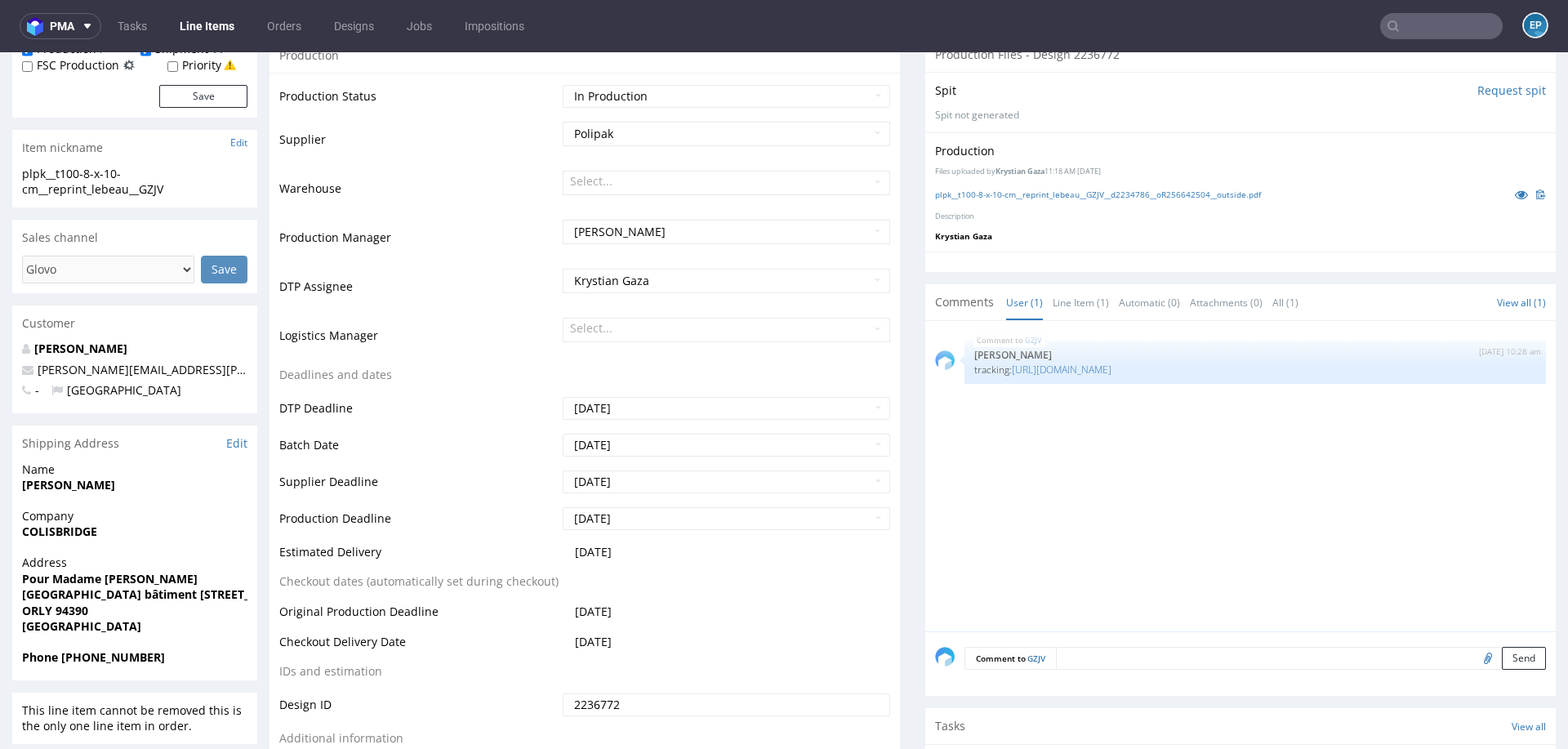
scroll to position [350, 0]
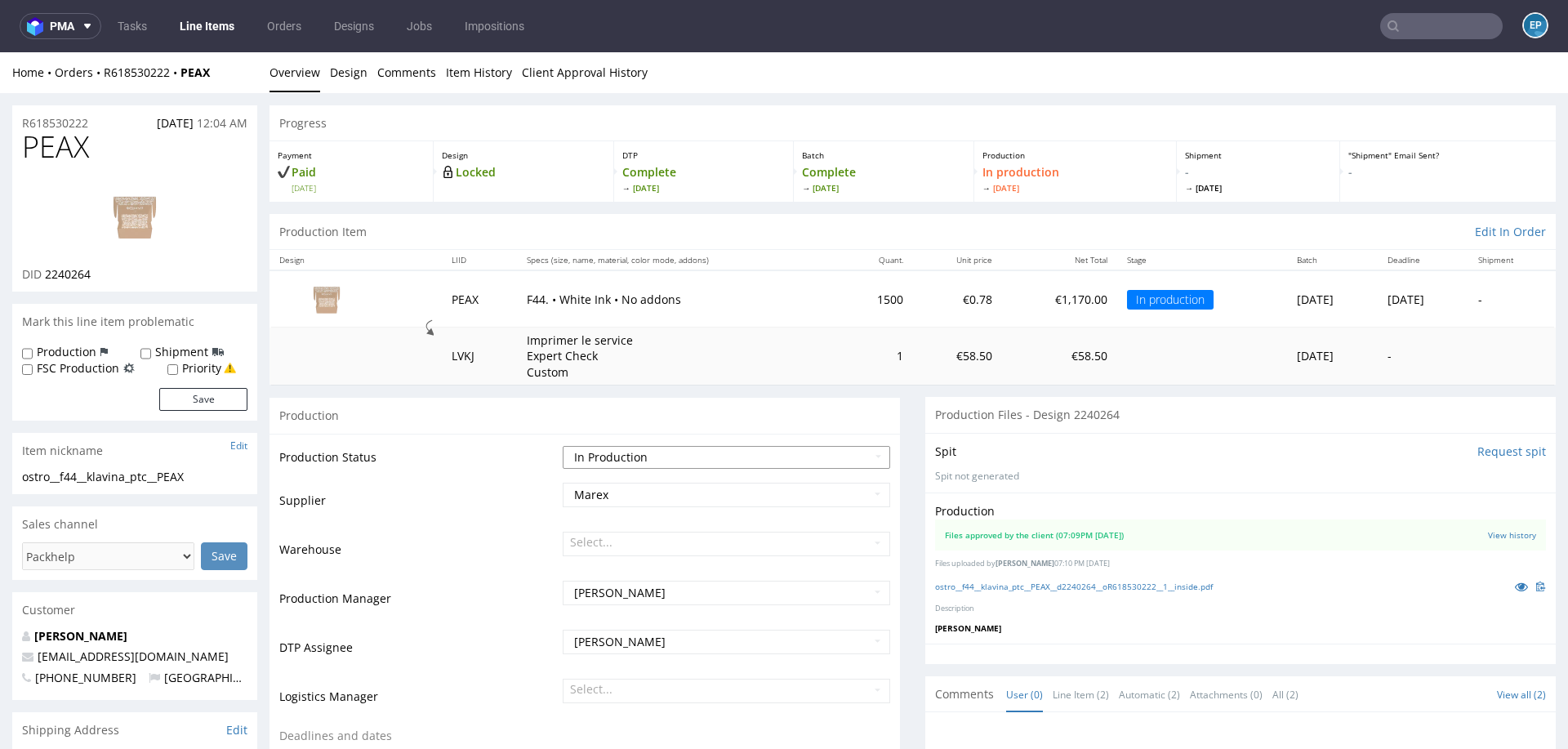
click at [734, 454] on select "Waiting for Artwork Waiting for Diecut Waiting for Mockup Waiting for DTP Waiti…" at bounding box center [726, 457] width 327 height 23
select select "production_complete"
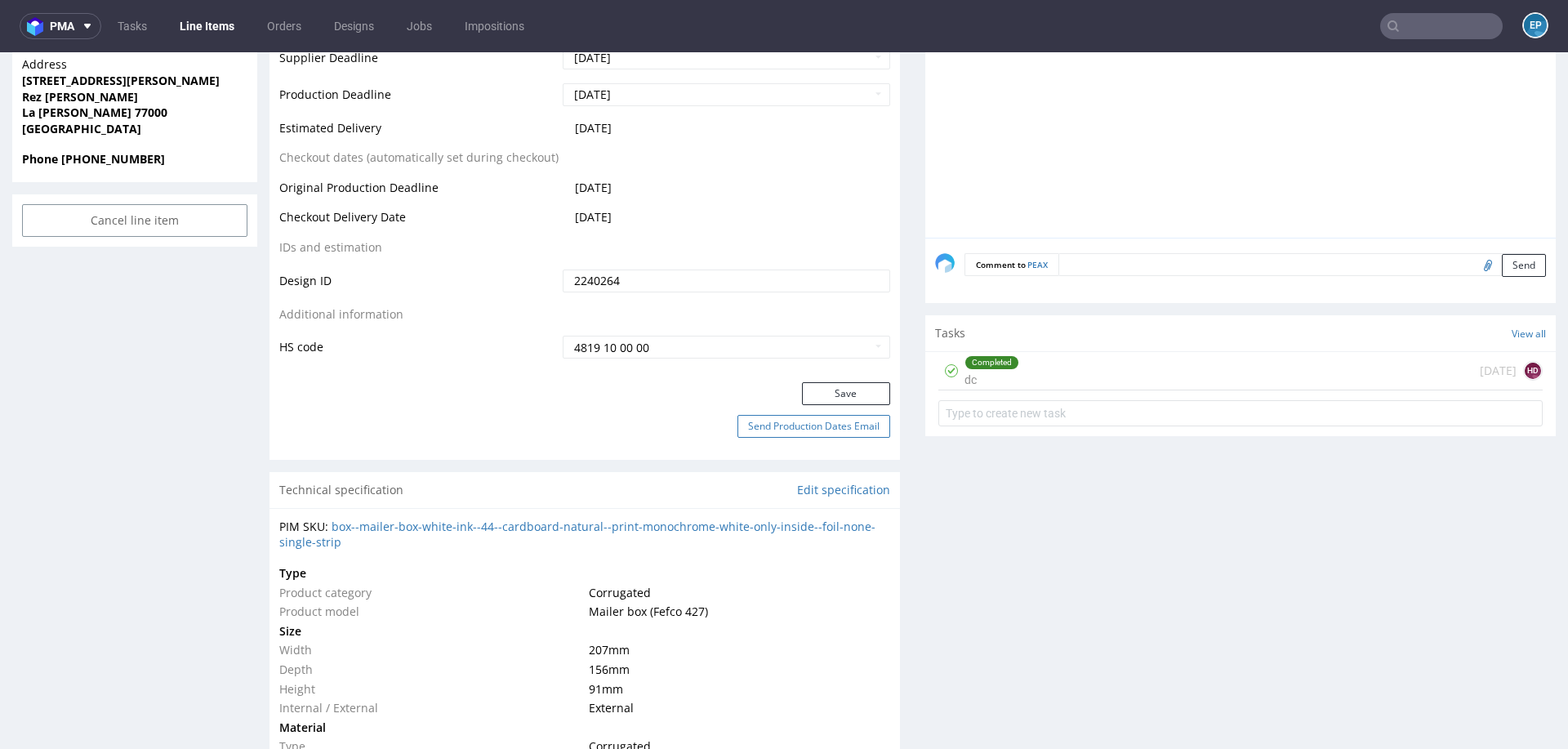
scroll to position [788, 0]
click at [825, 387] on button "Save" at bounding box center [846, 390] width 88 height 23
click at [191, 39] on link "Line Items" at bounding box center [207, 26] width 75 height 26
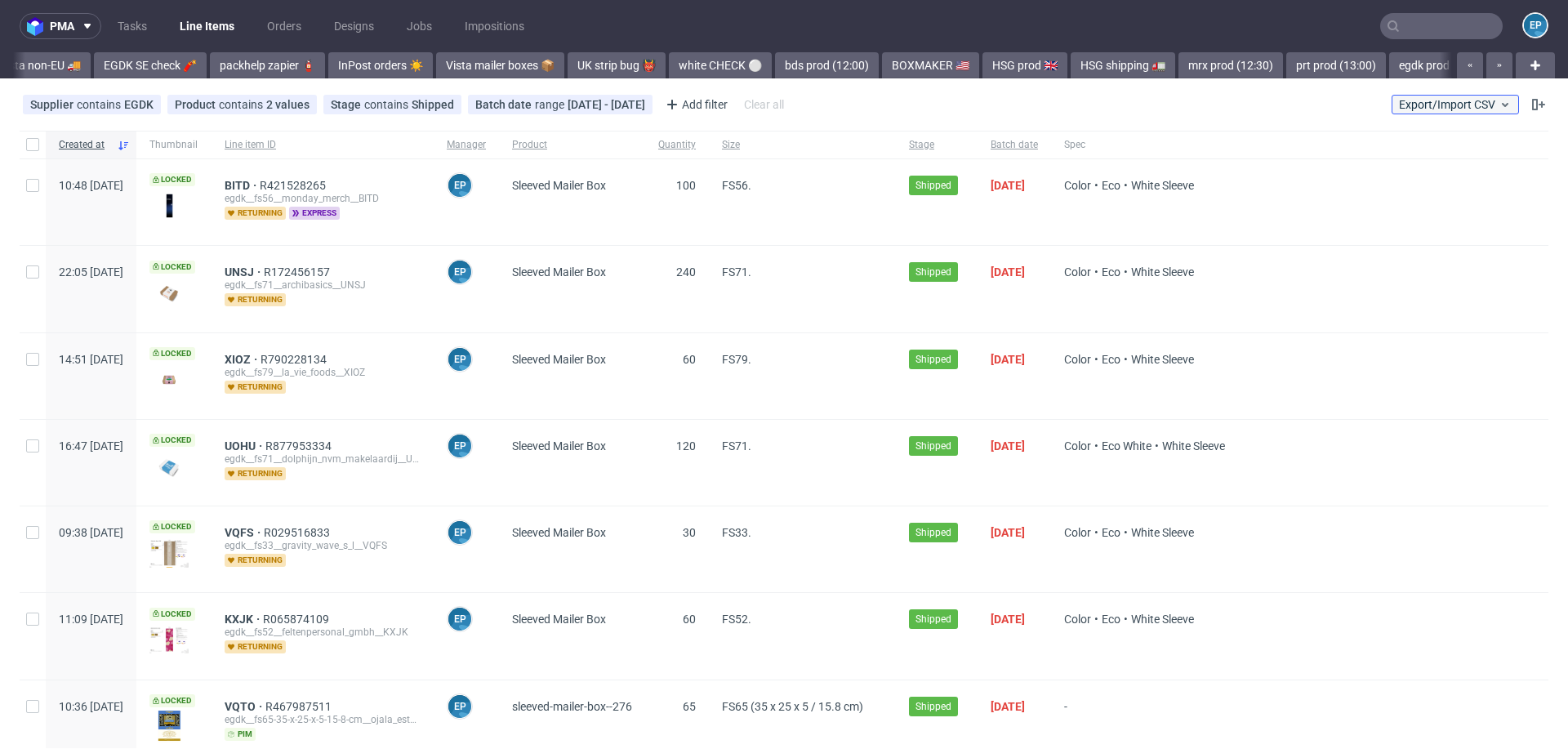
click at [1456, 106] on span "Export/Import CSV" at bounding box center [1455, 104] width 113 height 13
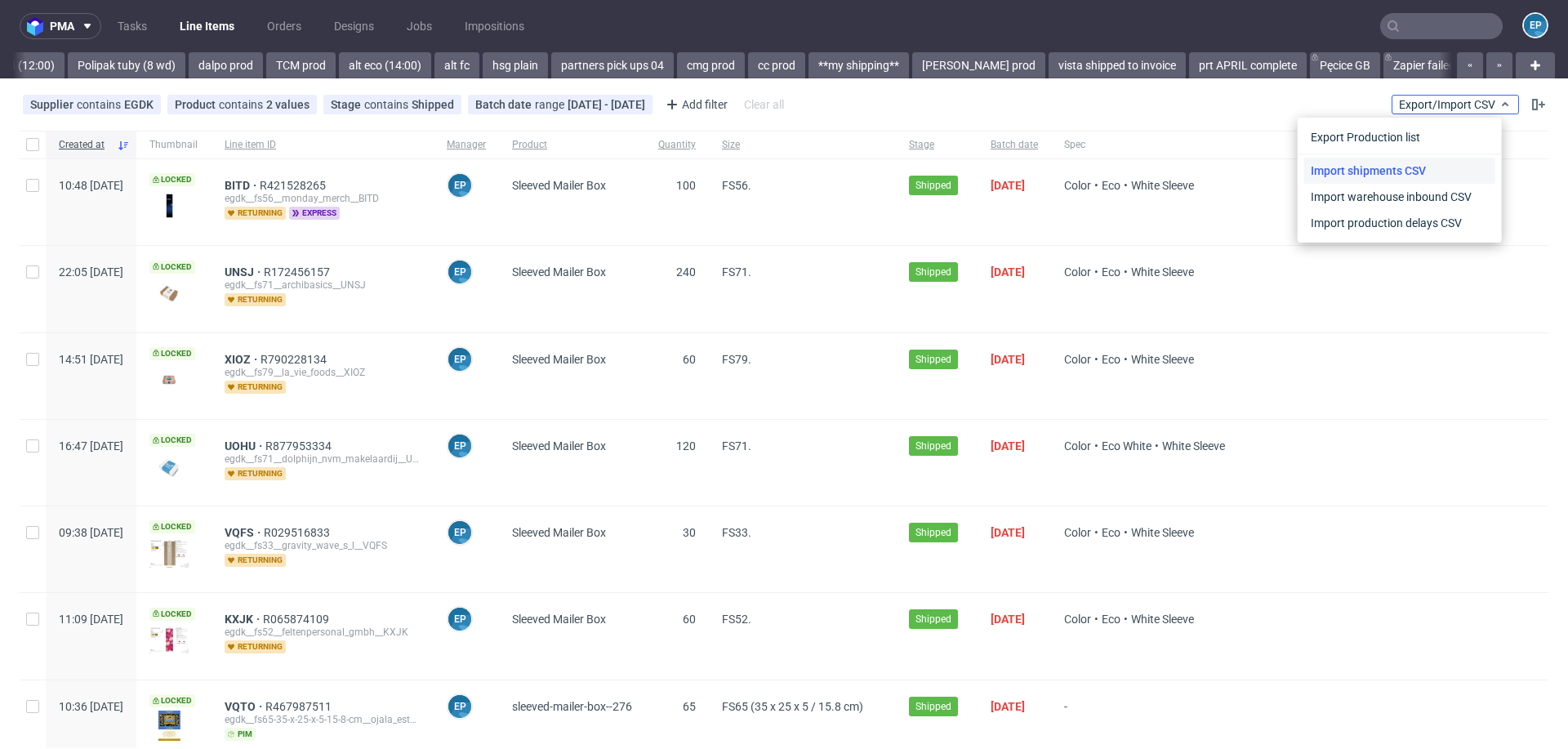
scroll to position [0, 2337]
click at [1398, 166] on link "Import shipments CSV" at bounding box center [1399, 171] width 191 height 26
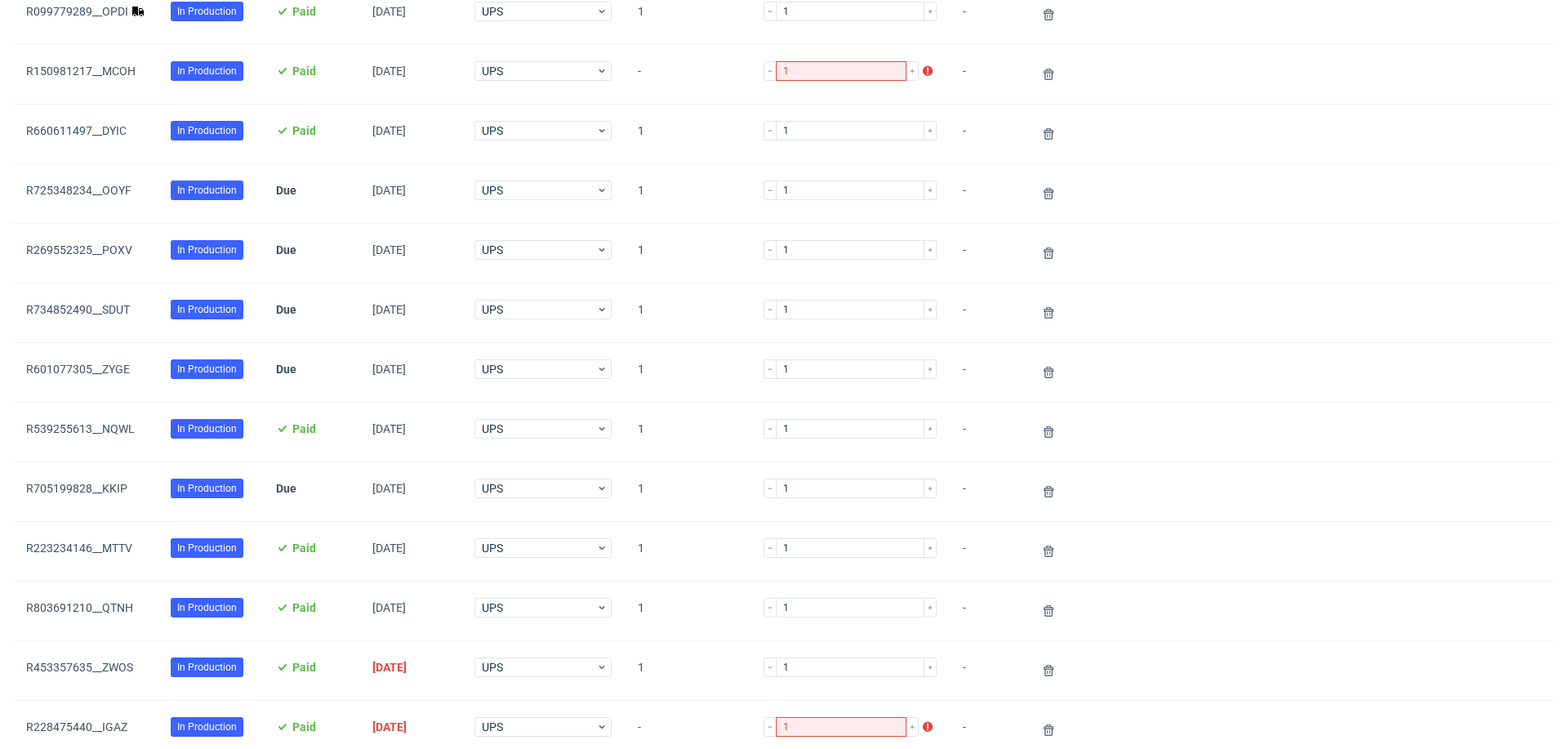
scroll to position [1302, 0]
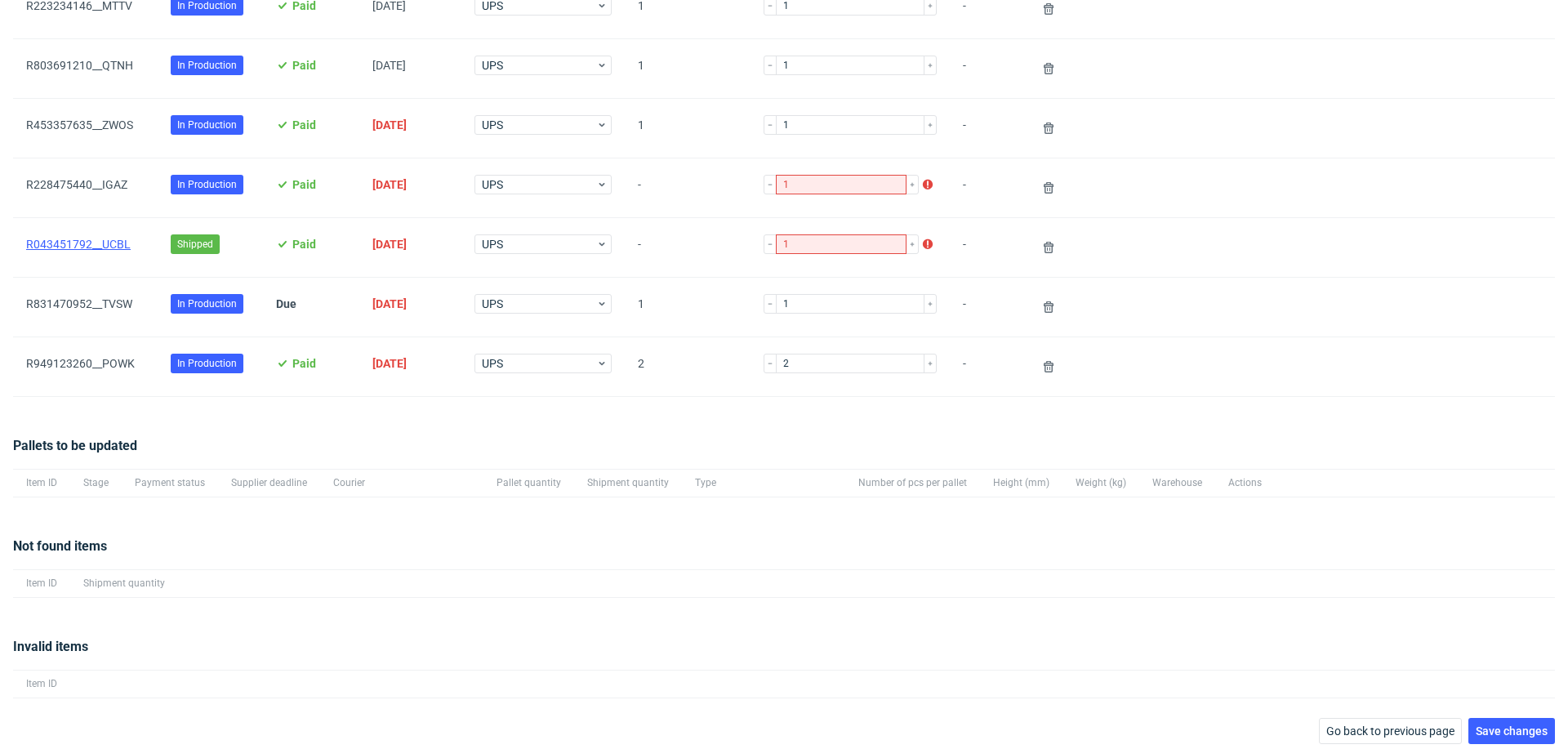
click at [91, 239] on link "R043451792__UCBL" at bounding box center [78, 244] width 105 height 13
click at [1487, 725] on span "Save changes" at bounding box center [1512, 731] width 72 height 11
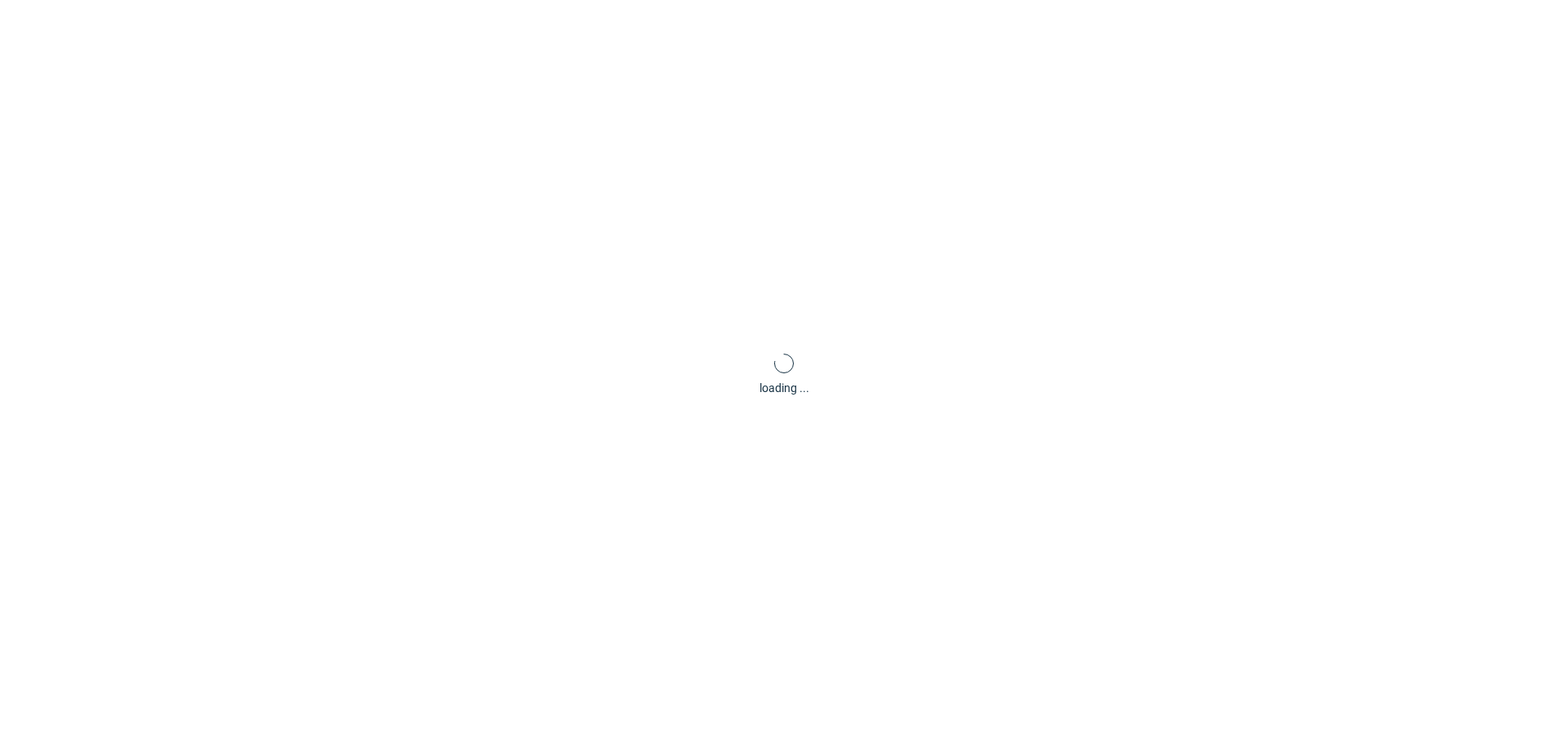
scroll to position [78, 0]
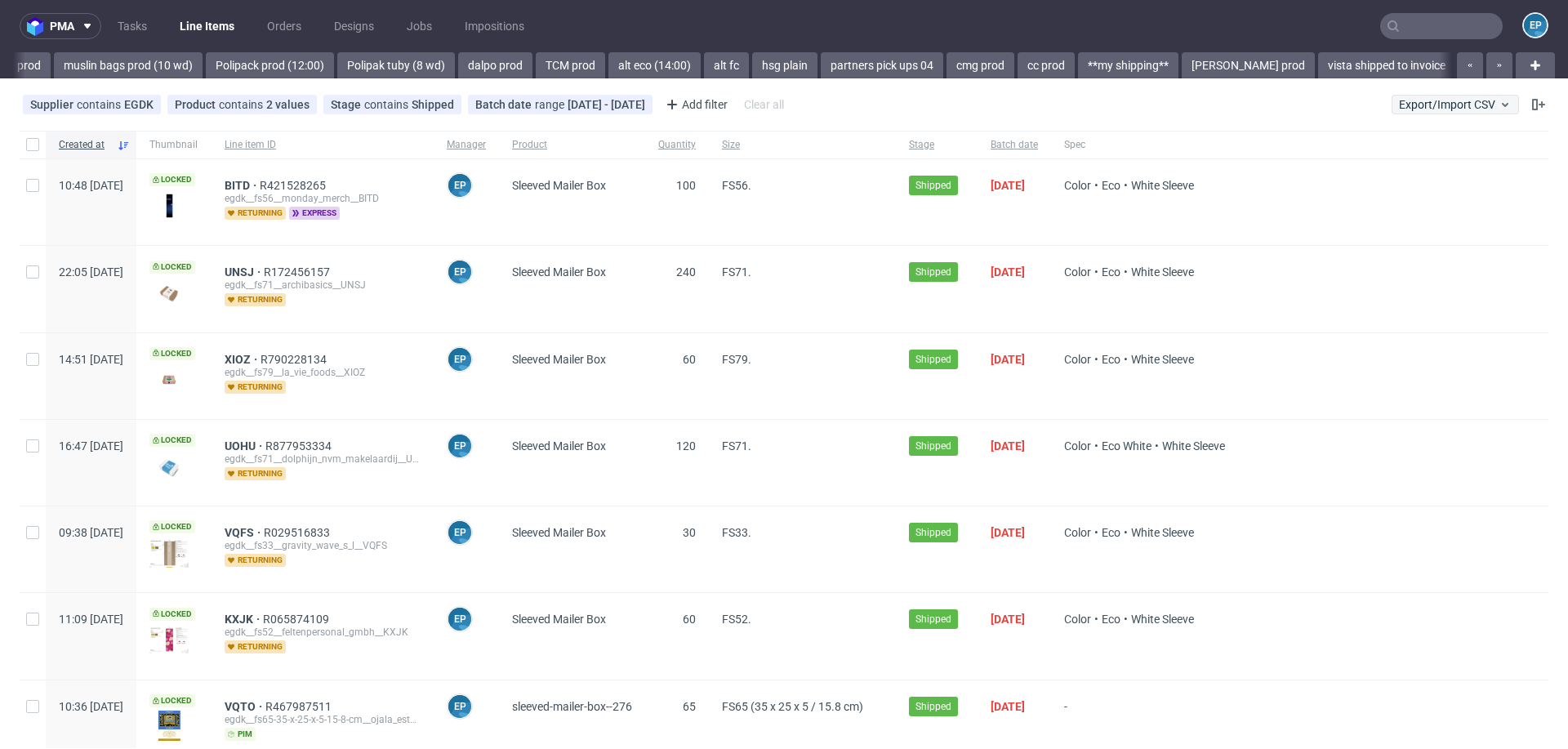
scroll to position [0, 2337]
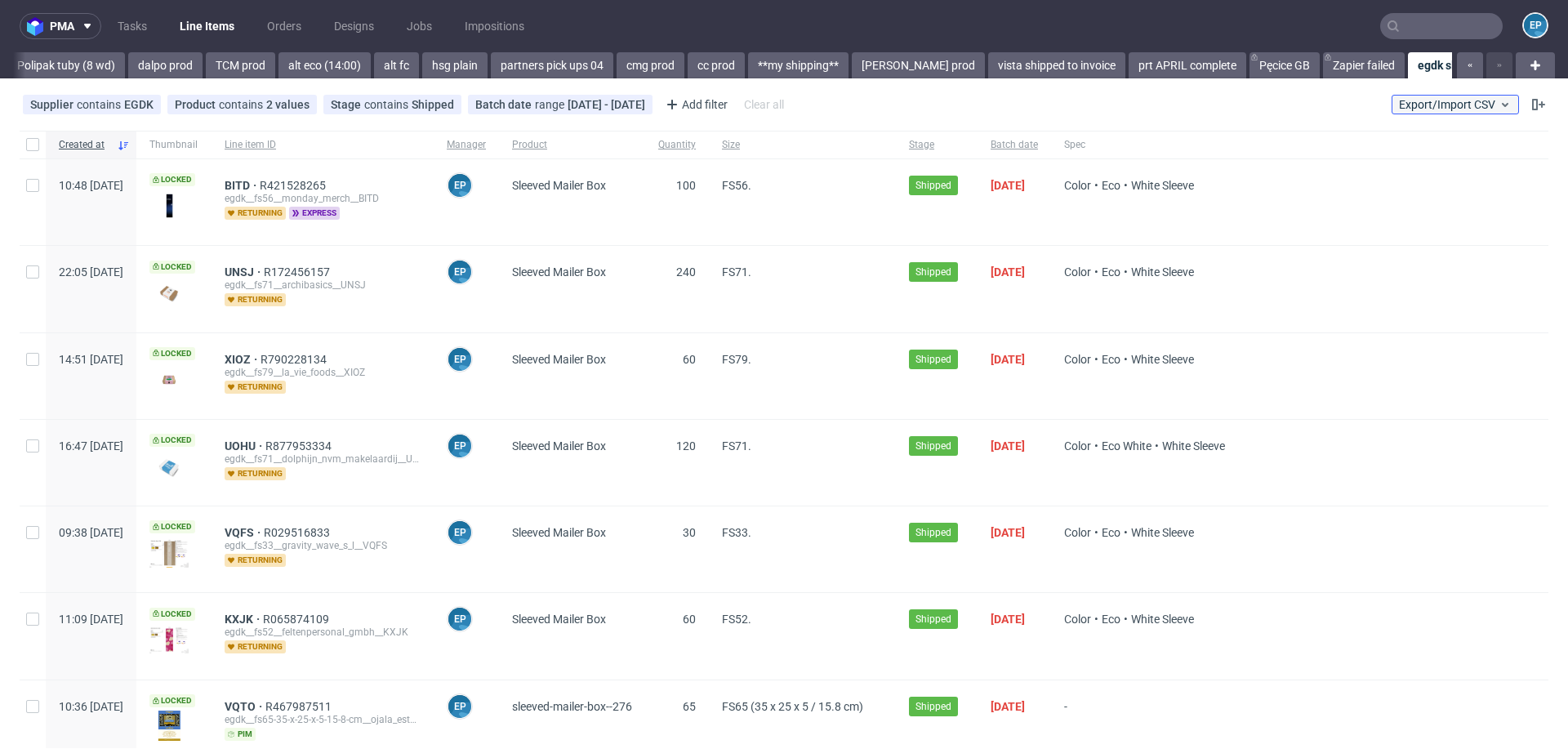
click at [1407, 105] on span "Export/Import CSV" at bounding box center [1455, 104] width 113 height 13
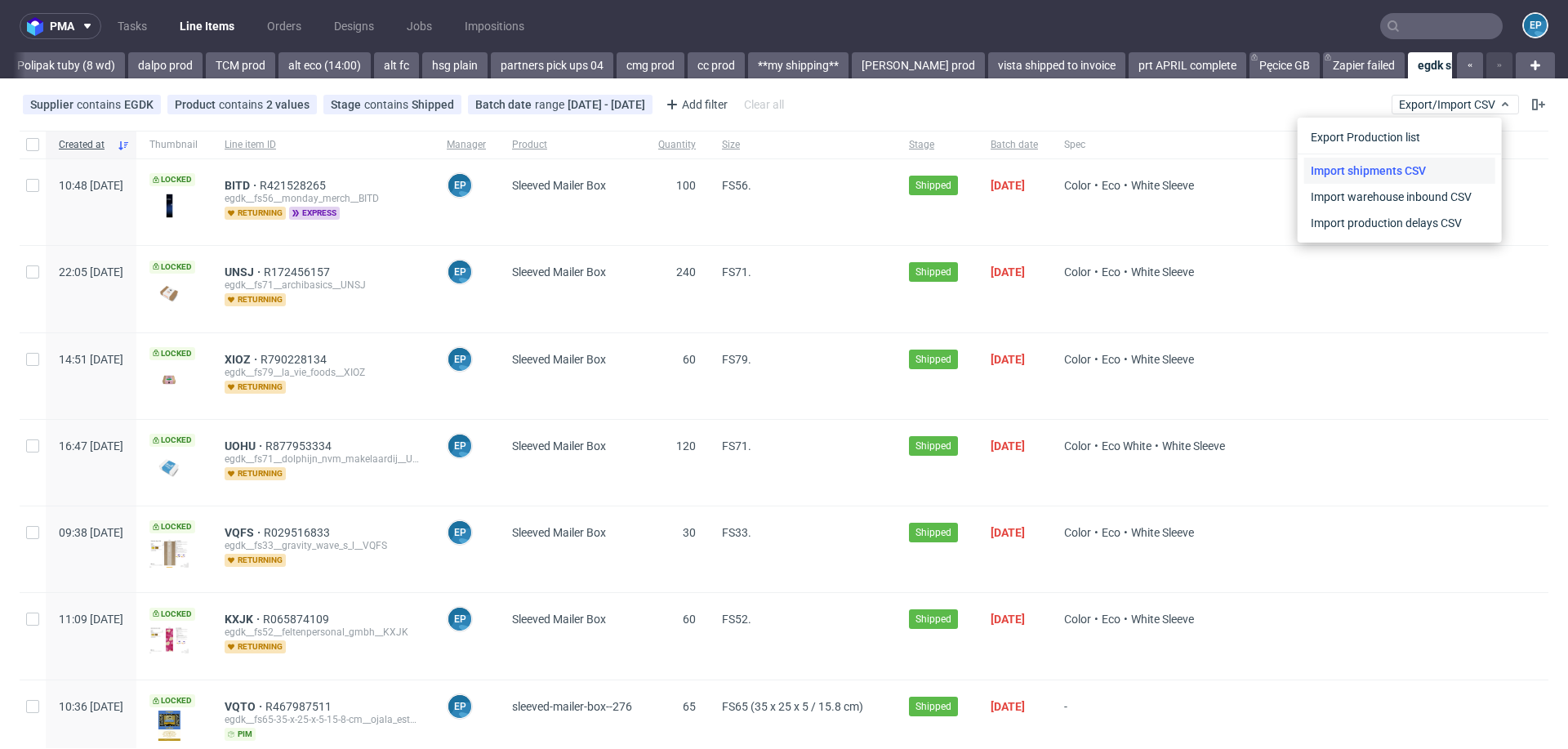
click at [1382, 174] on link "Import shipments CSV" at bounding box center [1399, 171] width 191 height 26
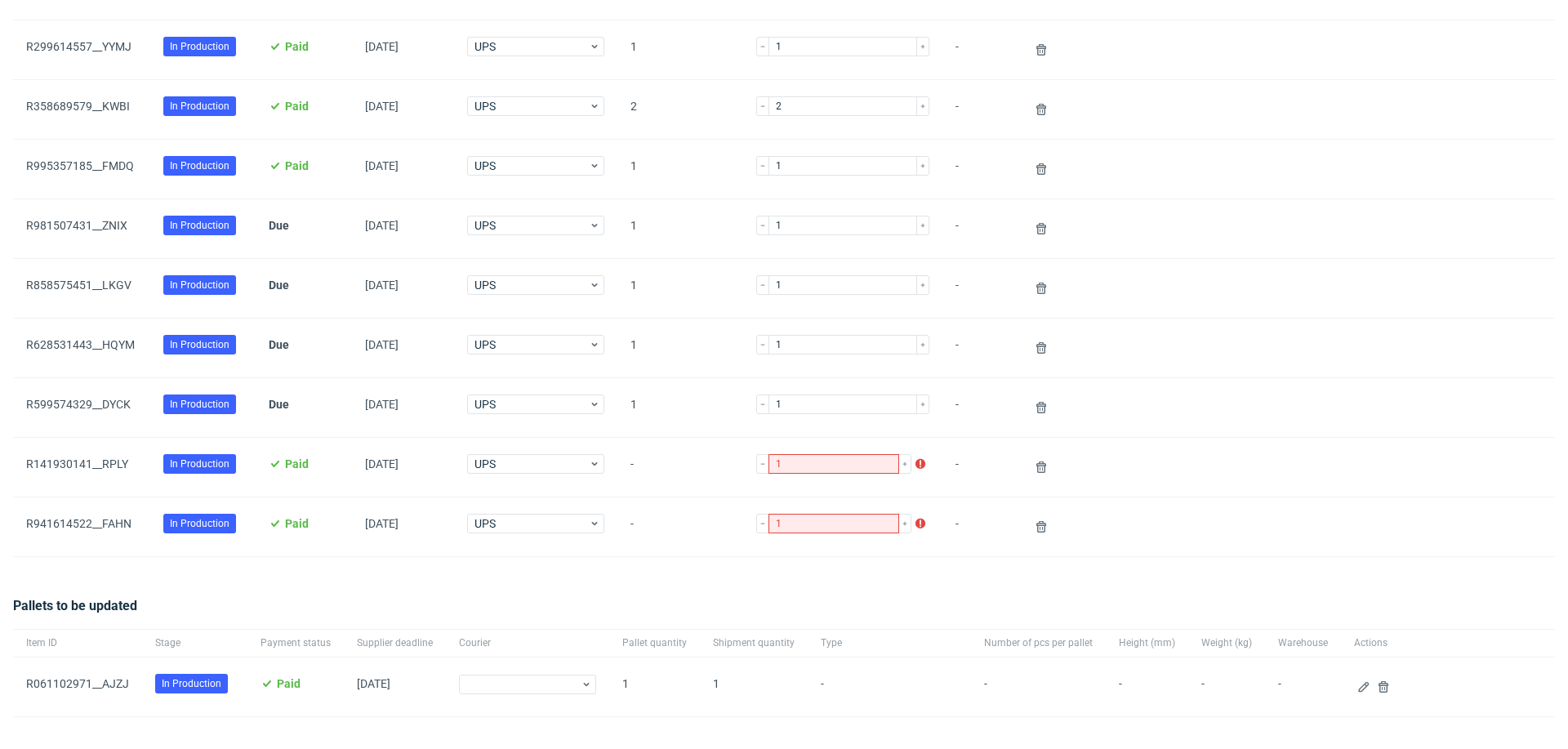
scroll to position [767, 0]
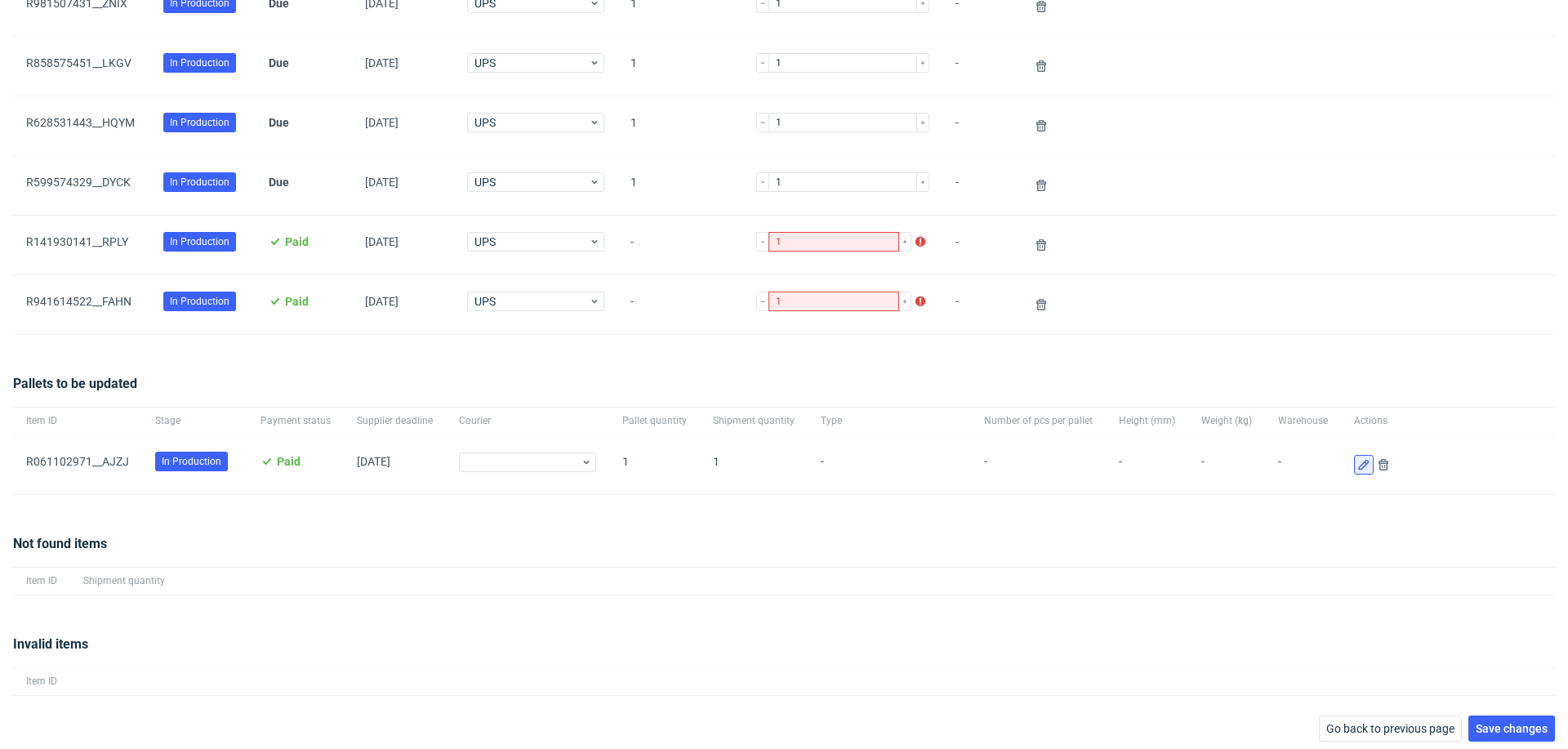
click at [1358, 458] on icon at bounding box center [1364, 464] width 13 height 13
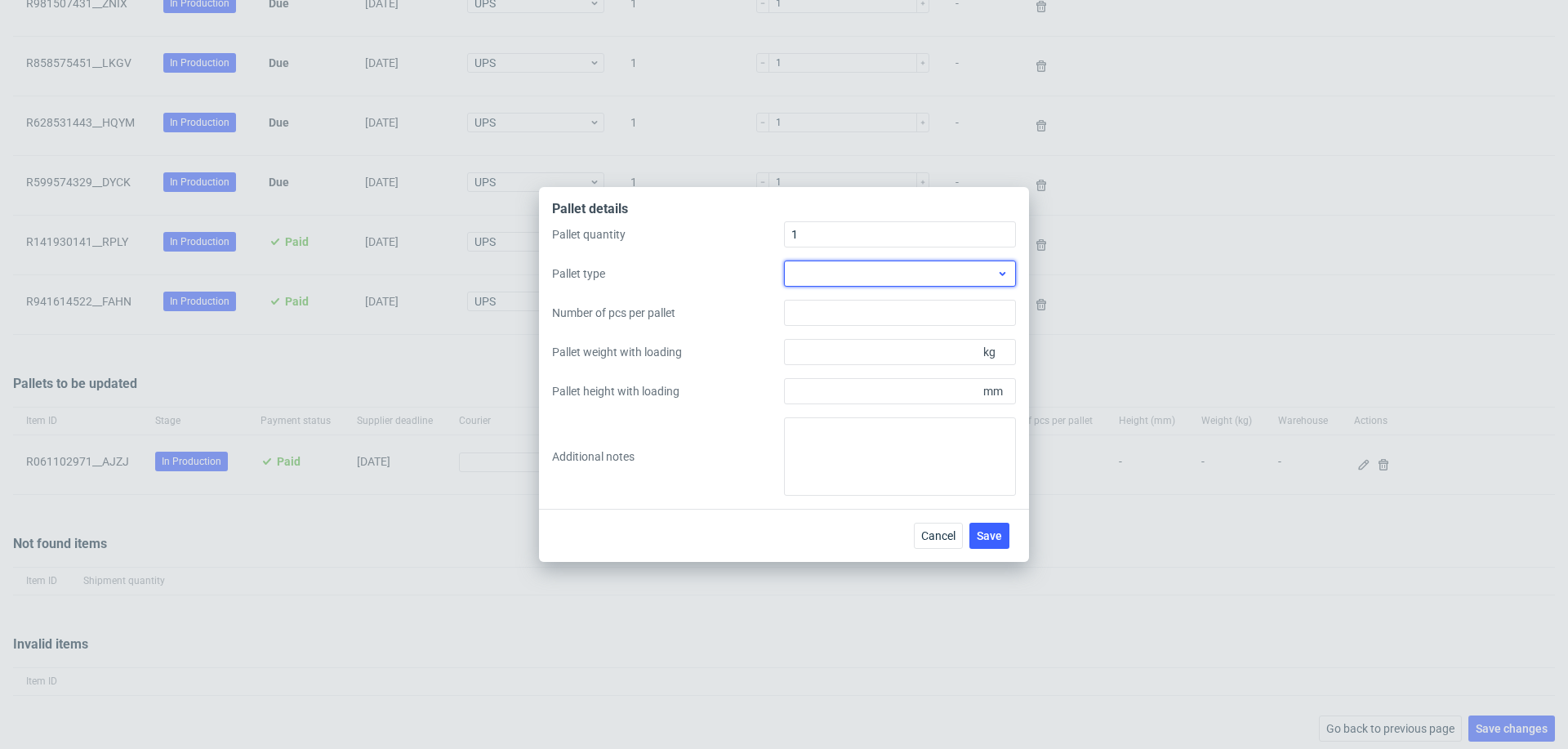
click at [959, 278] on div at bounding box center [901, 273] width 232 height 26
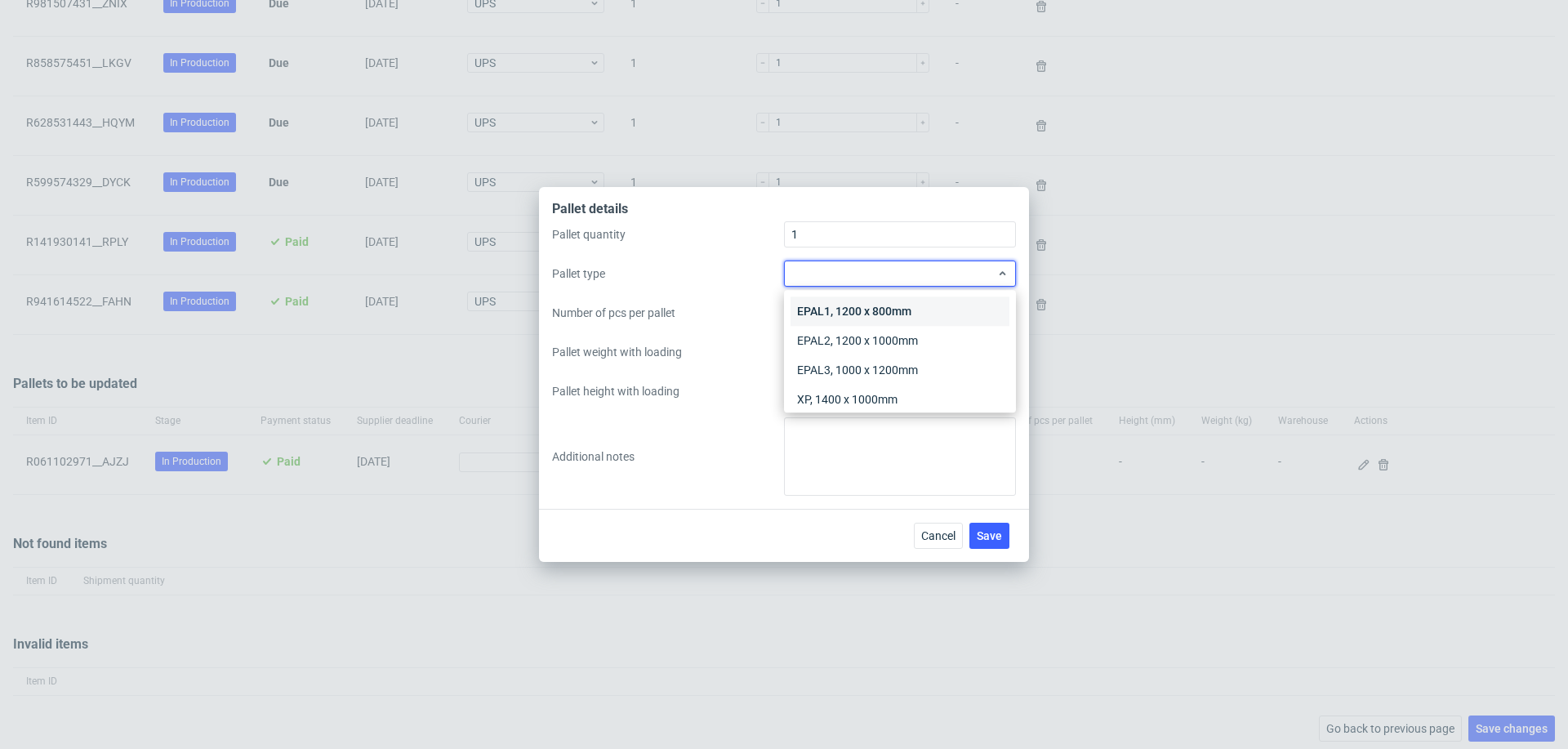
click at [959, 300] on div "EPAL1, 1200 x 800mm" at bounding box center [900, 310] width 219 height 29
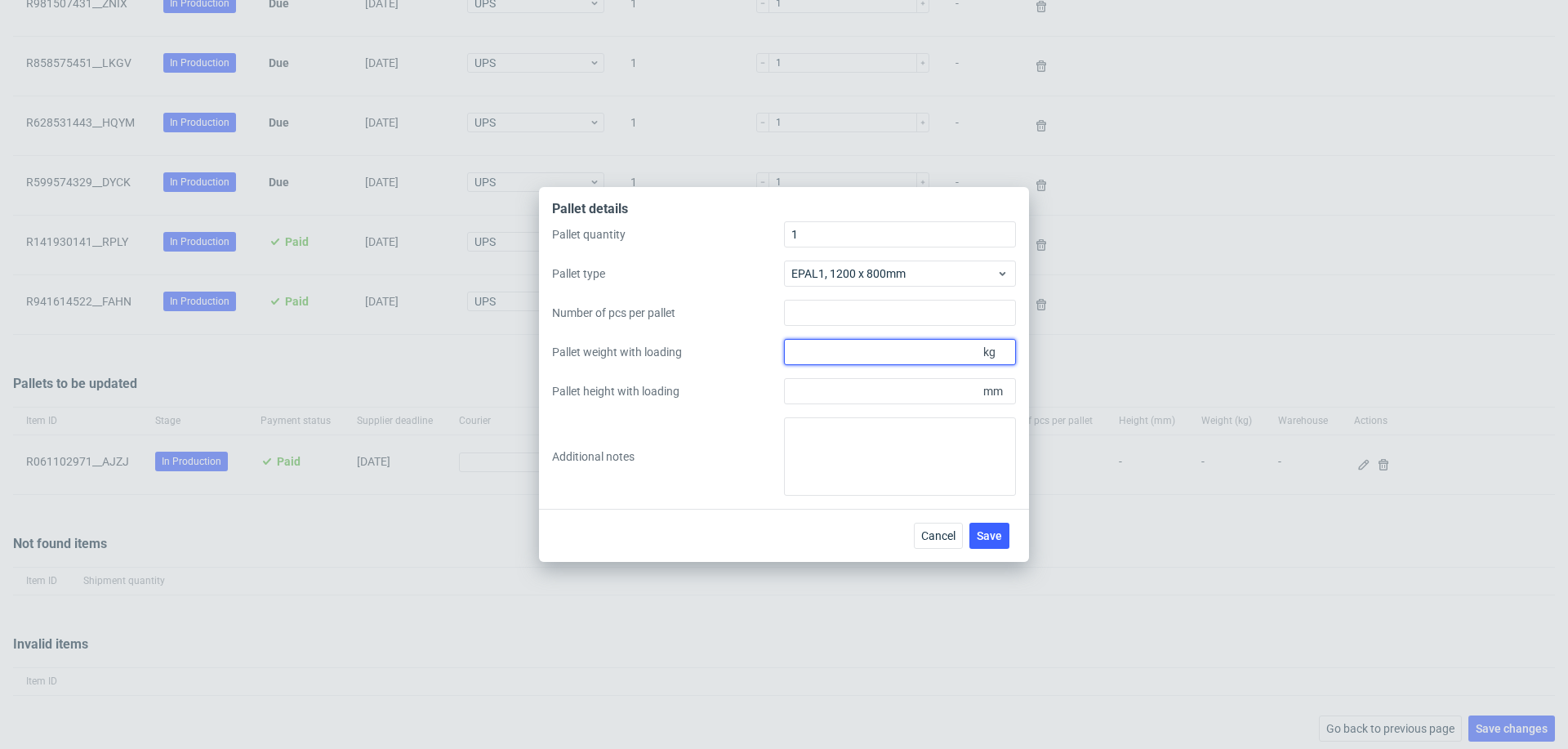
click at [917, 348] on input "Pallet weight with loading" at bounding box center [901, 352] width 232 height 26
type input "140"
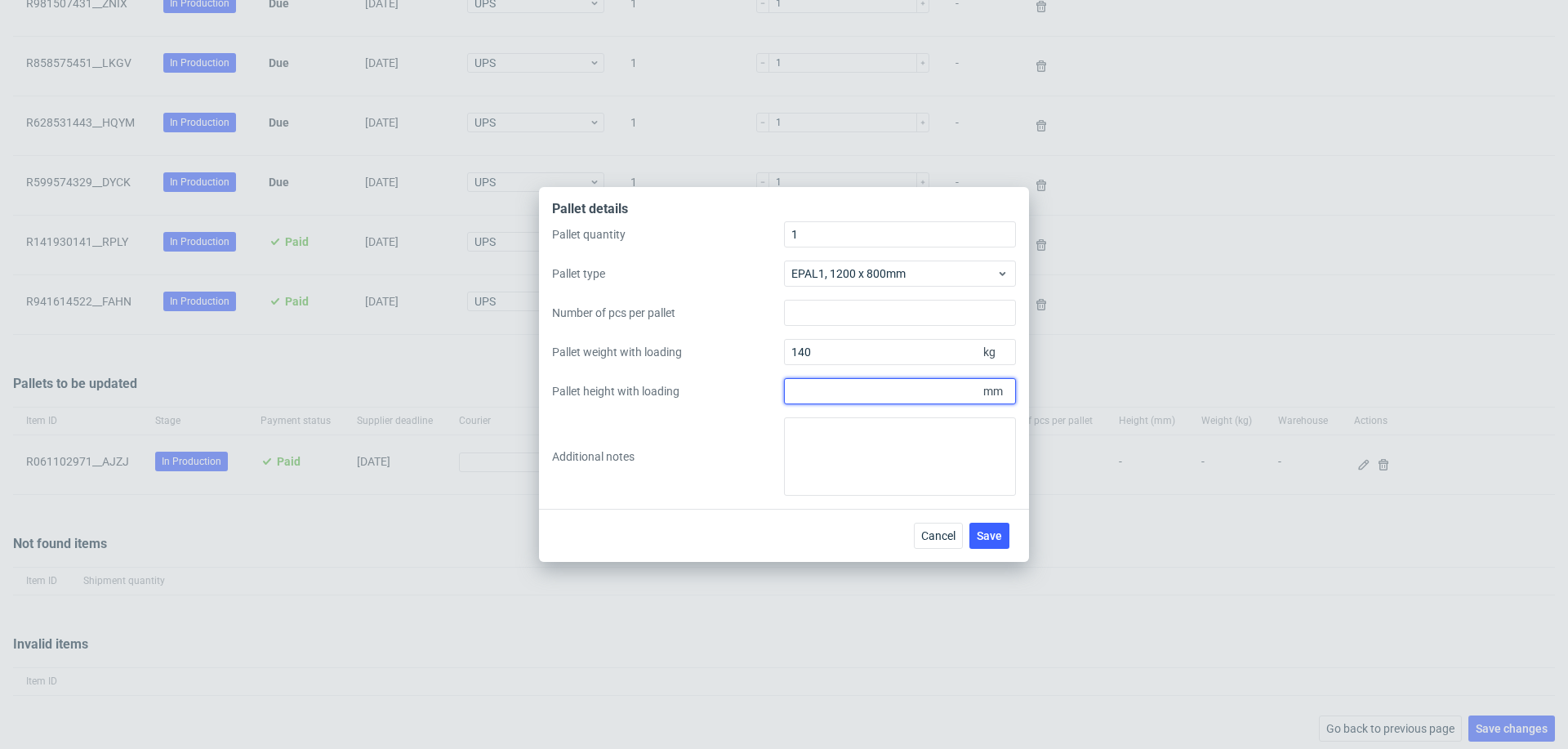
click at [919, 385] on input "Pallet height with loading" at bounding box center [901, 391] width 232 height 26
type input "750"
click at [988, 531] on span "Save" at bounding box center [989, 535] width 26 height 11
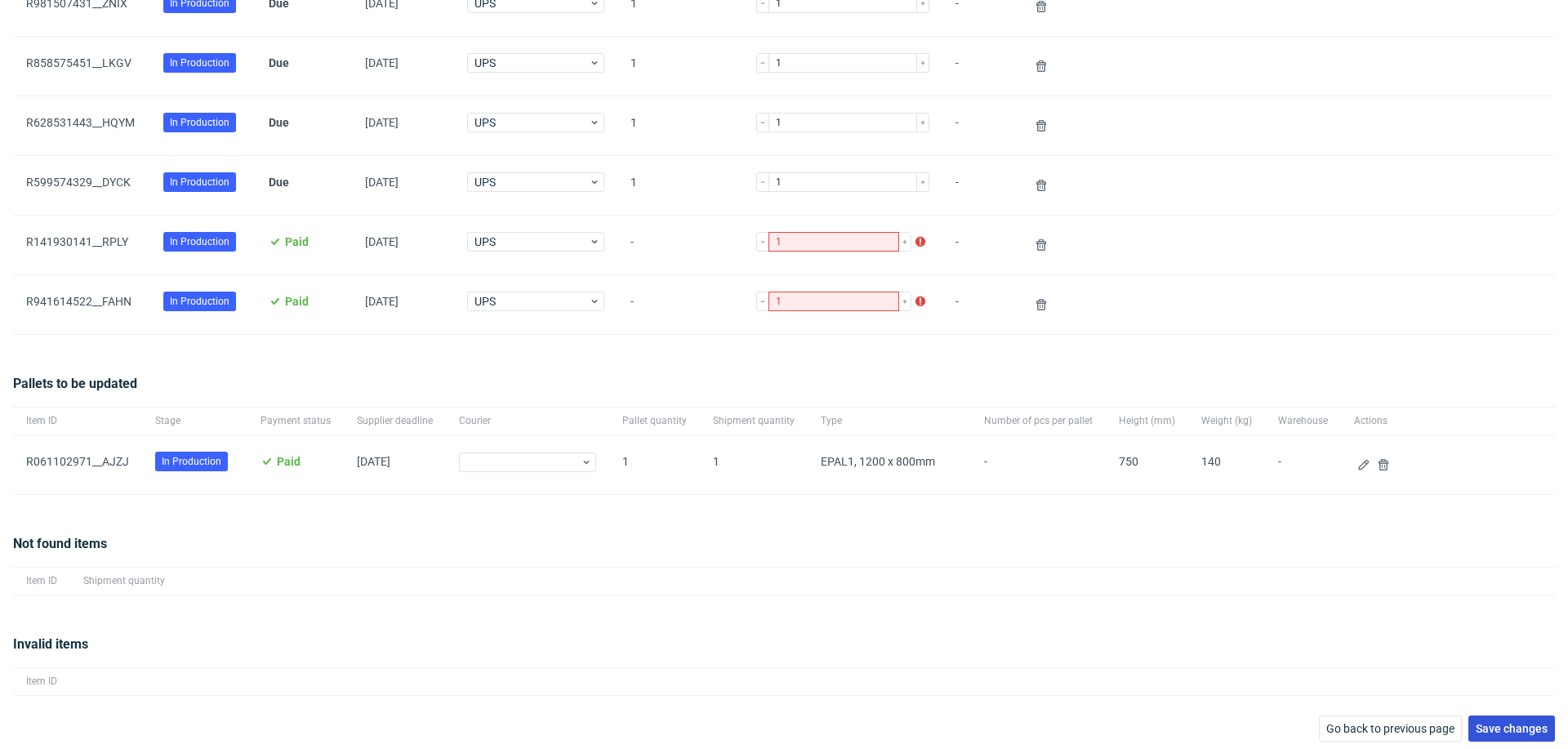
click at [1496, 725] on span "Save changes" at bounding box center [1512, 728] width 72 height 11
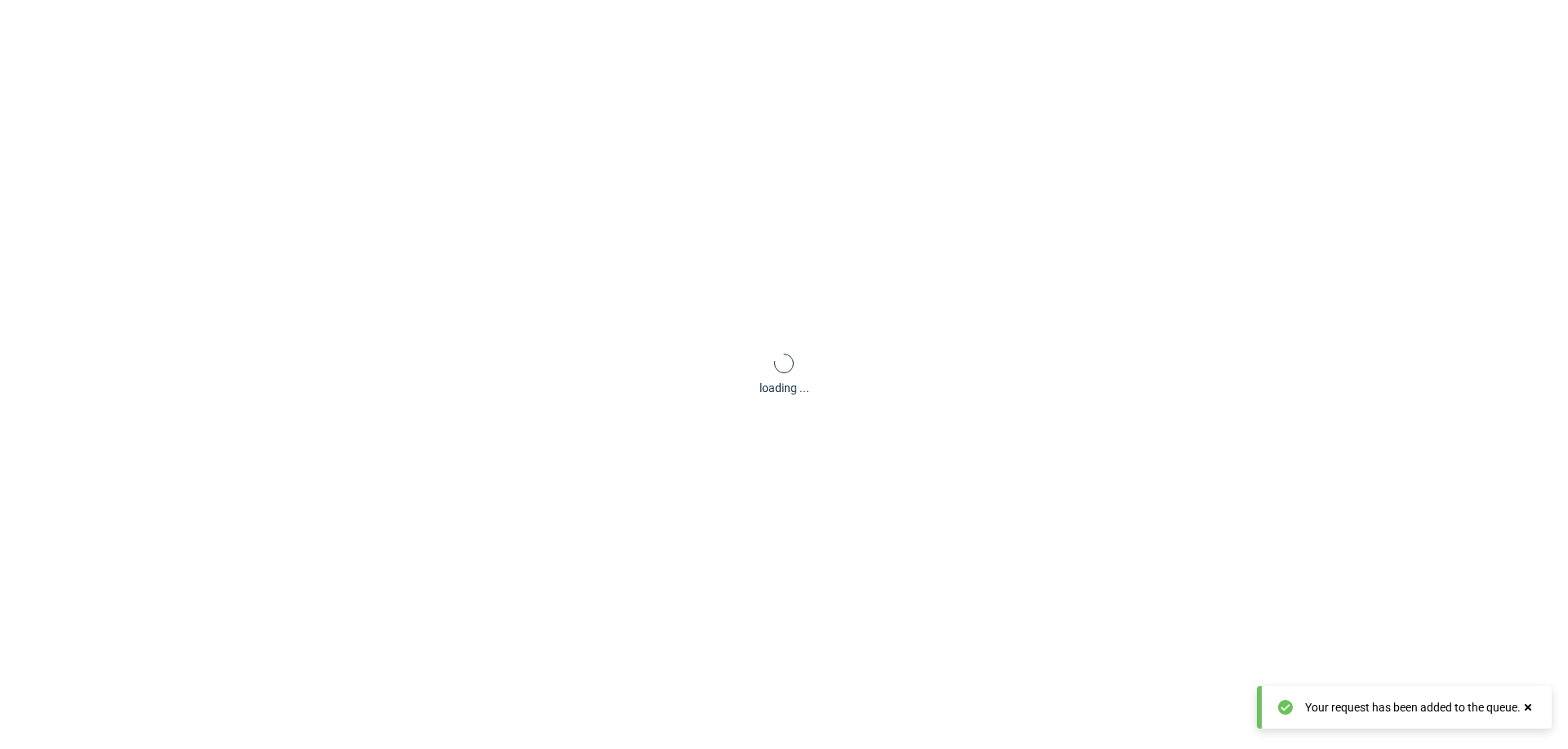
scroll to position [78, 0]
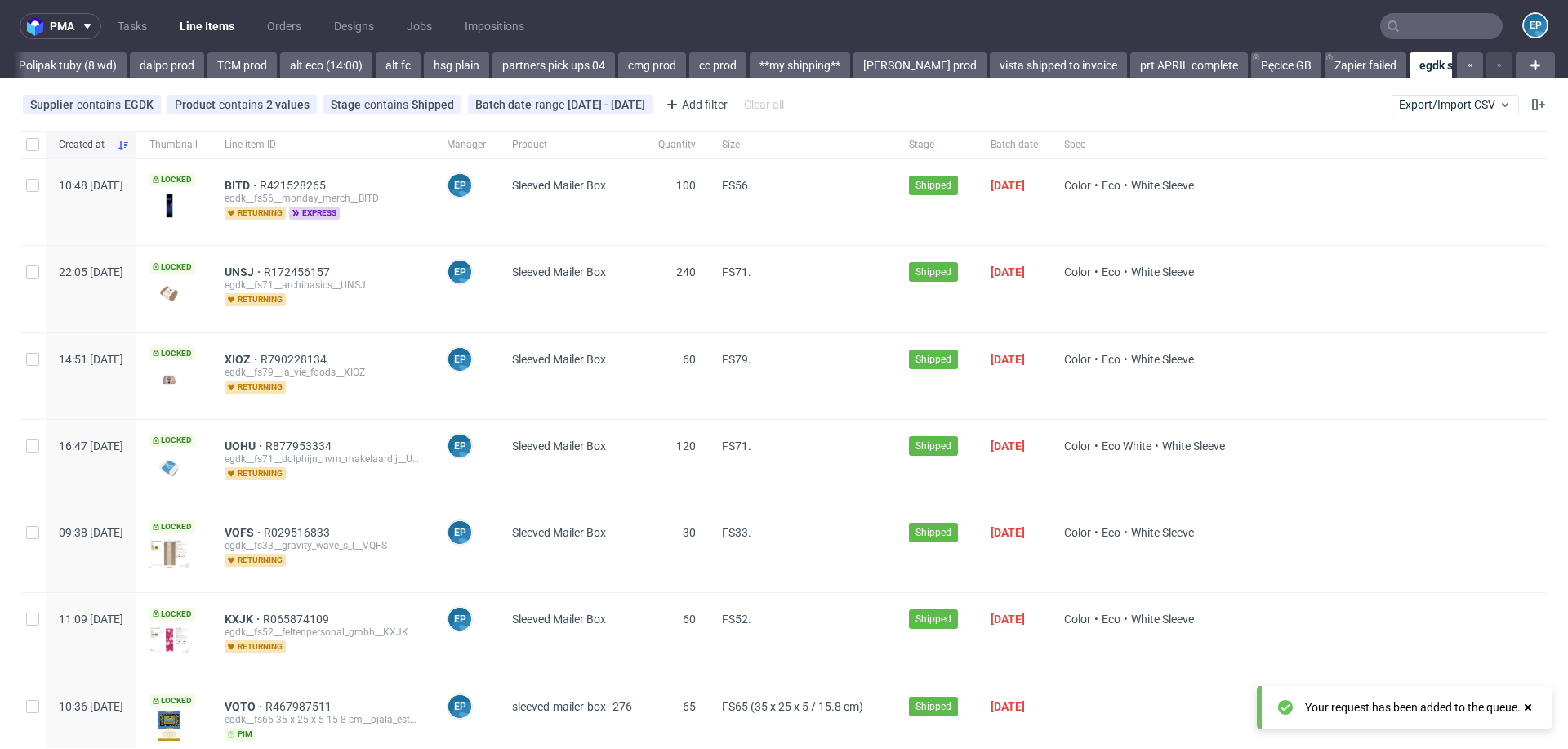
scroll to position [0, 2337]
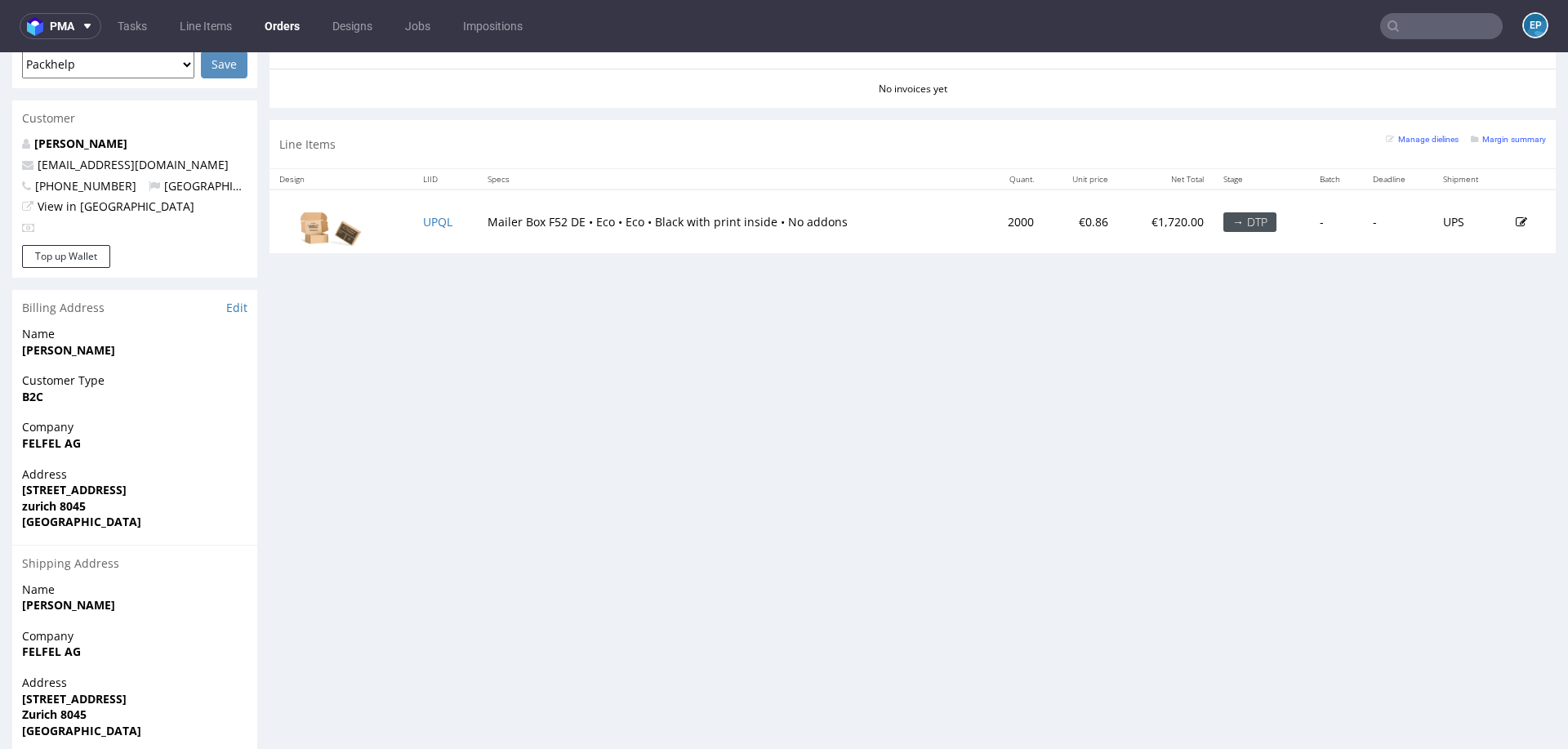
scroll to position [761, 0]
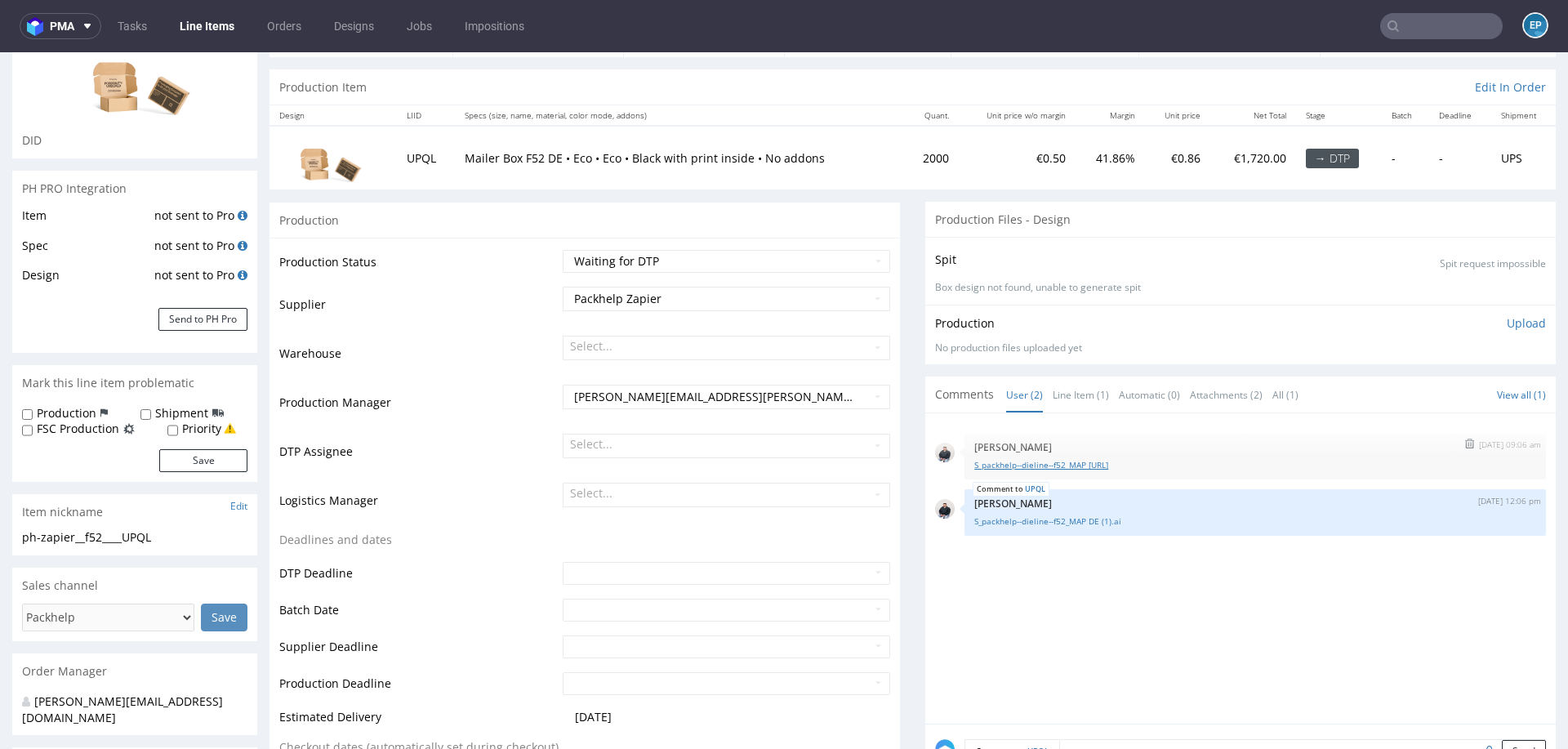
scroll to position [353, 0]
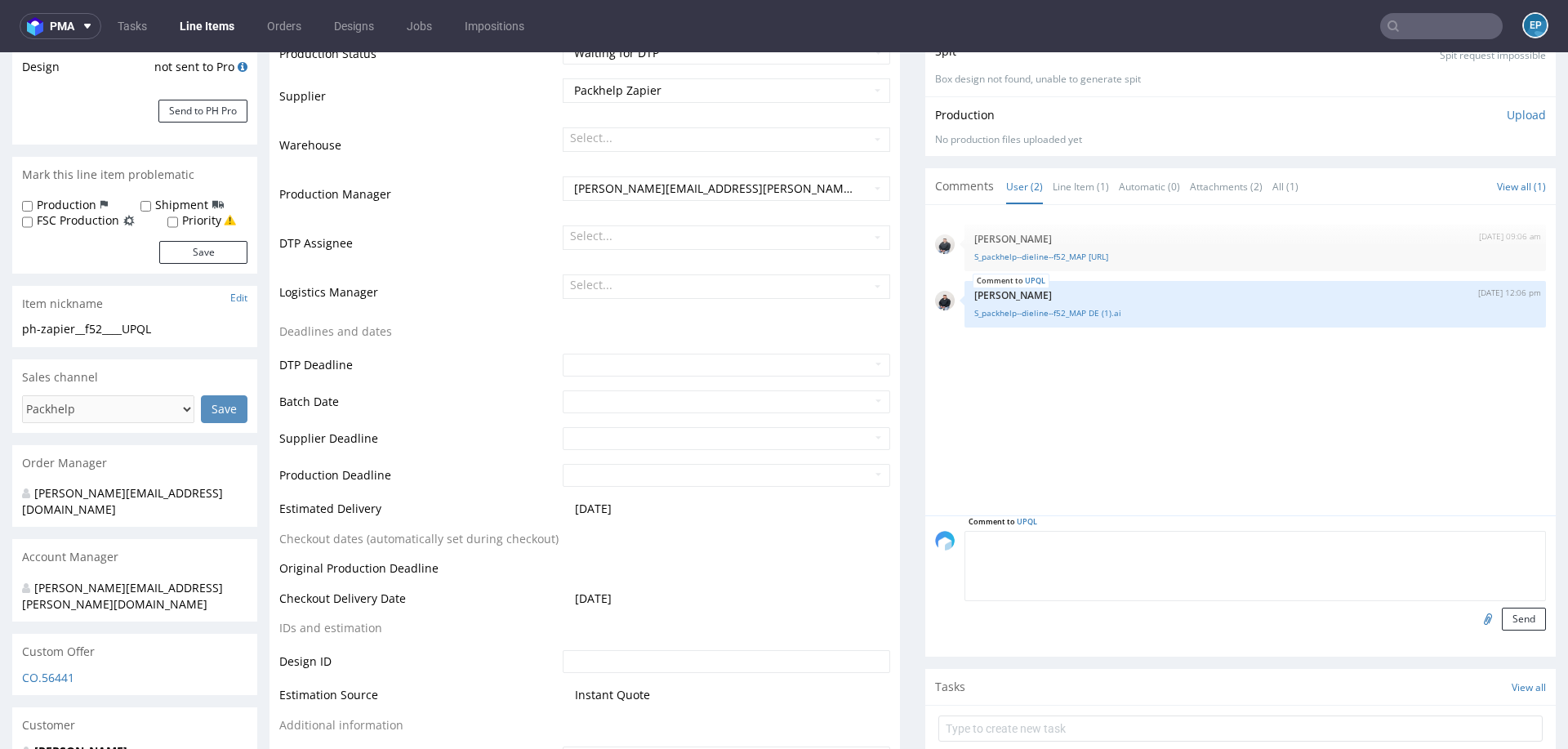
click at [1132, 539] on textarea at bounding box center [1255, 566] width 581 height 70
type textarea "EGDK"
click at [1502, 611] on button "Send" at bounding box center [1524, 619] width 44 height 23
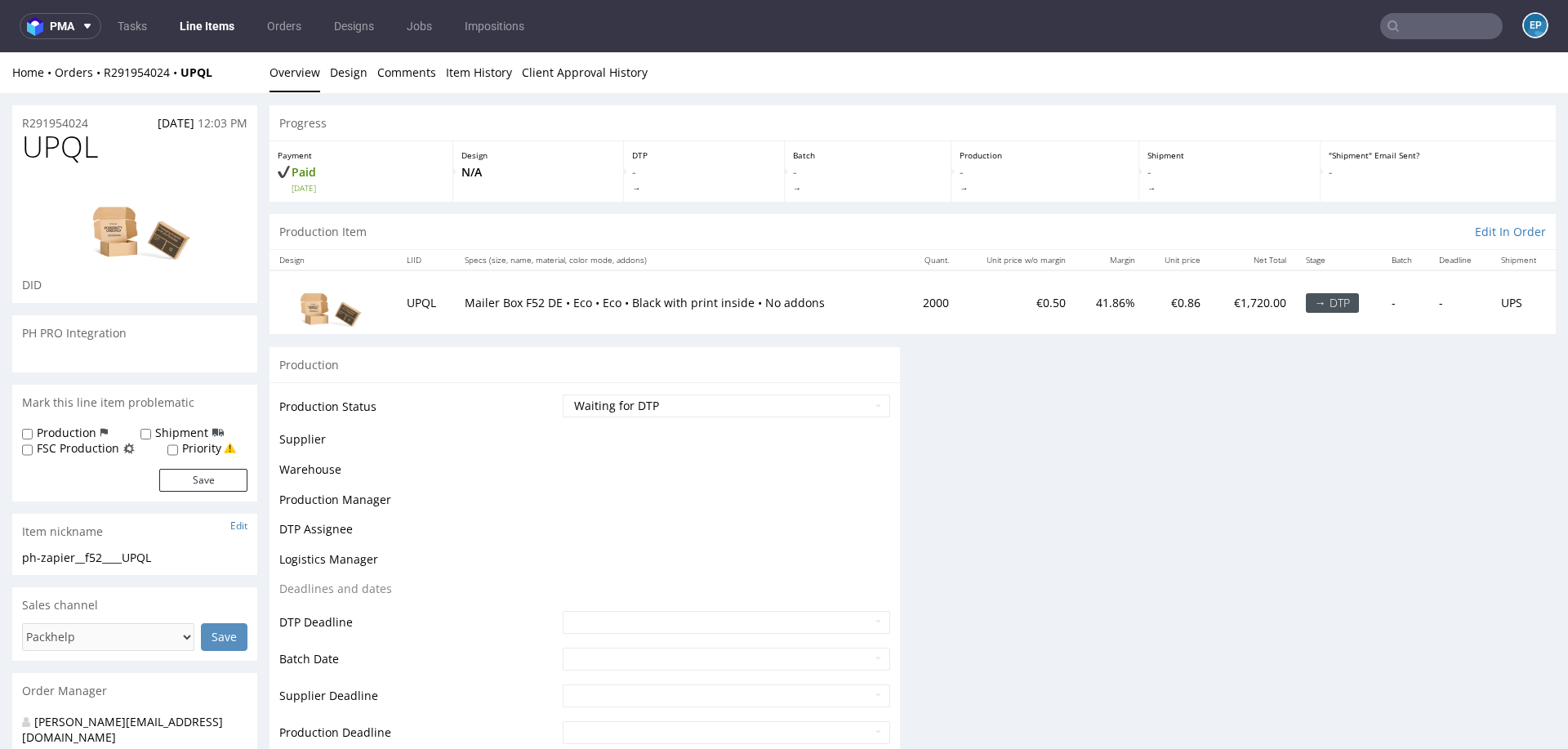
scroll to position [0, 0]
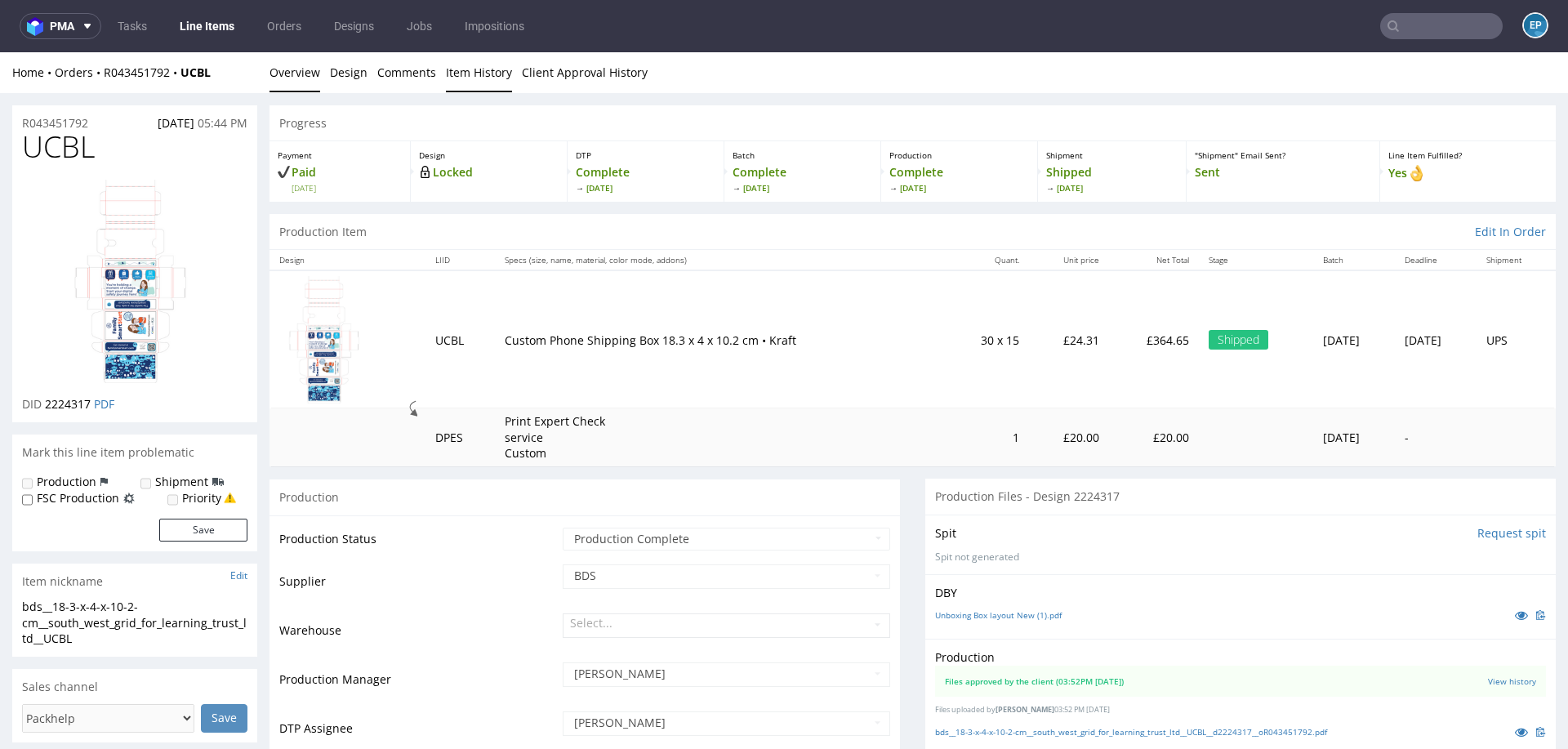
click at [460, 75] on link "Item History" at bounding box center [478, 72] width 66 height 40
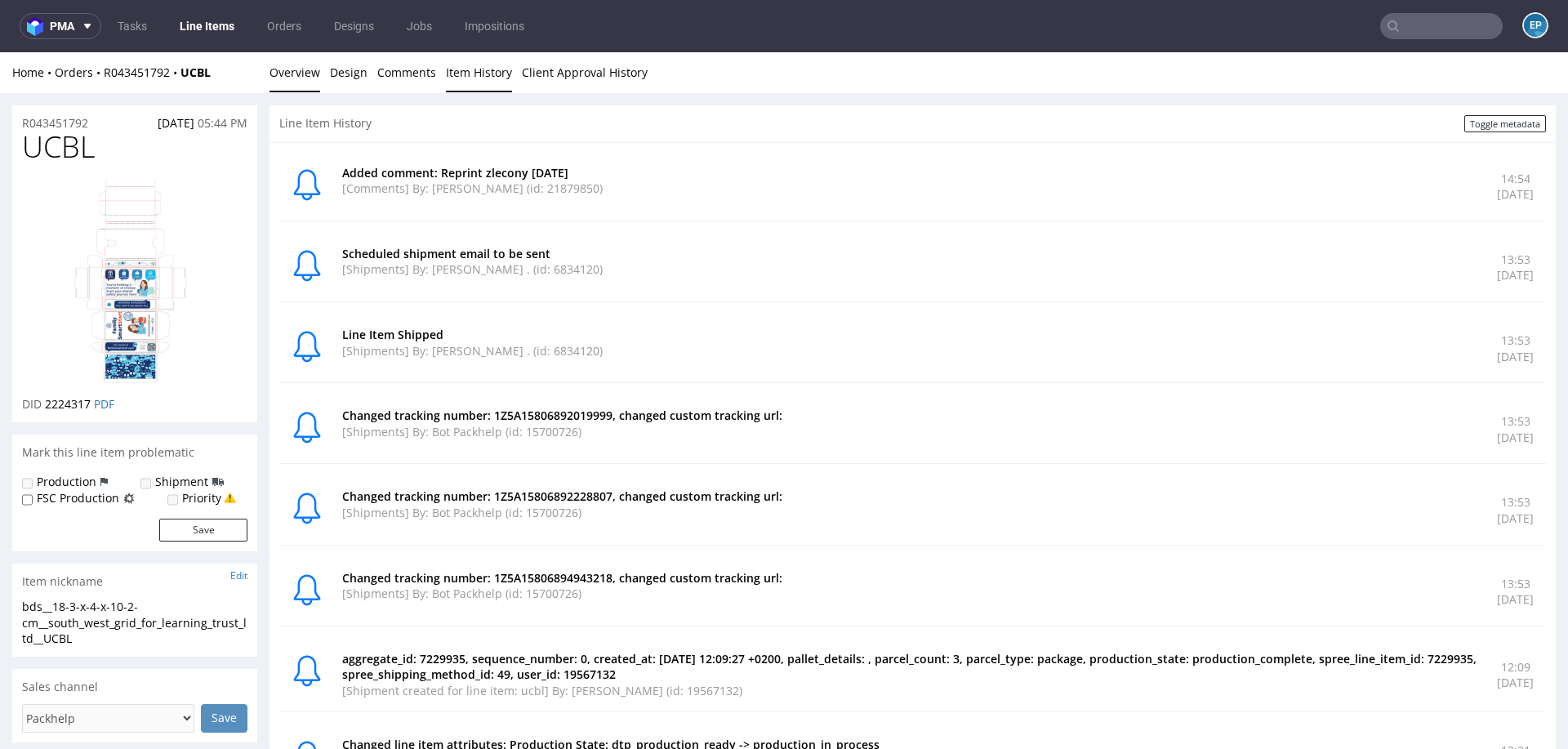
click at [289, 74] on link "Overview" at bounding box center [295, 72] width 51 height 40
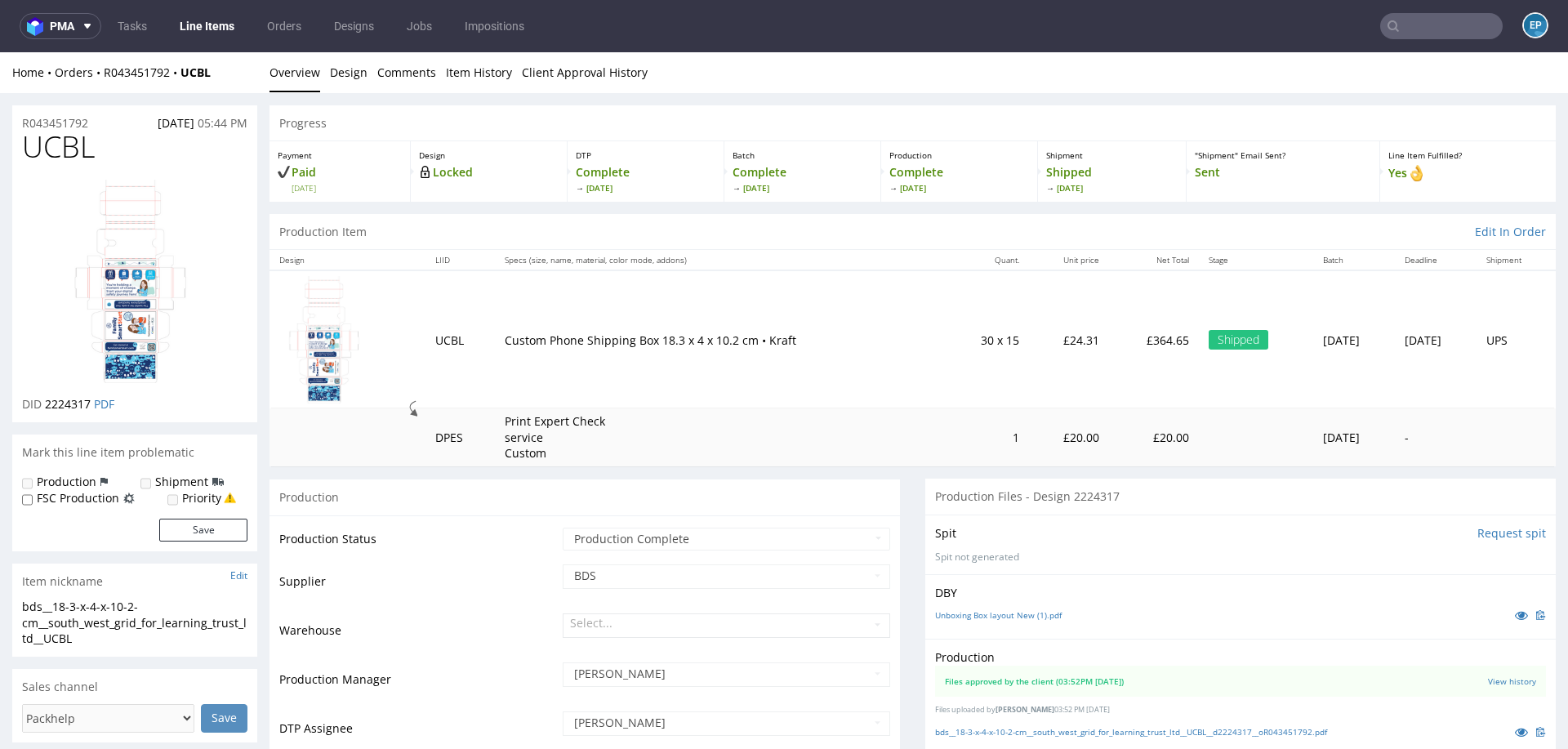
click at [1451, 25] on input "text" at bounding box center [1441, 26] width 122 height 26
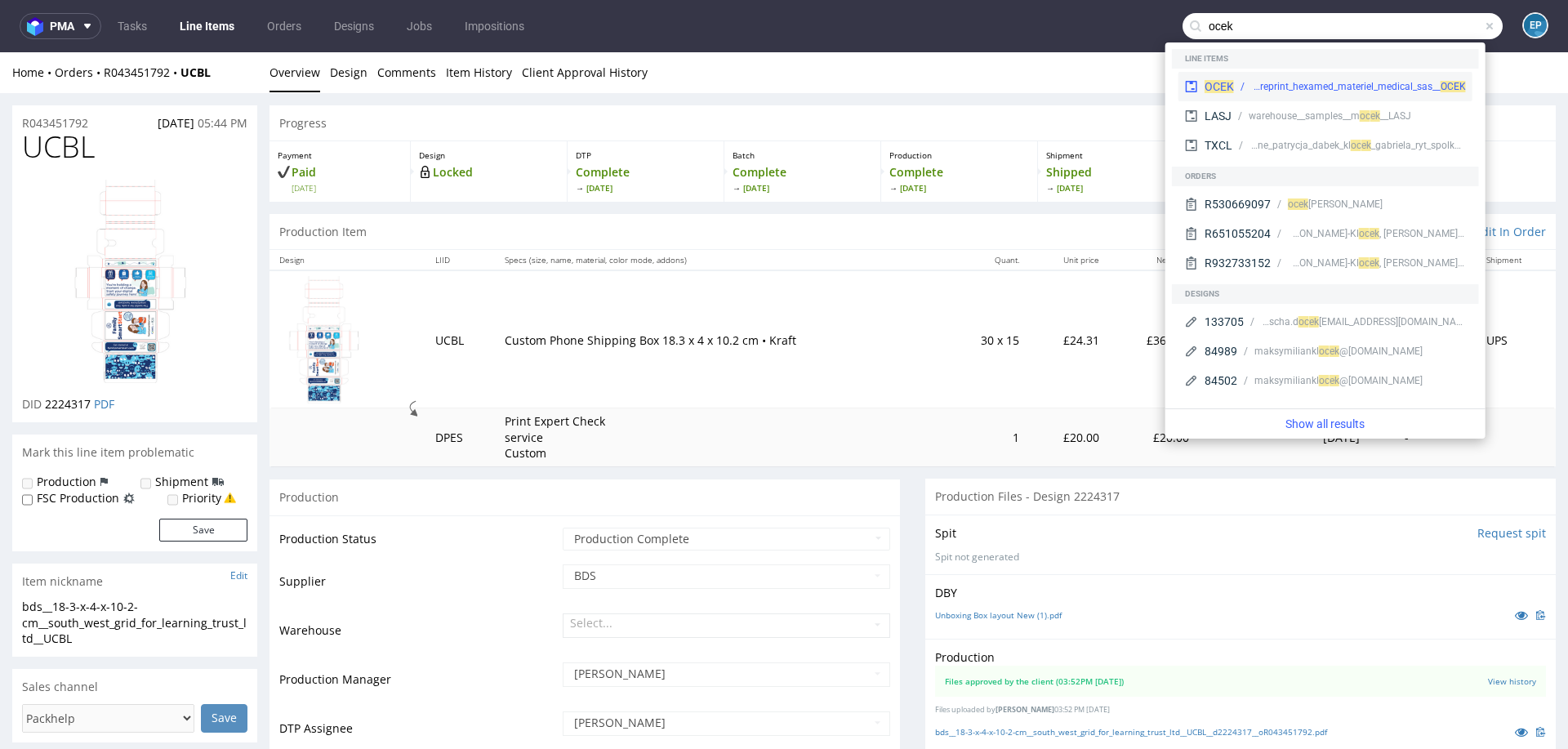
type input "ocek"
click at [1258, 81] on div "dlp__x50__reprint_hexamed_materiel_medical_sas__ OCEK" at bounding box center [1359, 86] width 215 height 15
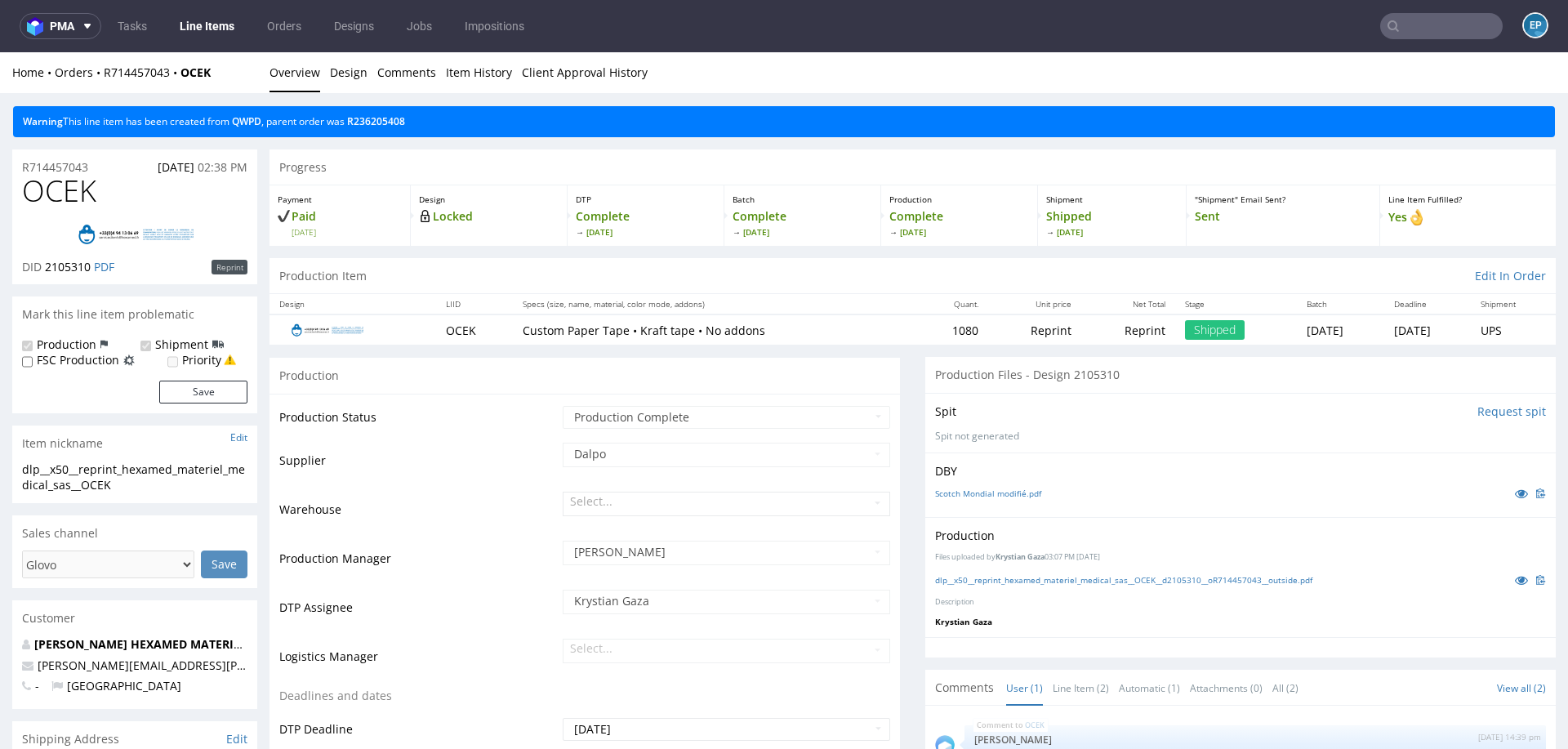
scroll to position [57, 0]
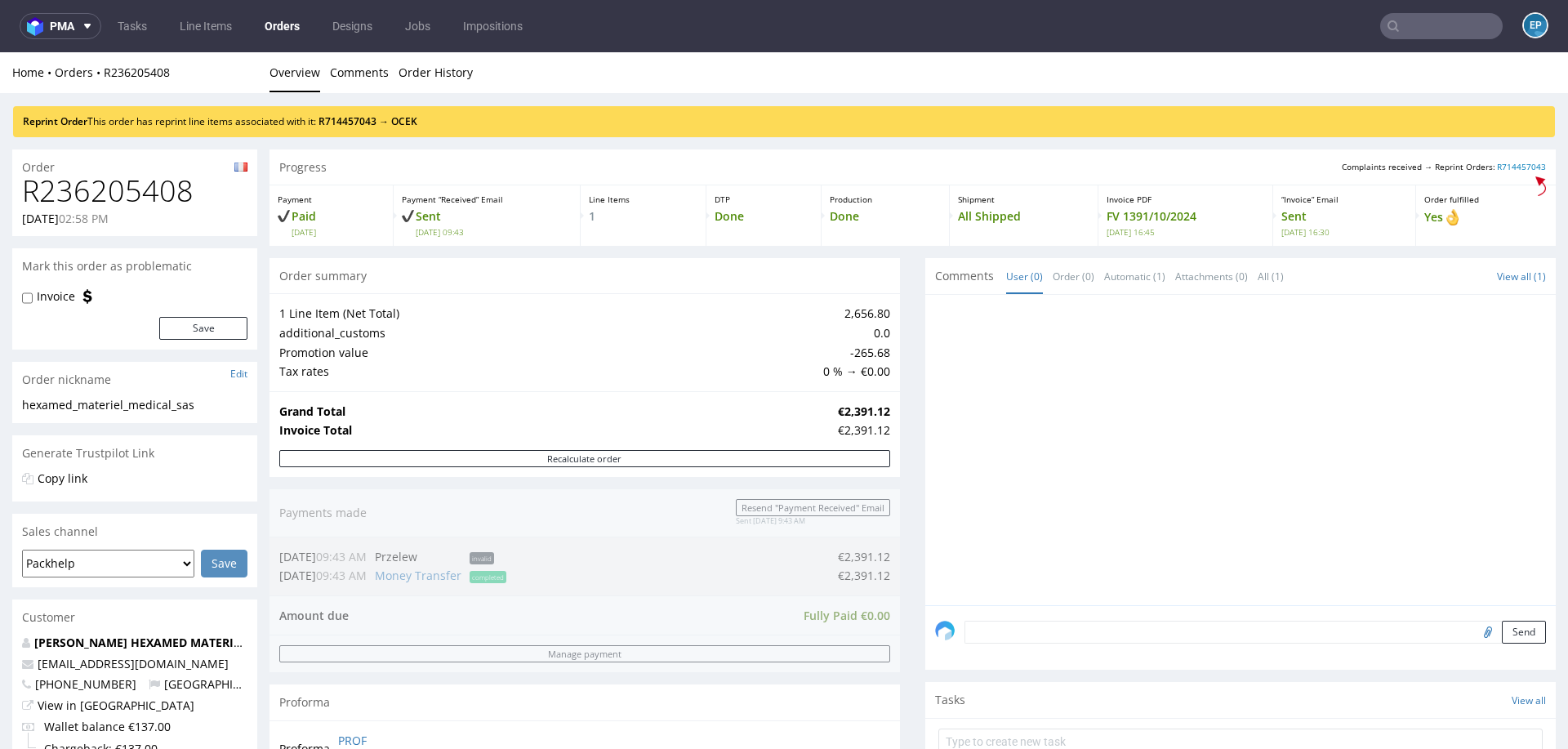
click at [1433, 37] on input "text" at bounding box center [1441, 26] width 122 height 26
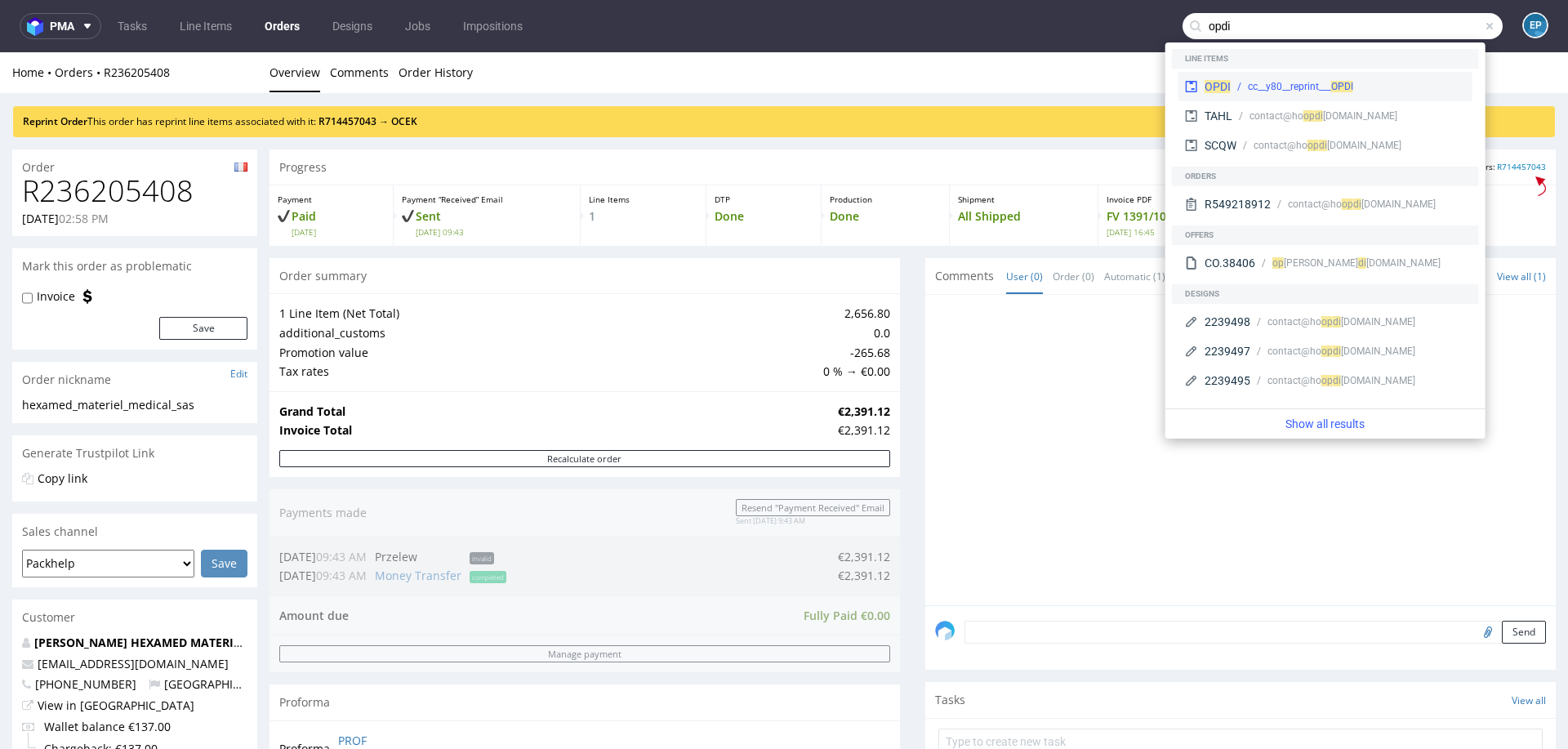
type input "opdi"
click at [1308, 75] on div "OPDI cc__y80__reprint___ OPDI" at bounding box center [1325, 86] width 294 height 29
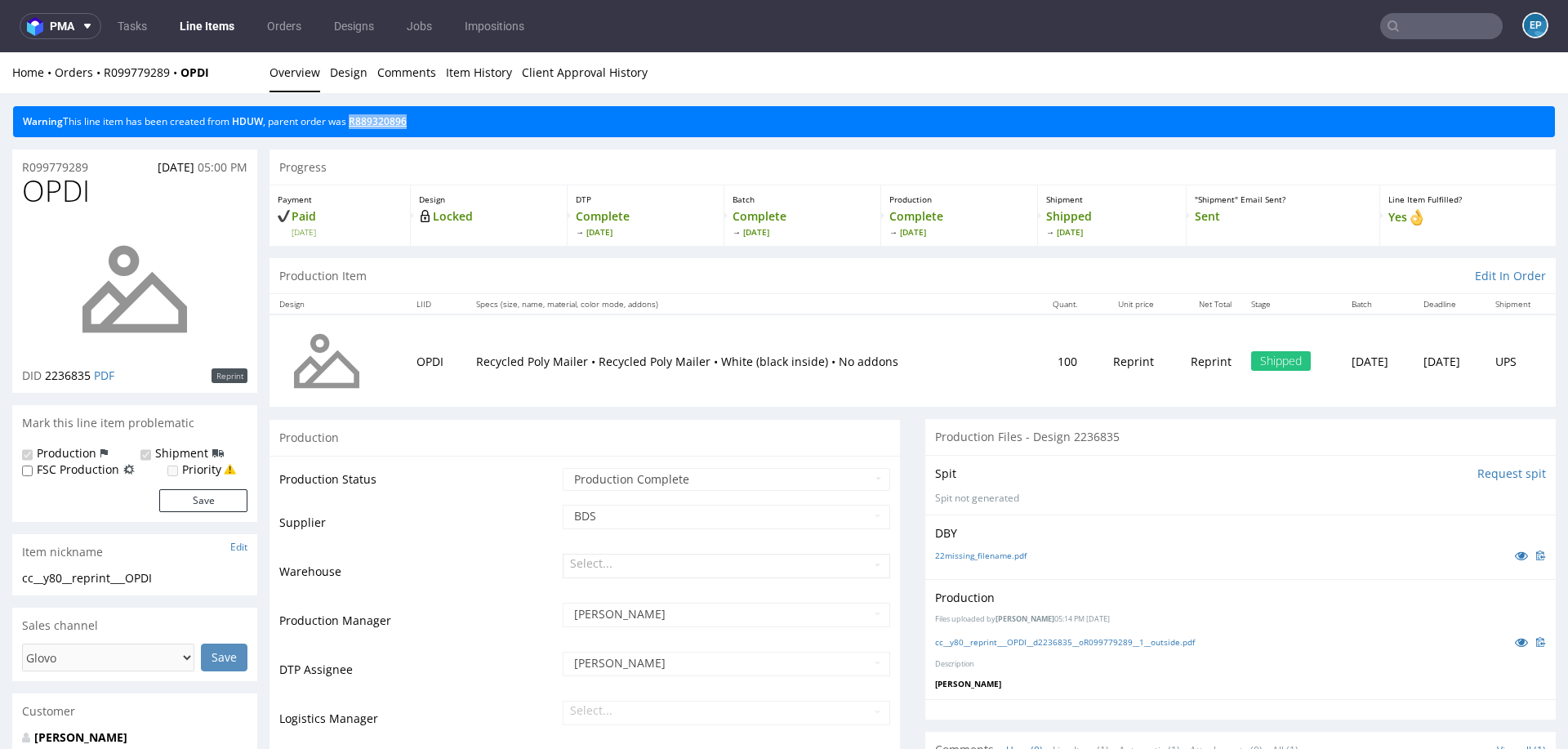
copy link "R889320896"
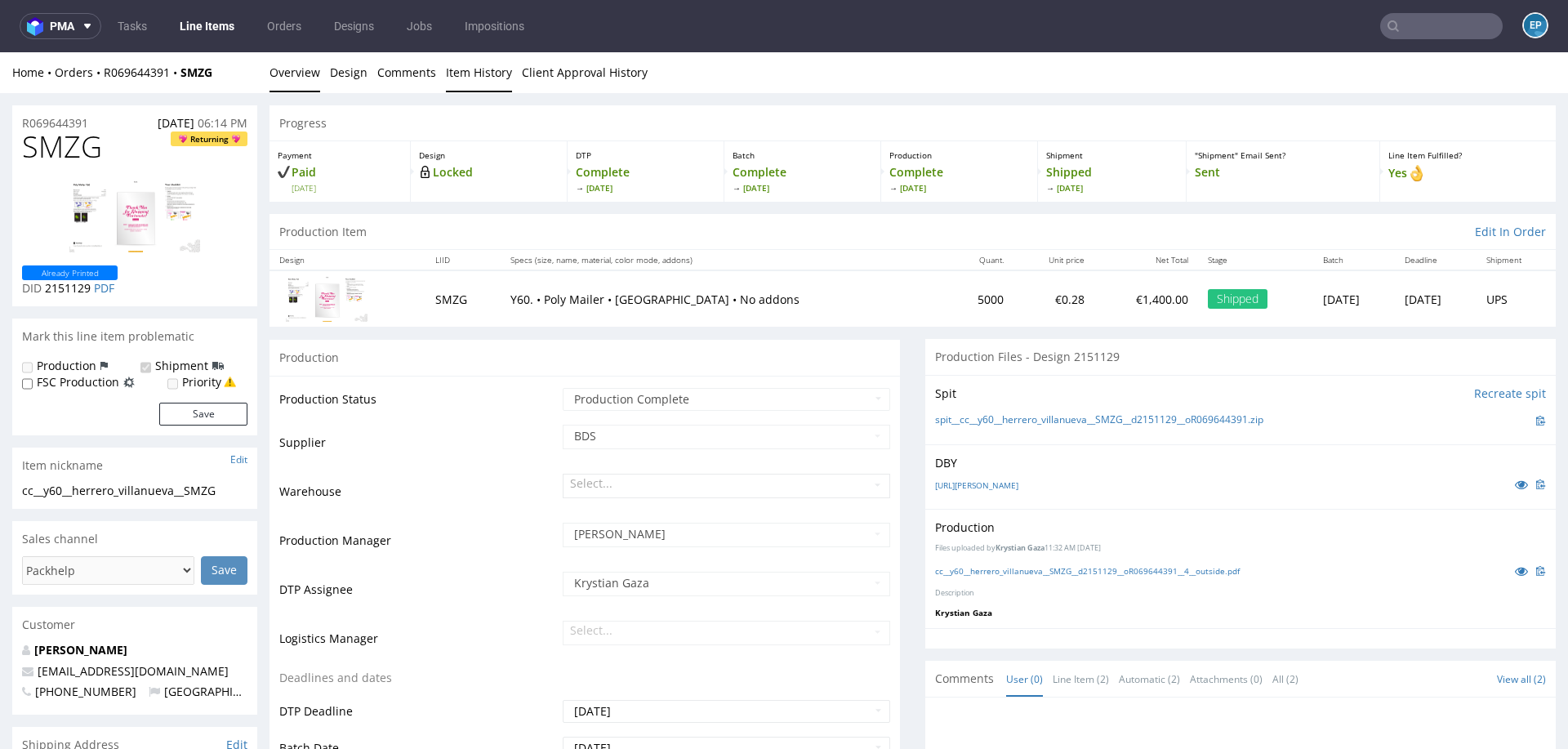
click at [468, 69] on link "Item History" at bounding box center [478, 72] width 66 height 40
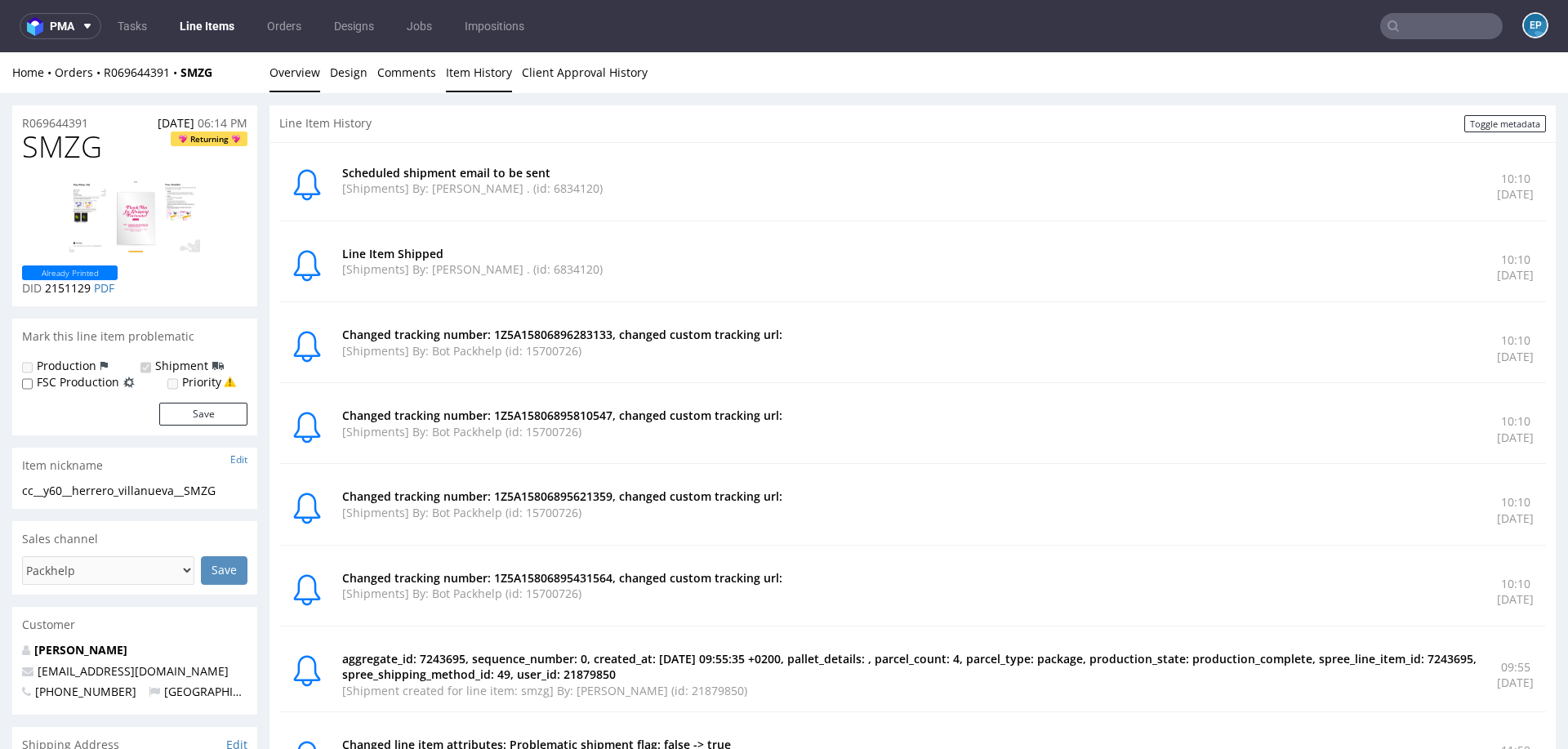
click at [272, 82] on link "Overview" at bounding box center [295, 72] width 51 height 40
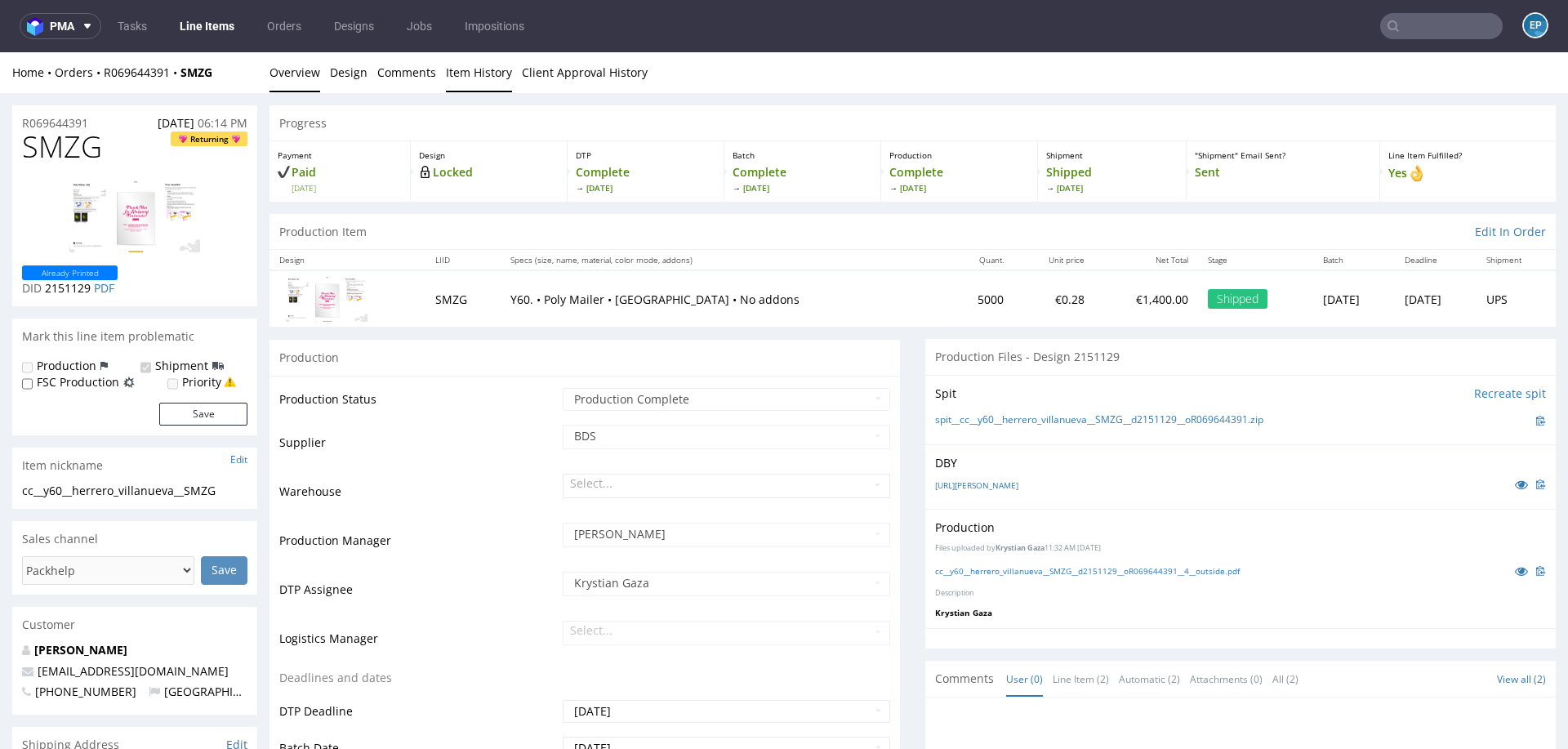
click at [458, 72] on link "Item History" at bounding box center [478, 72] width 66 height 40
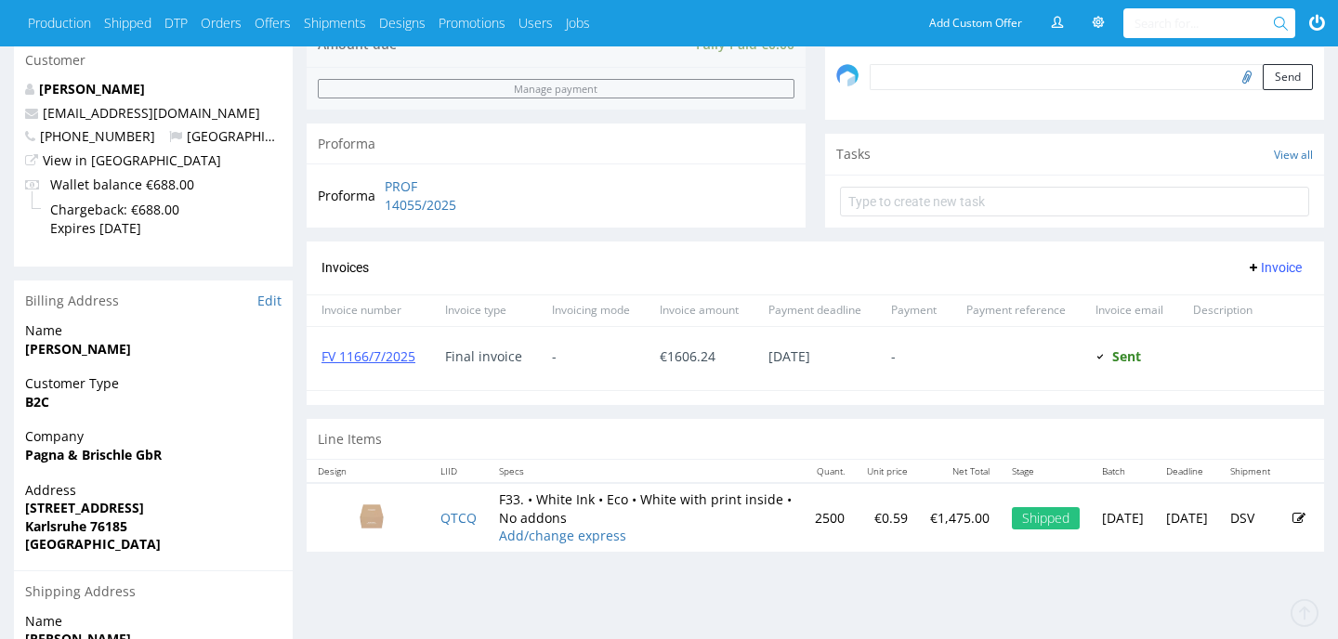
scroll to position [604, 0]
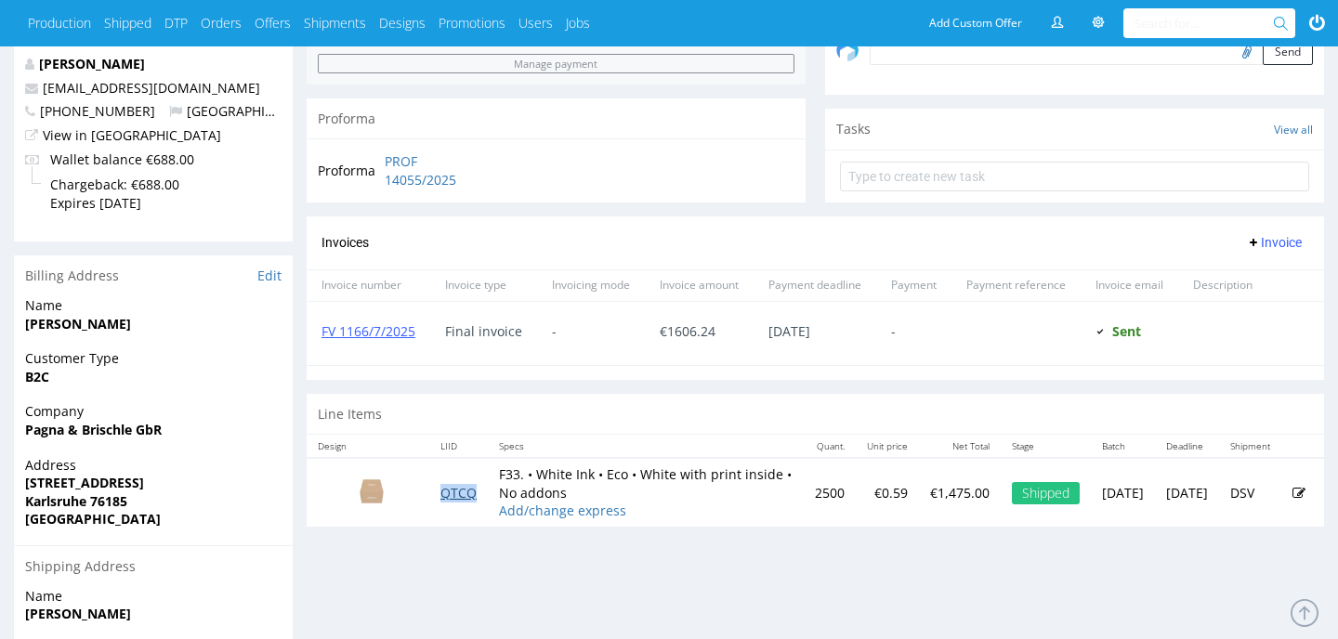
click at [464, 497] on link "QTCQ" at bounding box center [458, 493] width 36 height 18
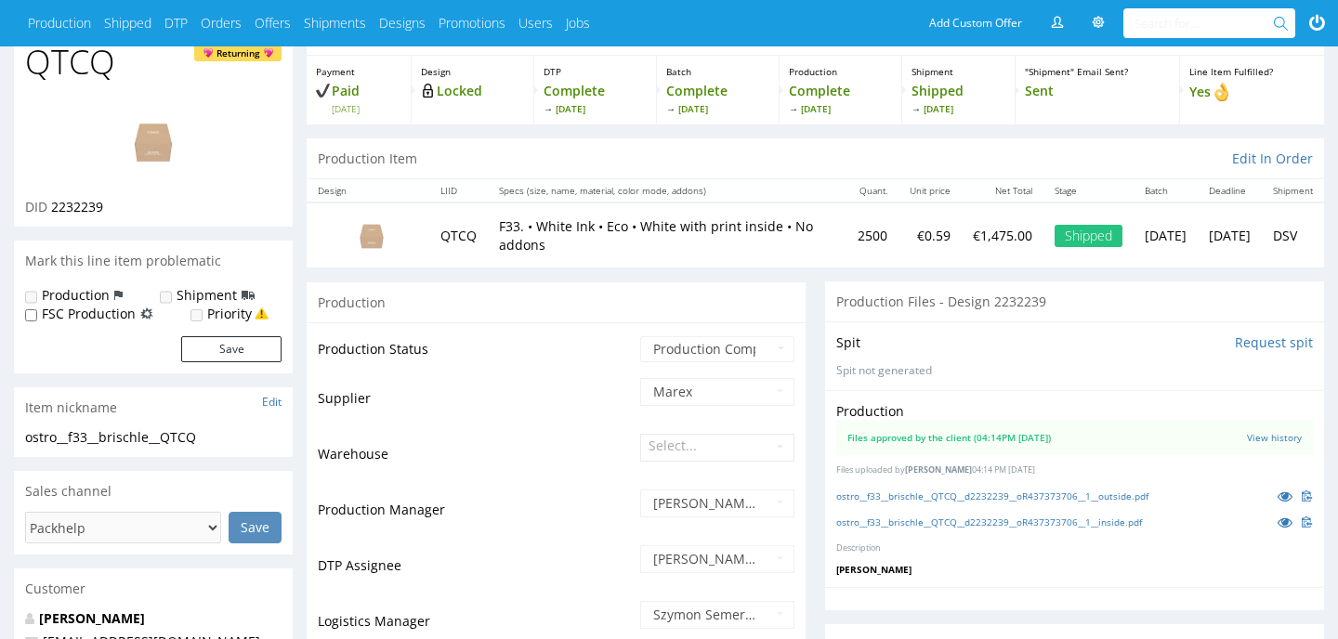
scroll to position [145, 0]
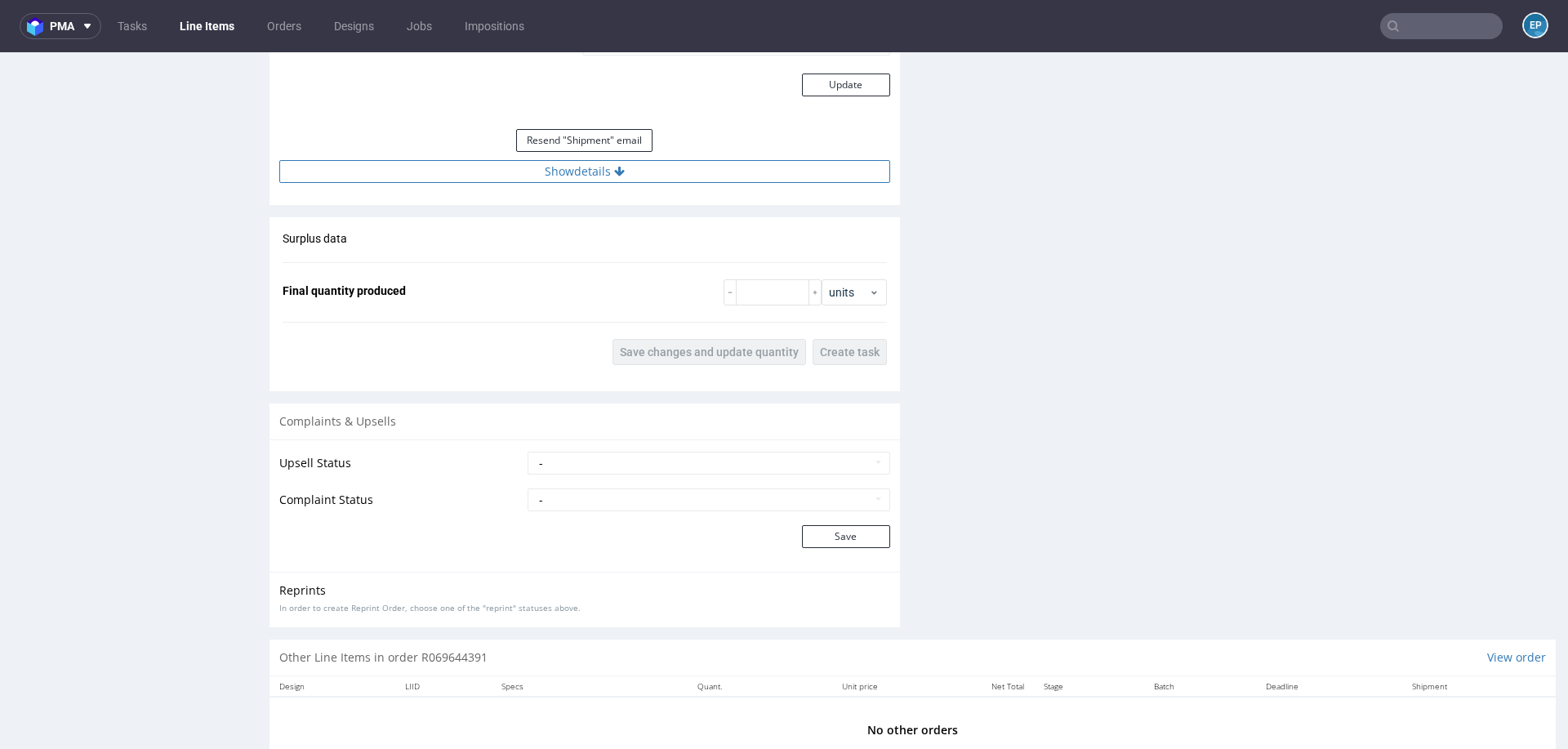
click at [629, 177] on button "Show details" at bounding box center [585, 171] width 611 height 23
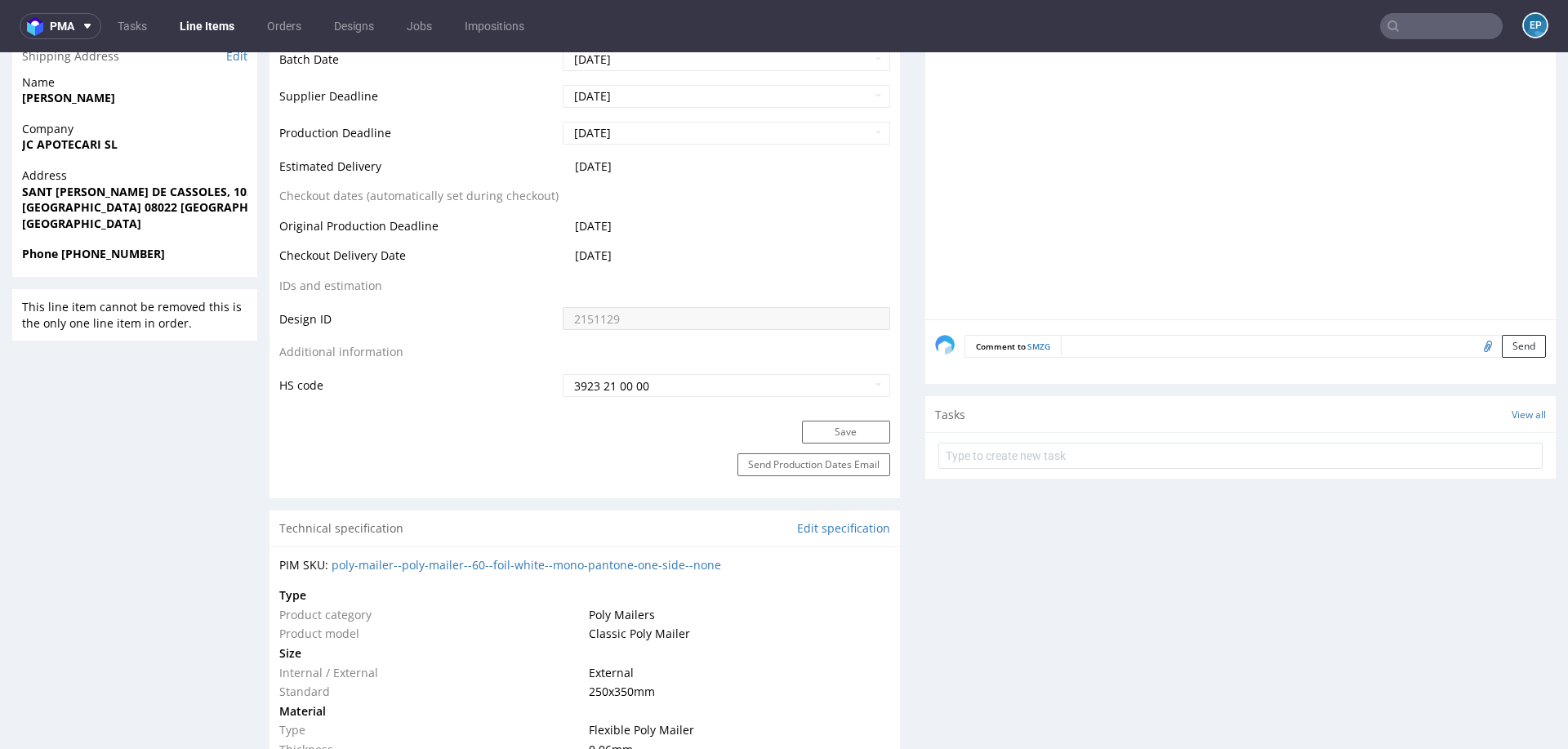
scroll to position [394, 0]
